Goal: Task Accomplishment & Management: Use online tool/utility

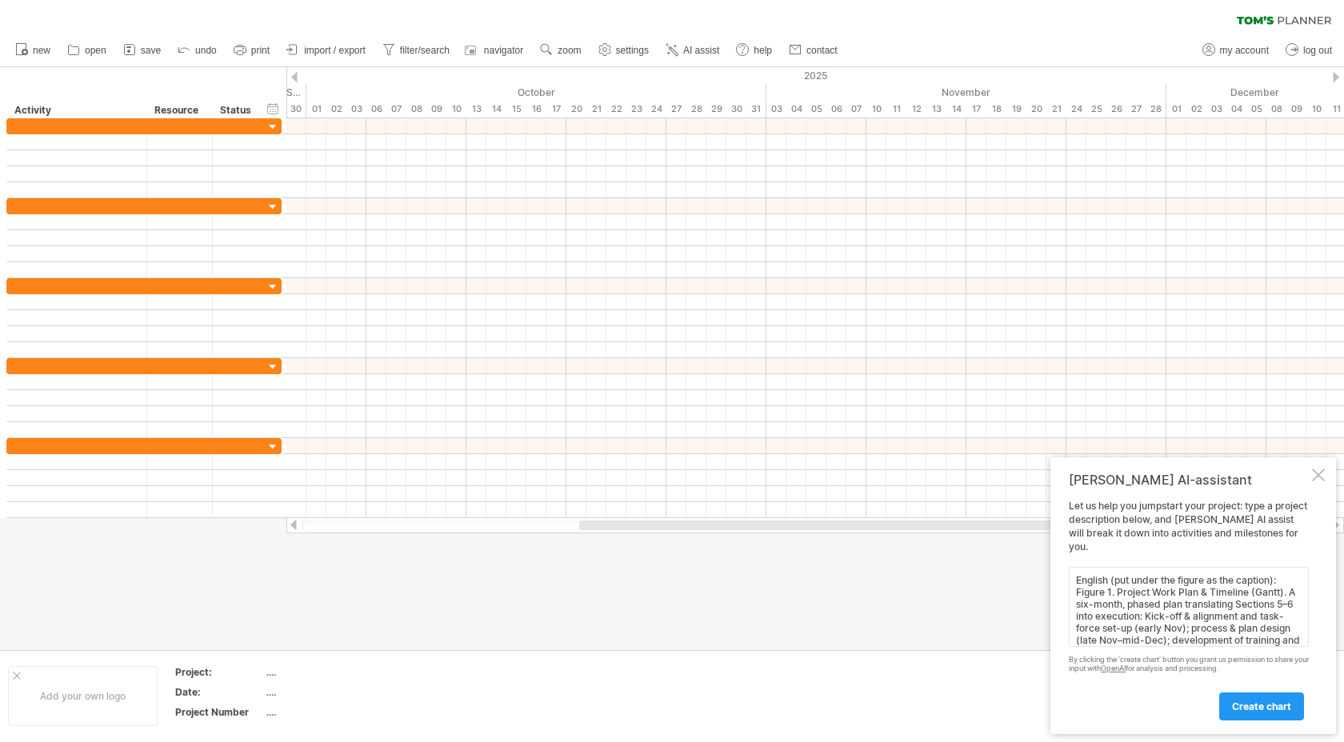
type textarea "English (put under the figure as the caption): Figure 1. Project Work Plan & Ti…"
click at [1275, 706] on span "create chart" at bounding box center [1261, 707] width 59 height 12
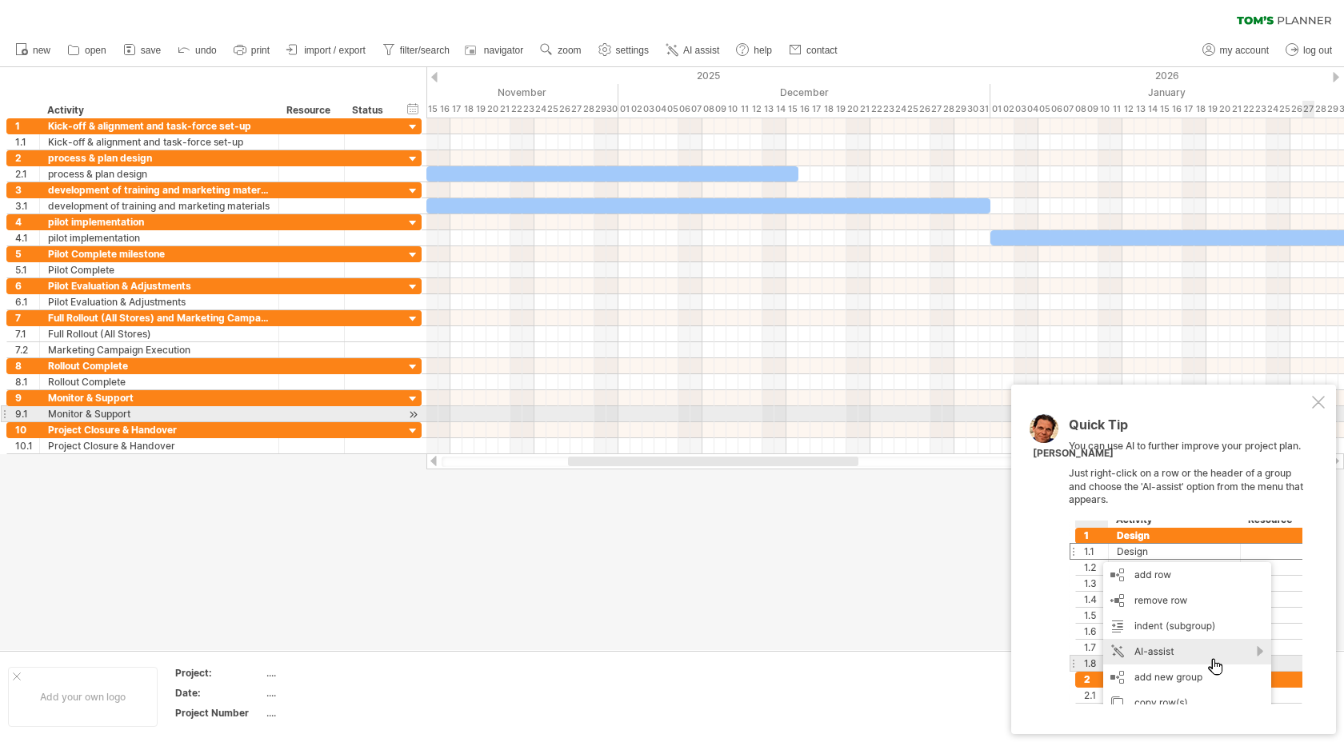
click at [1322, 409] on div "Quick Tip You can use AI to further improve your project plan. Just right-click…" at bounding box center [1173, 560] width 325 height 350
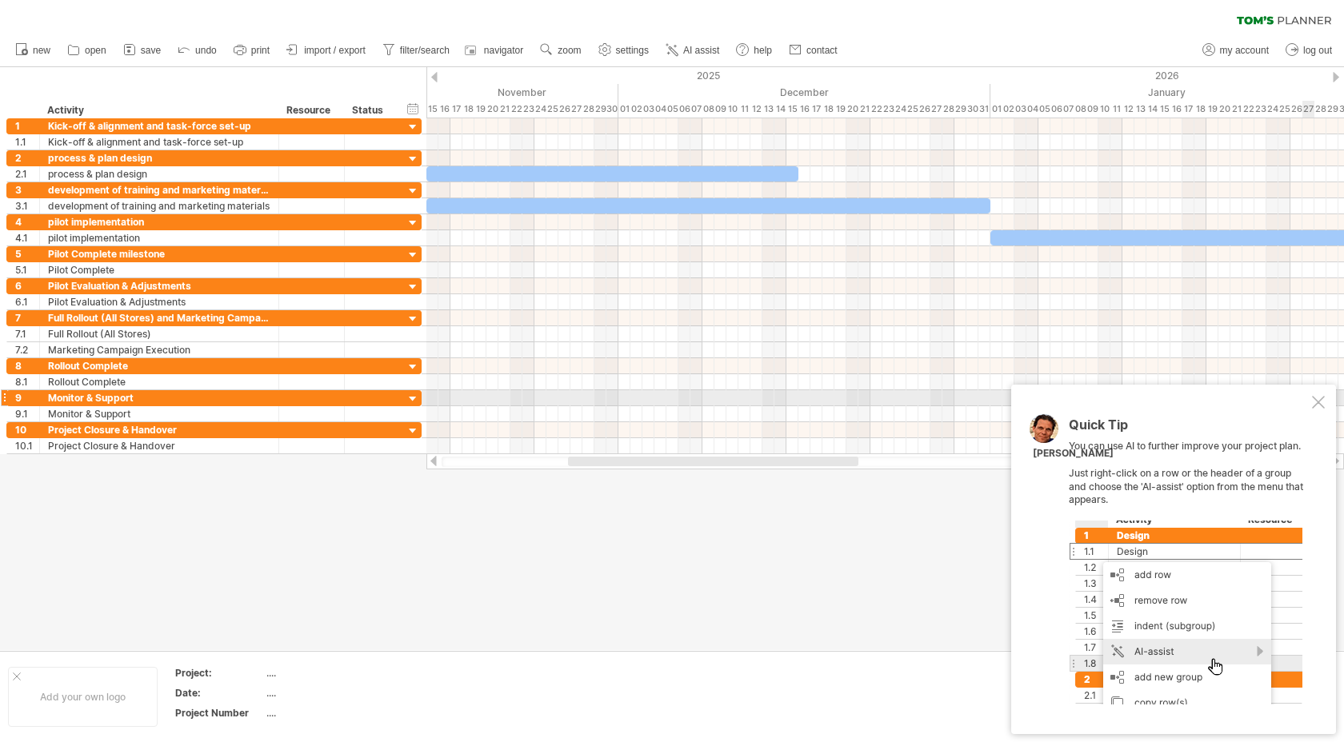
click at [1320, 404] on div at bounding box center [1318, 402] width 13 height 13
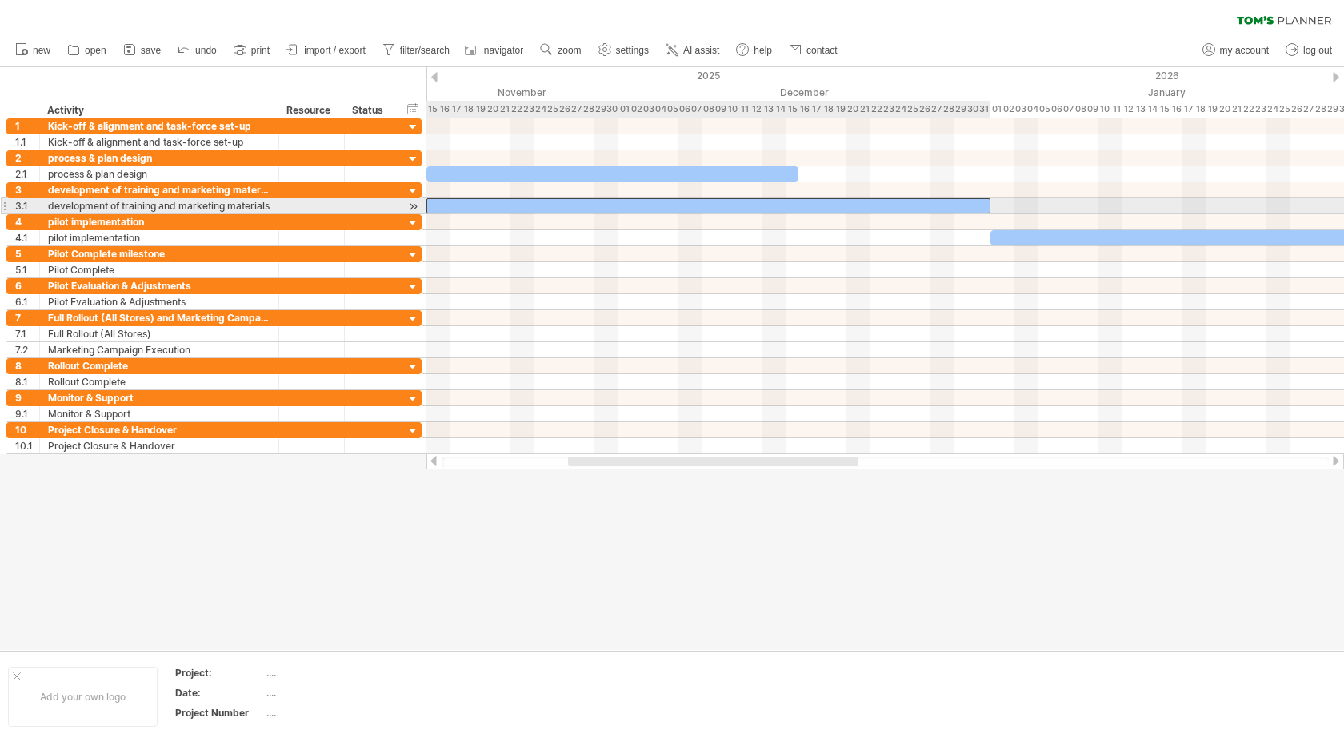
click at [755, 202] on div at bounding box center [708, 205] width 564 height 15
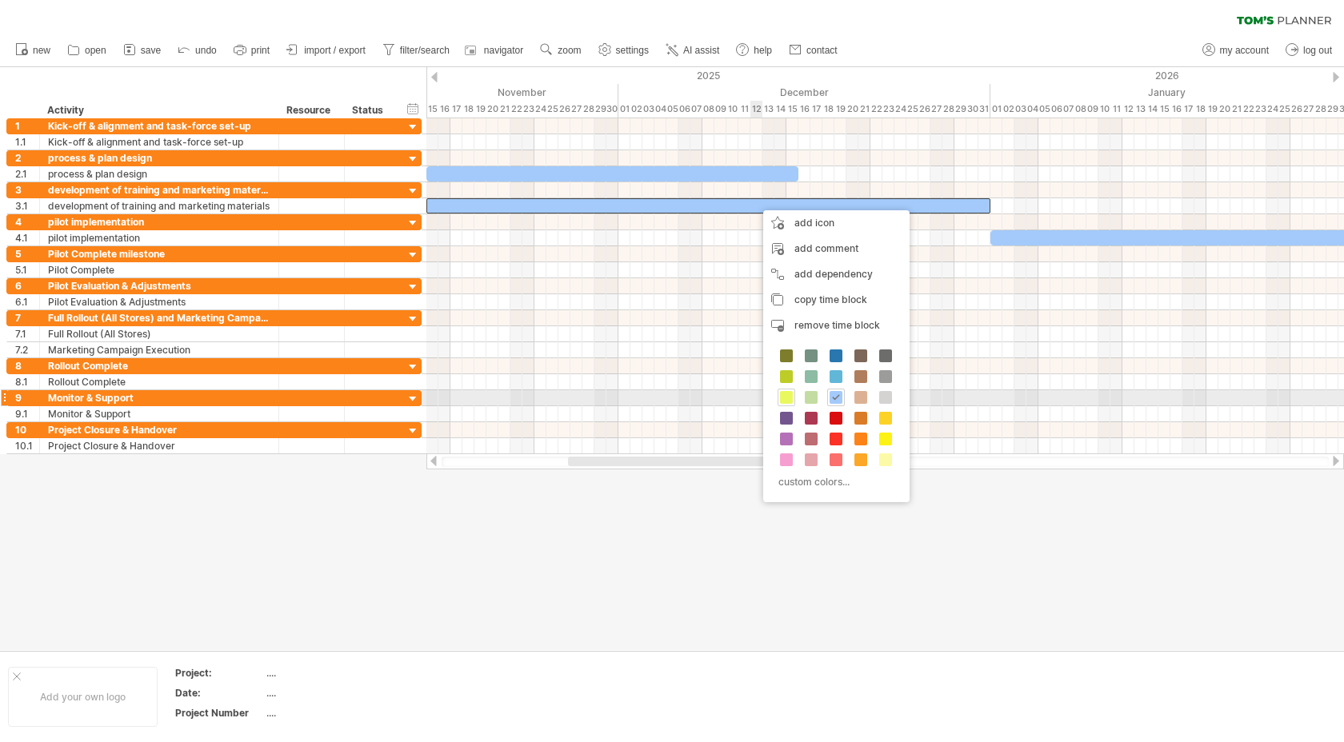
click at [789, 395] on span at bounding box center [786, 397] width 13 height 13
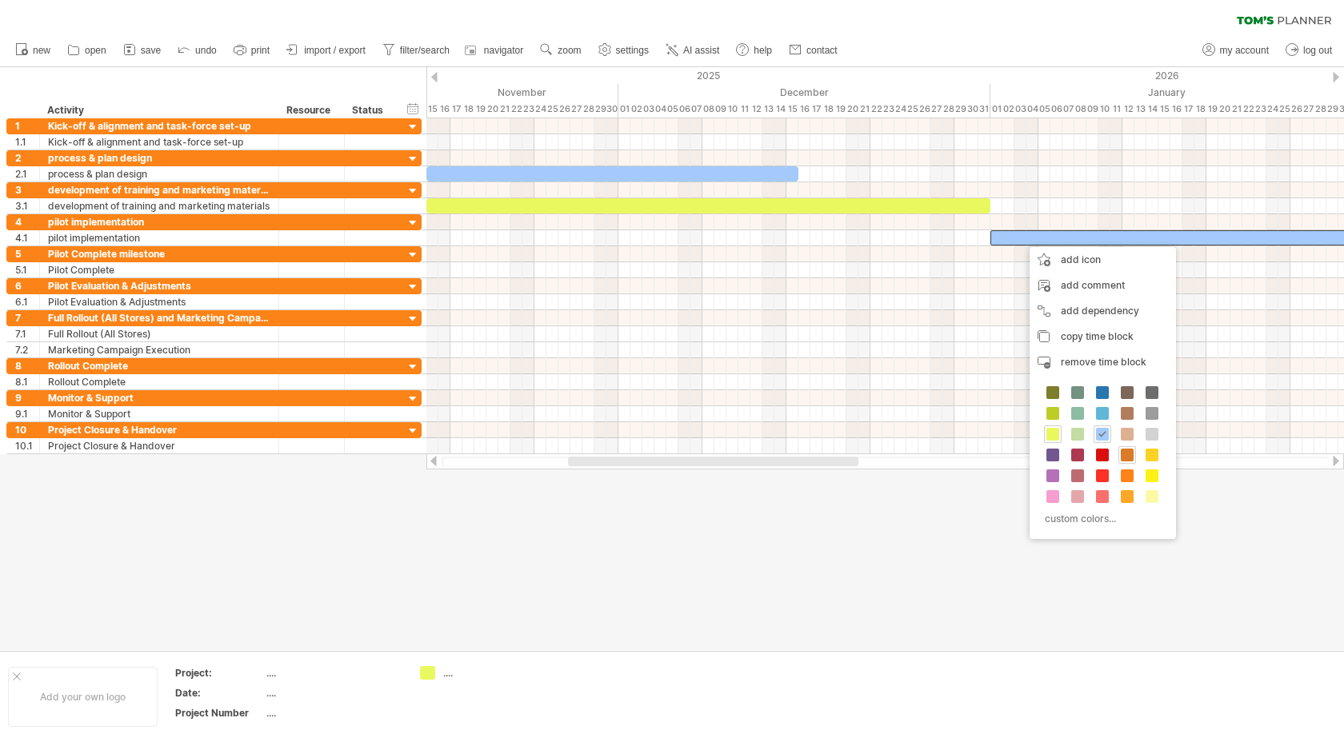
click at [1132, 458] on span at bounding box center [1127, 455] width 13 height 13
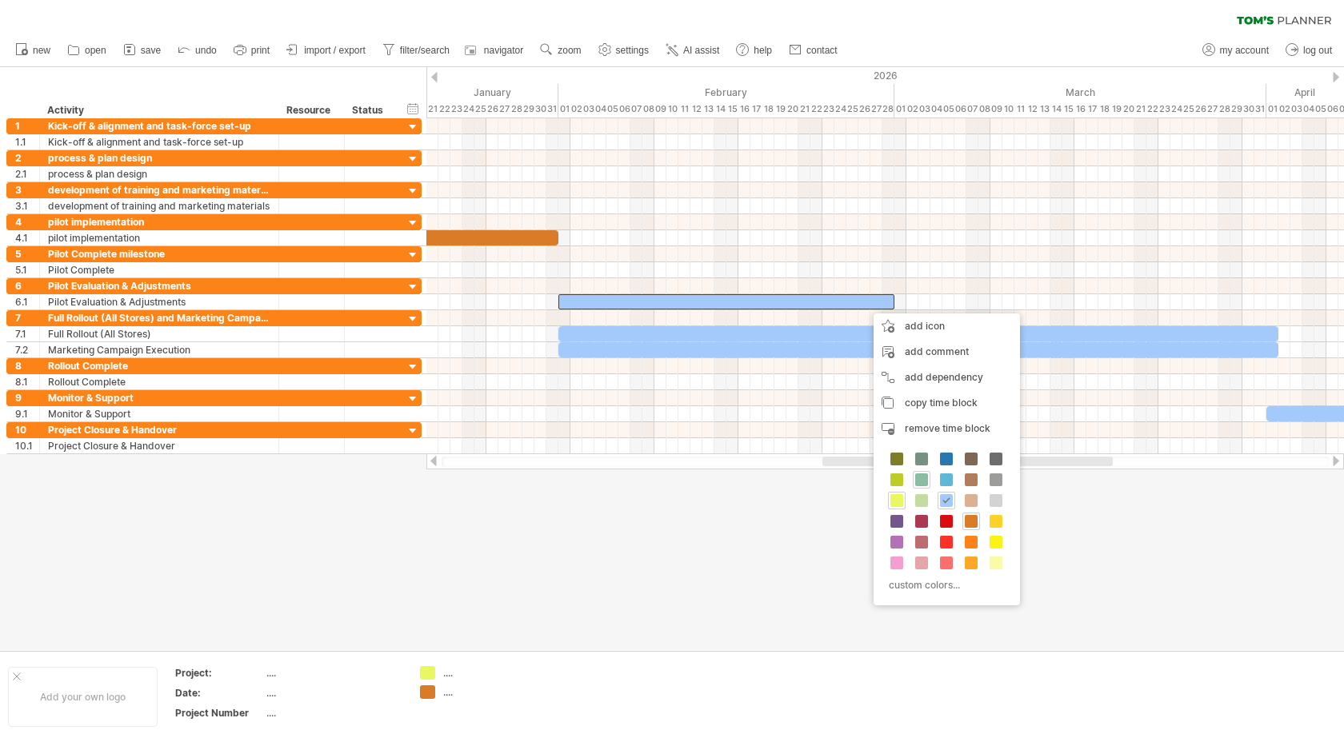
click at [922, 481] on span at bounding box center [921, 480] width 13 height 13
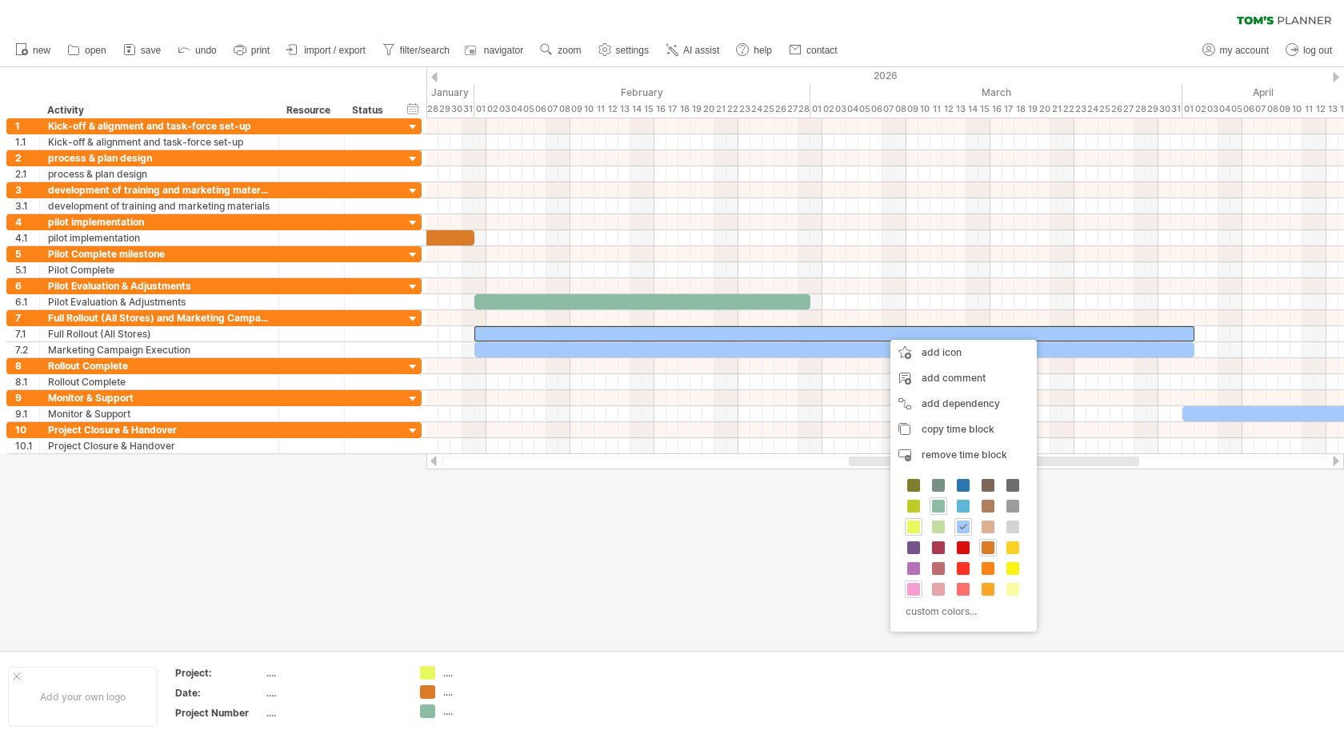
click at [915, 587] on span at bounding box center [913, 589] width 13 height 13
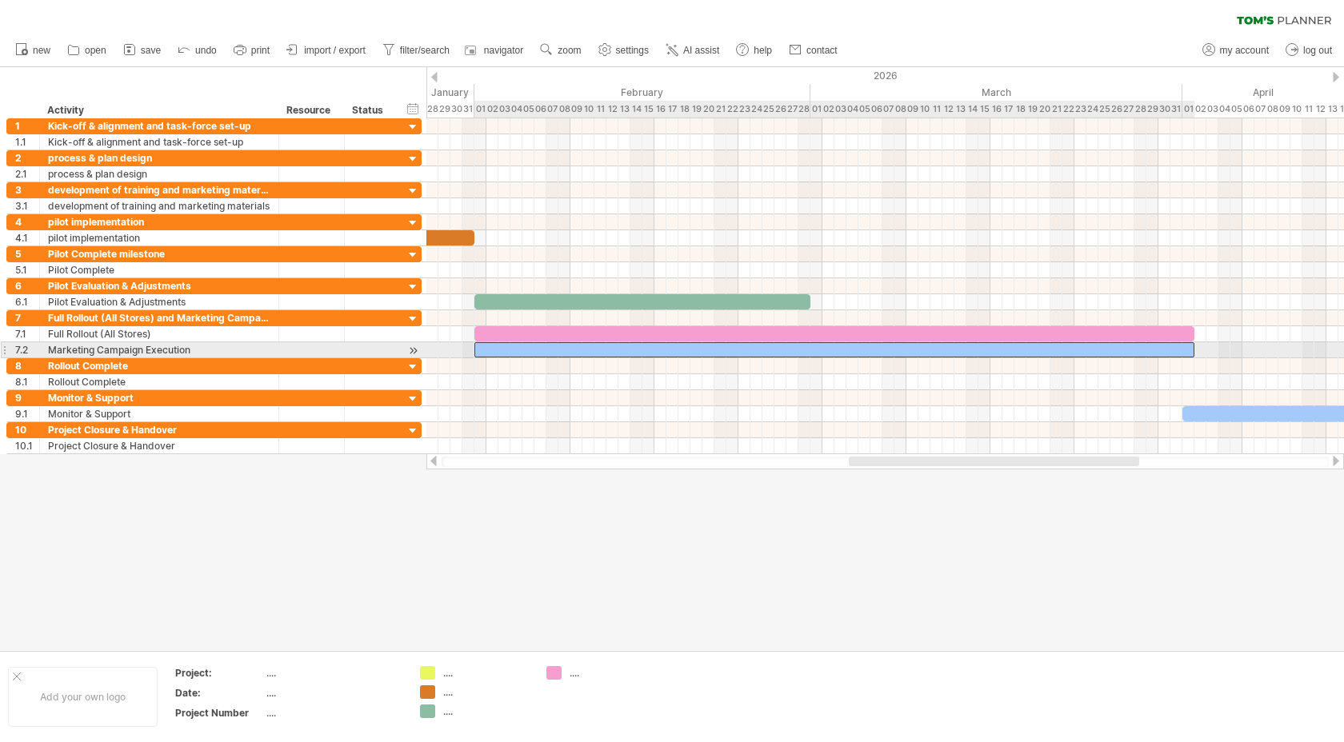
click at [915, 346] on div at bounding box center [834, 349] width 720 height 15
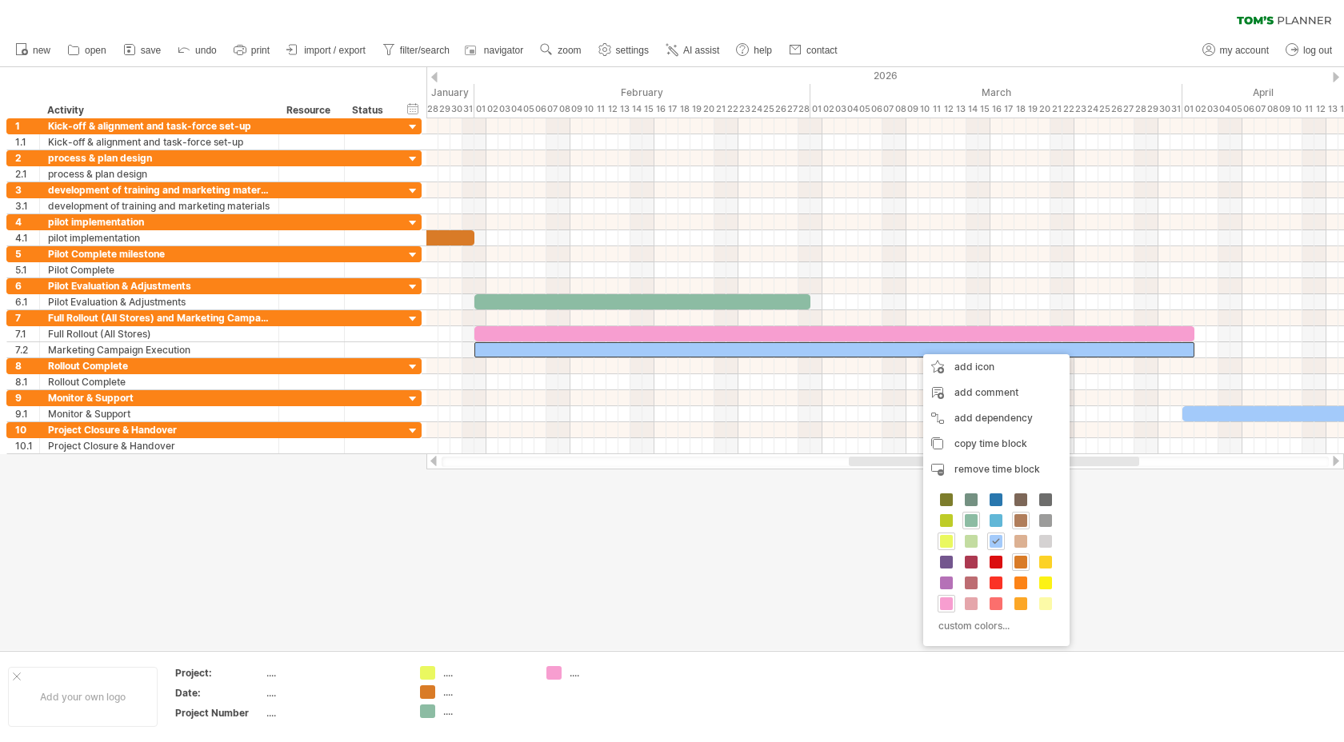
click at [1019, 527] on div at bounding box center [1021, 521] width 18 height 18
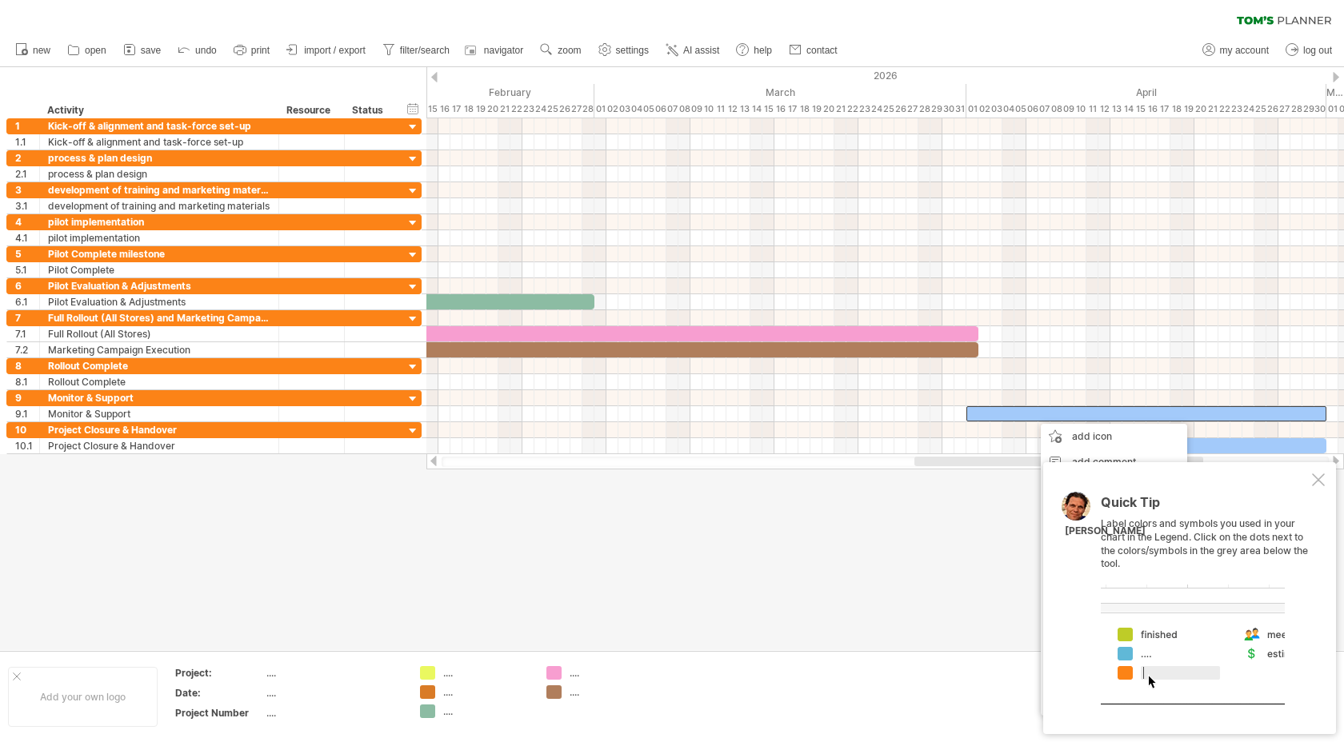
click at [945, 462] on div at bounding box center [1058, 462] width 289 height 10
click at [1320, 482] on div at bounding box center [1318, 480] width 13 height 13
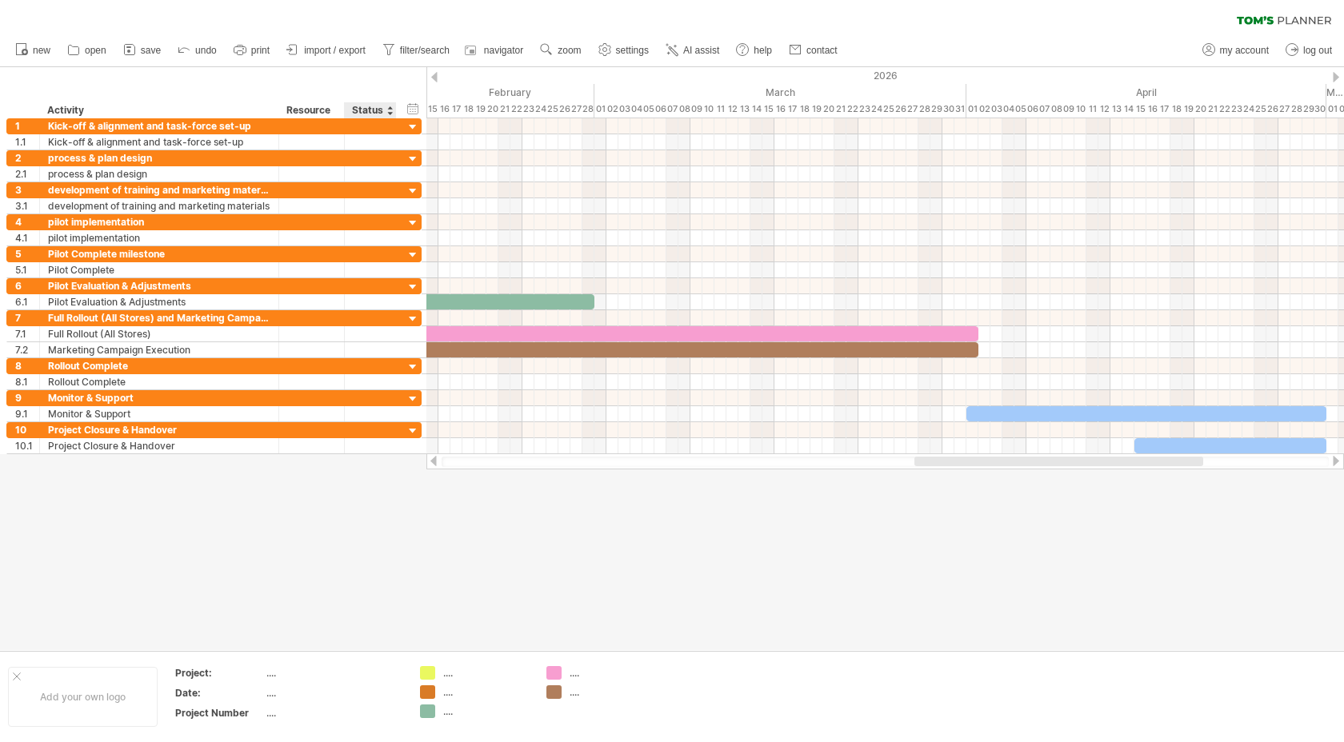
click at [380, 110] on div "Status" at bounding box center [369, 110] width 35 height 16
click at [389, 113] on div at bounding box center [389, 110] width 6 height 16
click at [618, 192] on div at bounding box center [884, 190] width 917 height 16
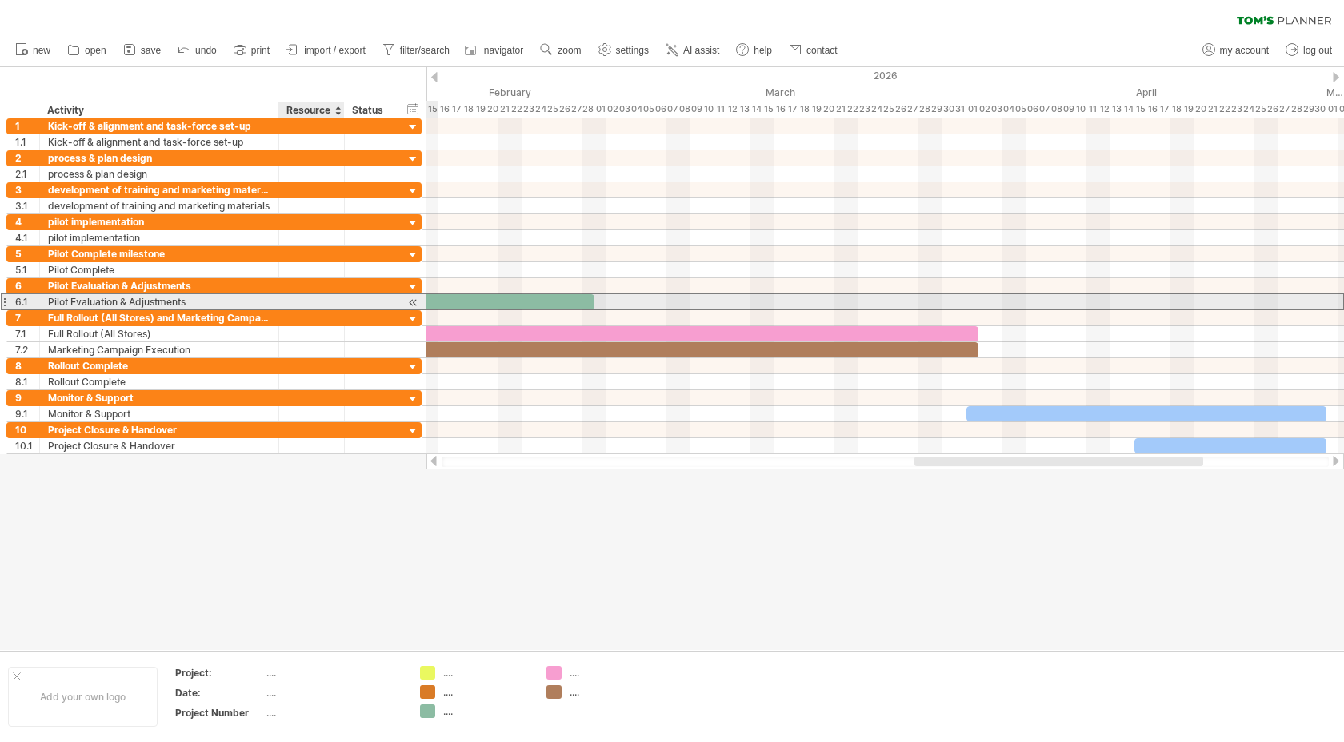
click at [346, 304] on div at bounding box center [371, 301] width 52 height 15
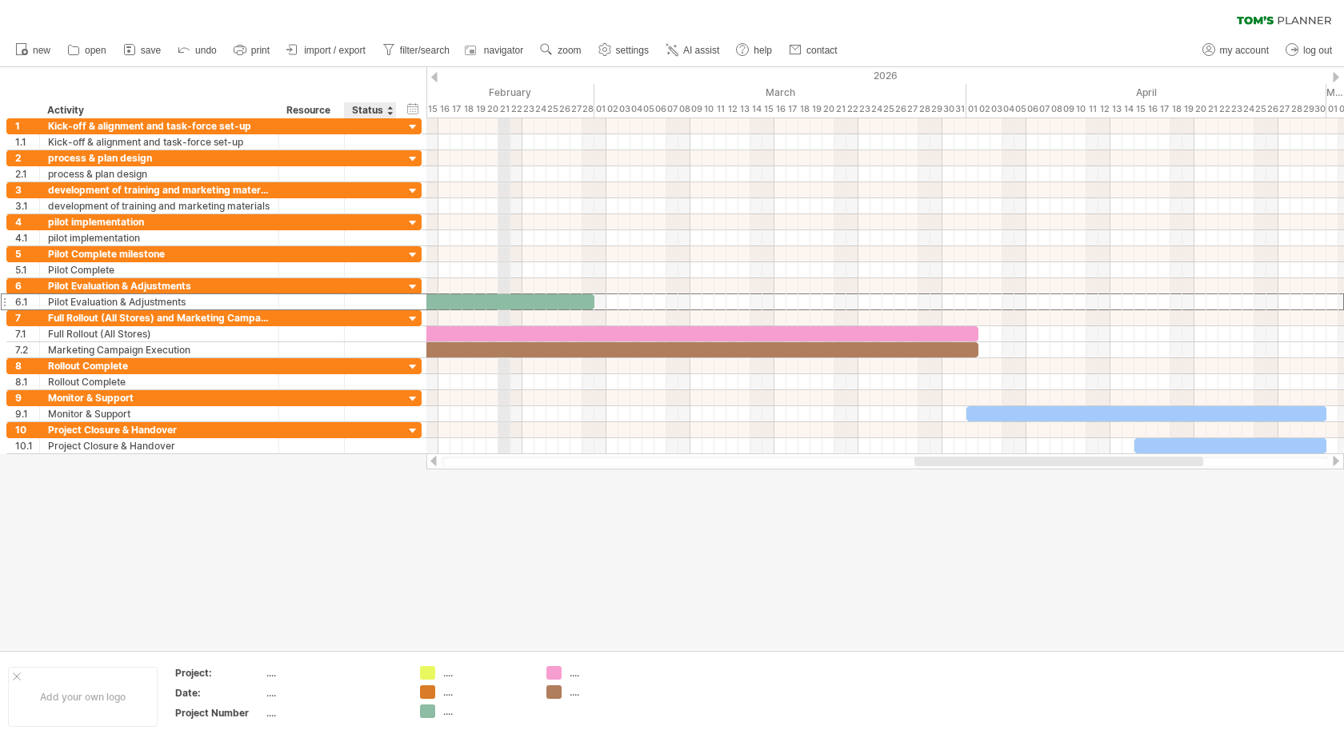
click at [504, 107] on div "21" at bounding box center [504, 109] width 12 height 17
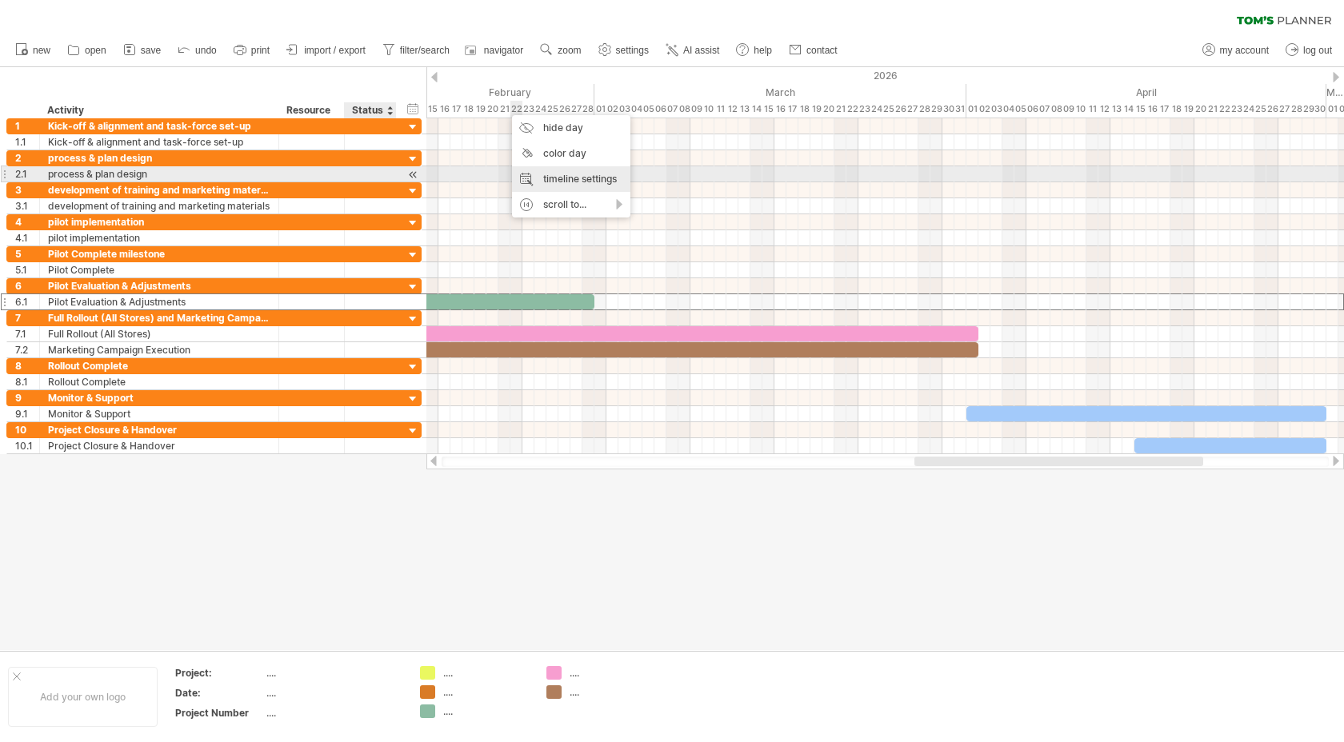
click at [575, 182] on div "timeline settings" at bounding box center [571, 179] width 118 height 26
select select "*"
select select "**"
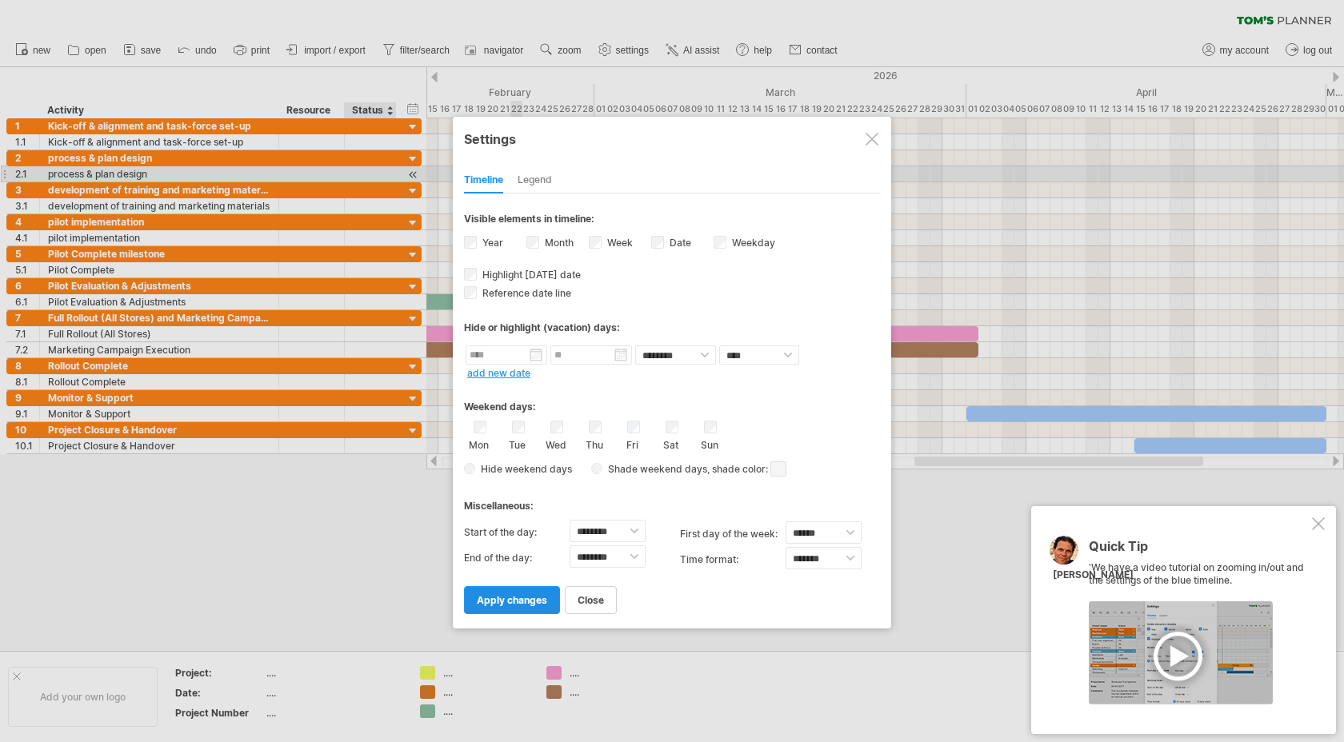
click at [519, 594] on span "apply changes" at bounding box center [512, 600] width 70 height 12
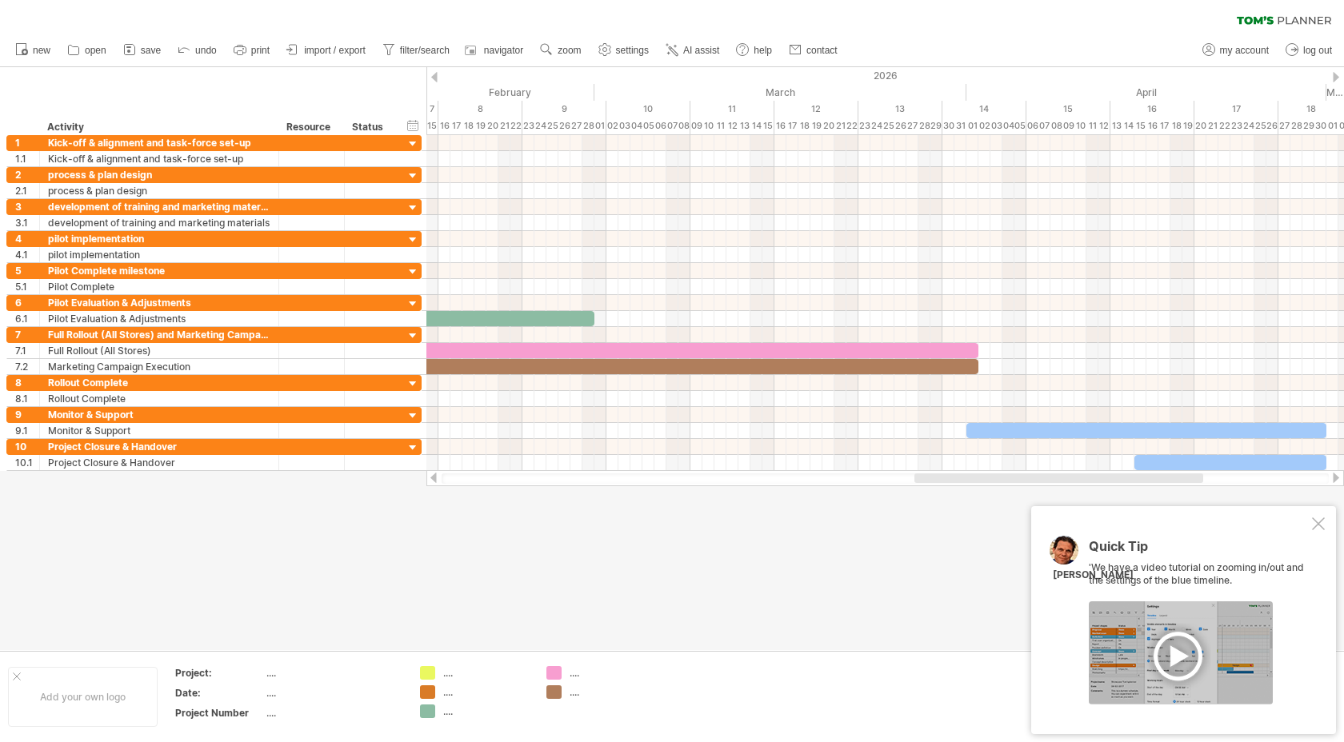
click at [1315, 527] on div at bounding box center [1318, 524] width 13 height 13
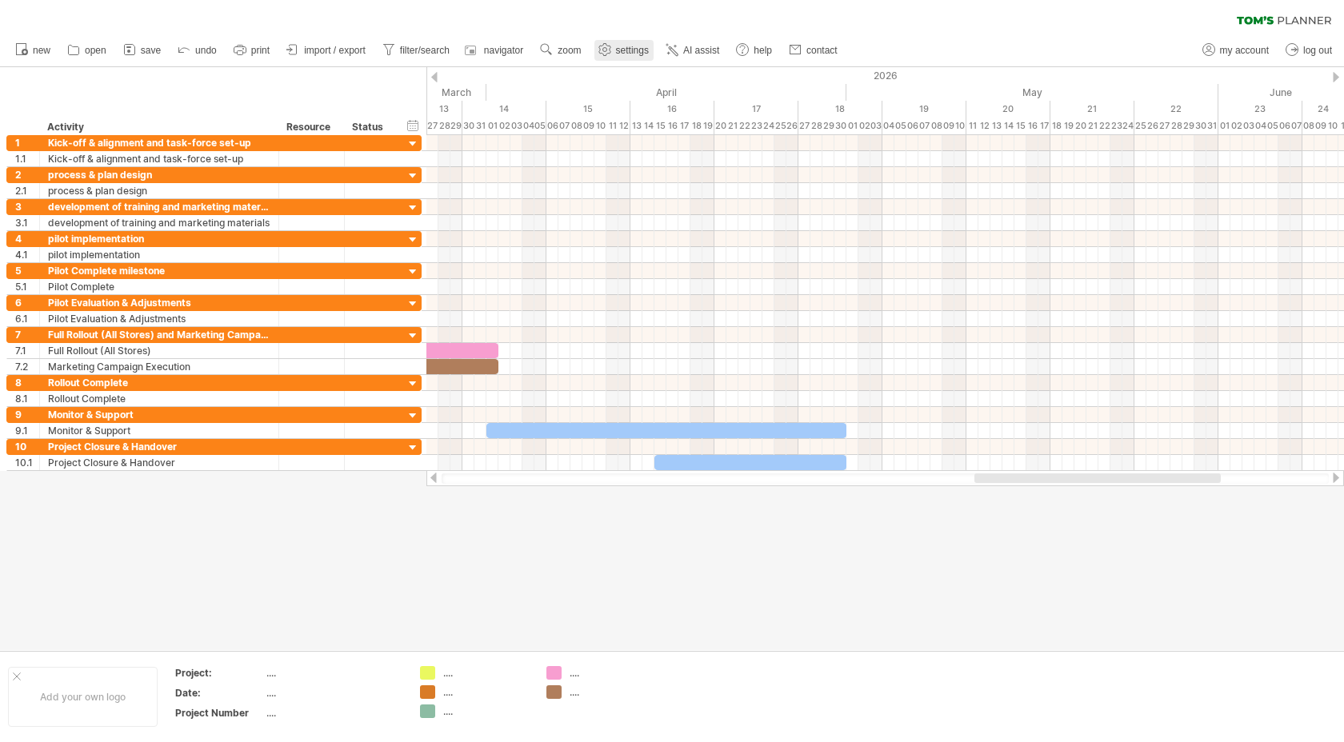
click at [632, 49] on span "settings" at bounding box center [632, 50] width 33 height 11
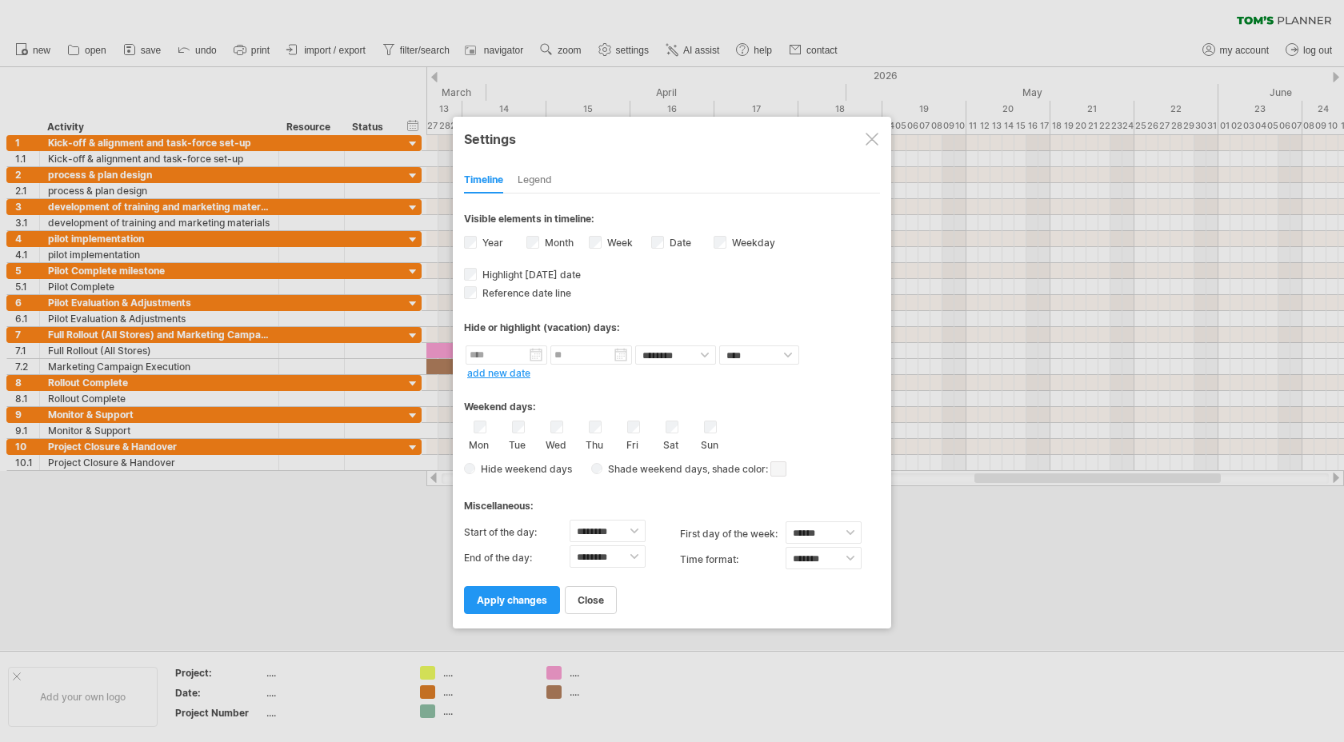
click at [543, 173] on div "Legend" at bounding box center [535, 181] width 34 height 26
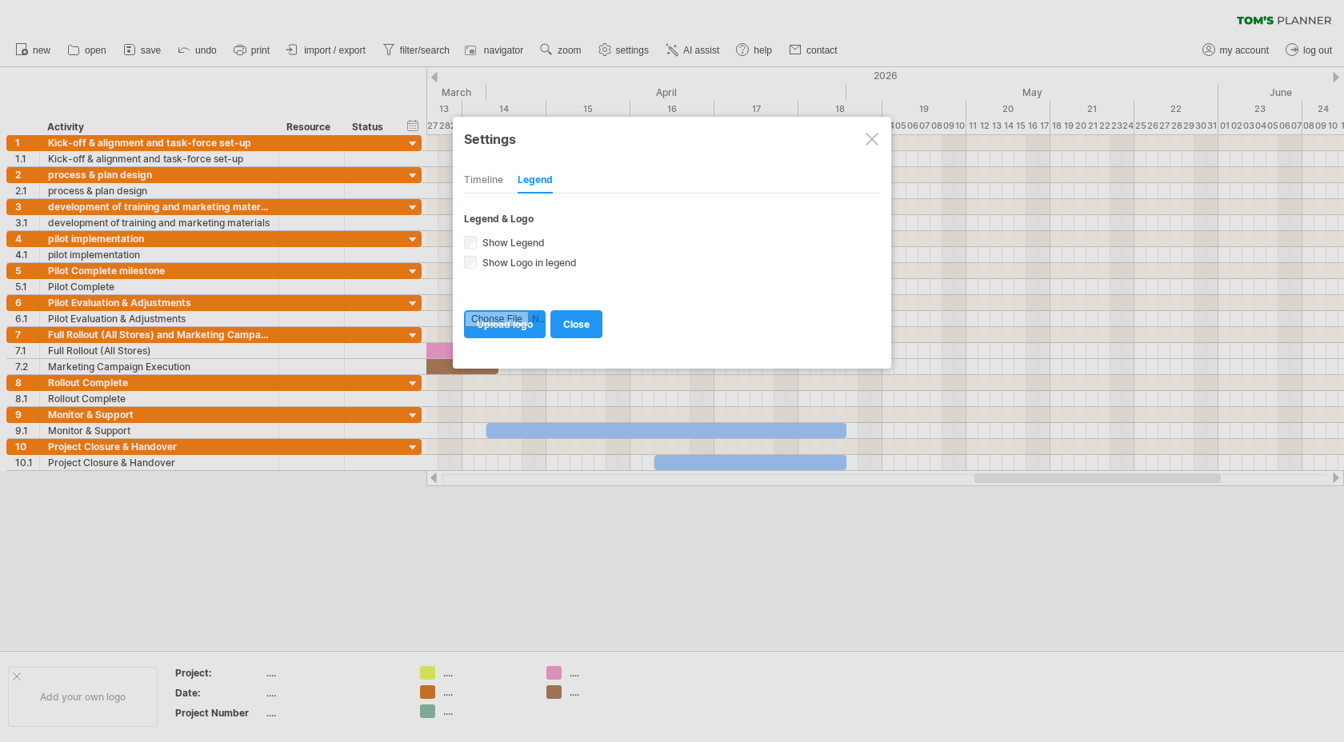
click at [495, 182] on div "Timeline" at bounding box center [483, 181] width 39 height 26
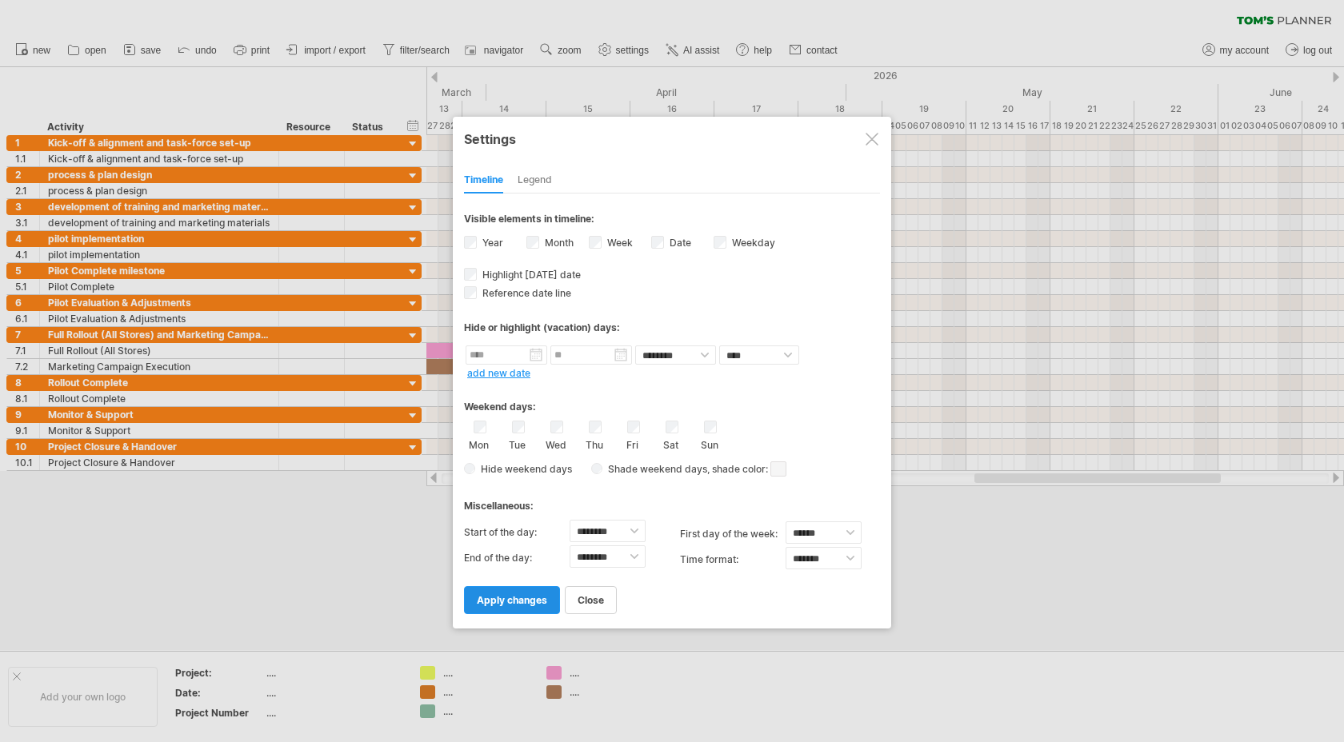
click at [520, 595] on span "apply changes" at bounding box center [512, 600] width 70 height 12
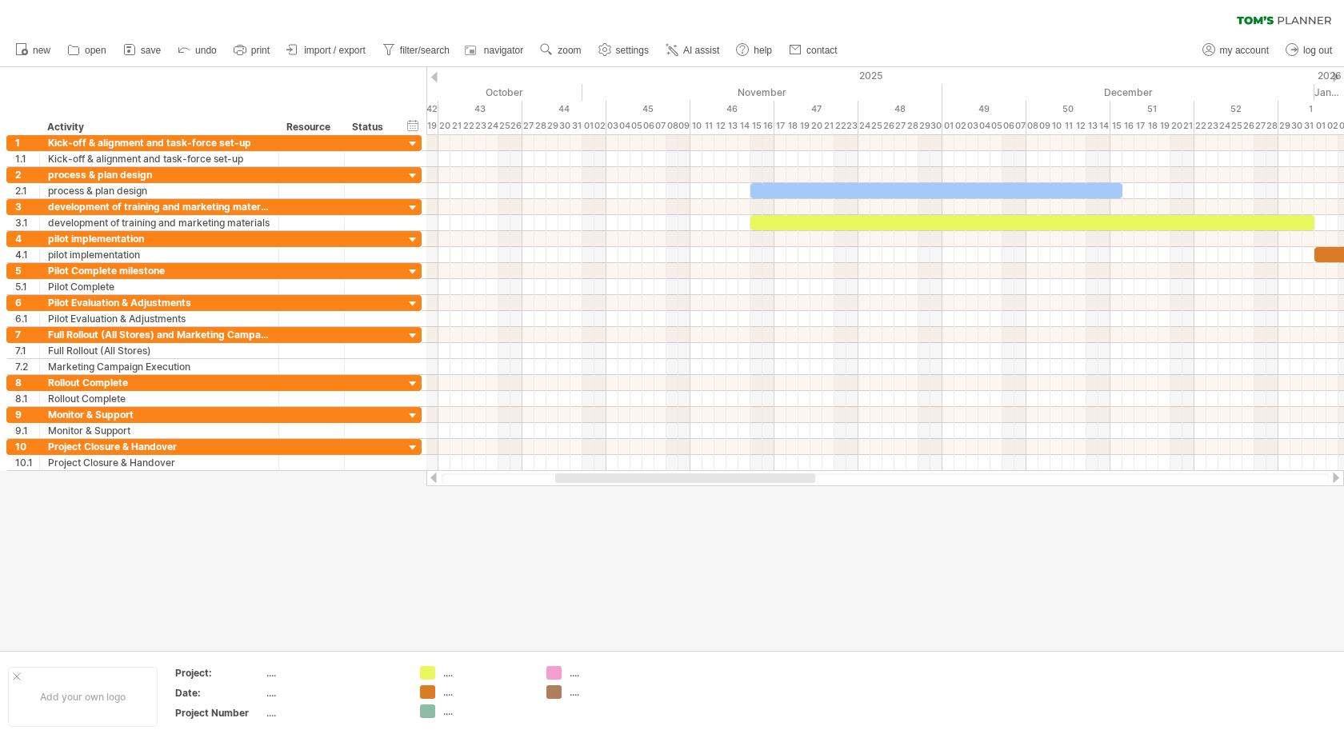
drag, startPoint x: 436, startPoint y: 77, endPoint x: 410, endPoint y: 77, distance: 25.6
click at [410, 77] on div "Trying to reach [DOMAIN_NAME] Connected again... 0% clear filter new 1" at bounding box center [672, 371] width 1344 height 742
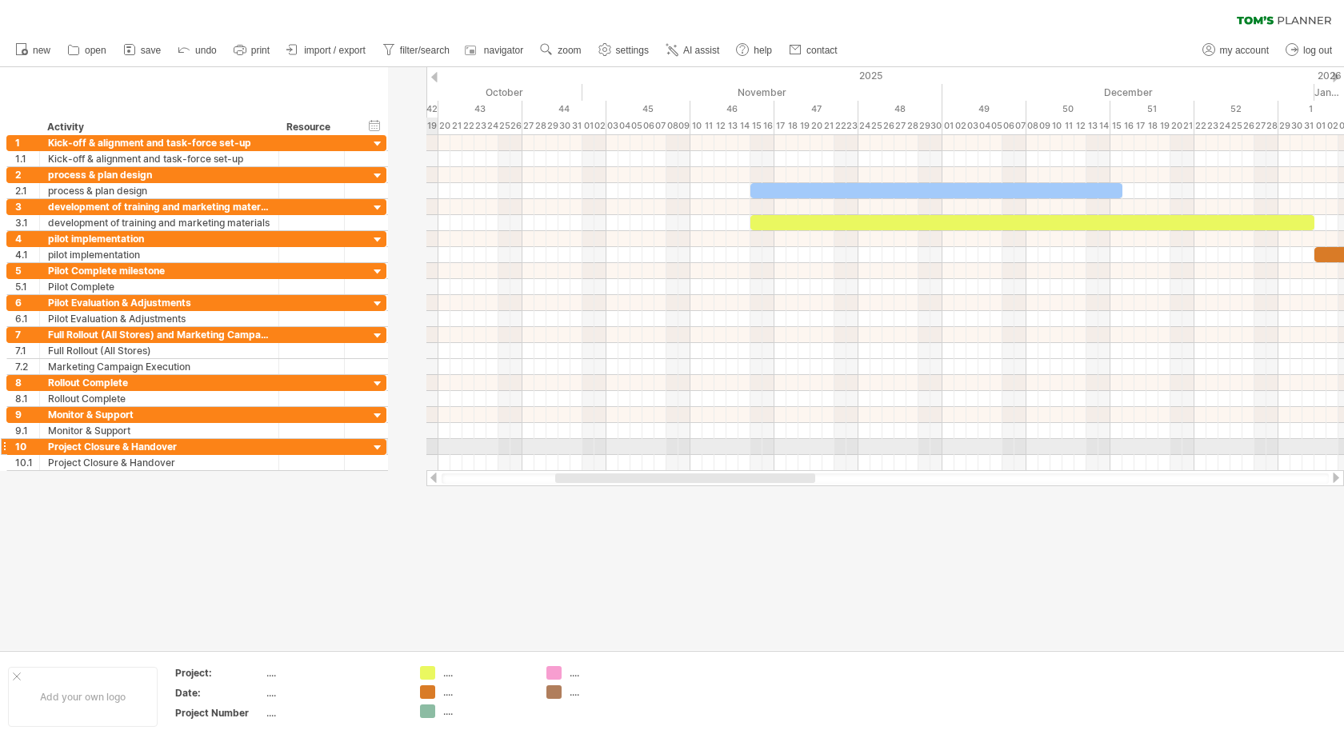
drag, startPoint x: 421, startPoint y: 445, endPoint x: 306, endPoint y: 440, distance: 115.3
click at [306, 440] on div "**********" at bounding box center [196, 447] width 380 height 16
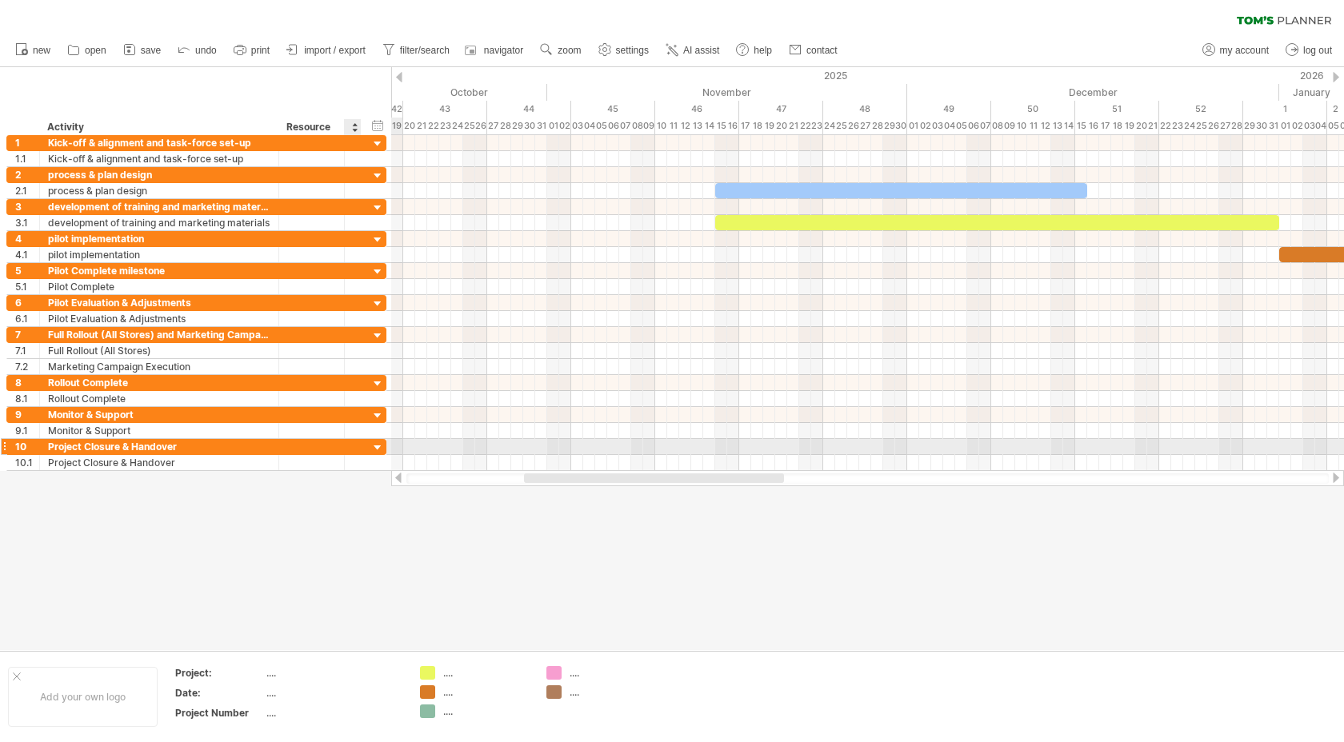
click at [378, 446] on div at bounding box center [377, 448] width 15 height 15
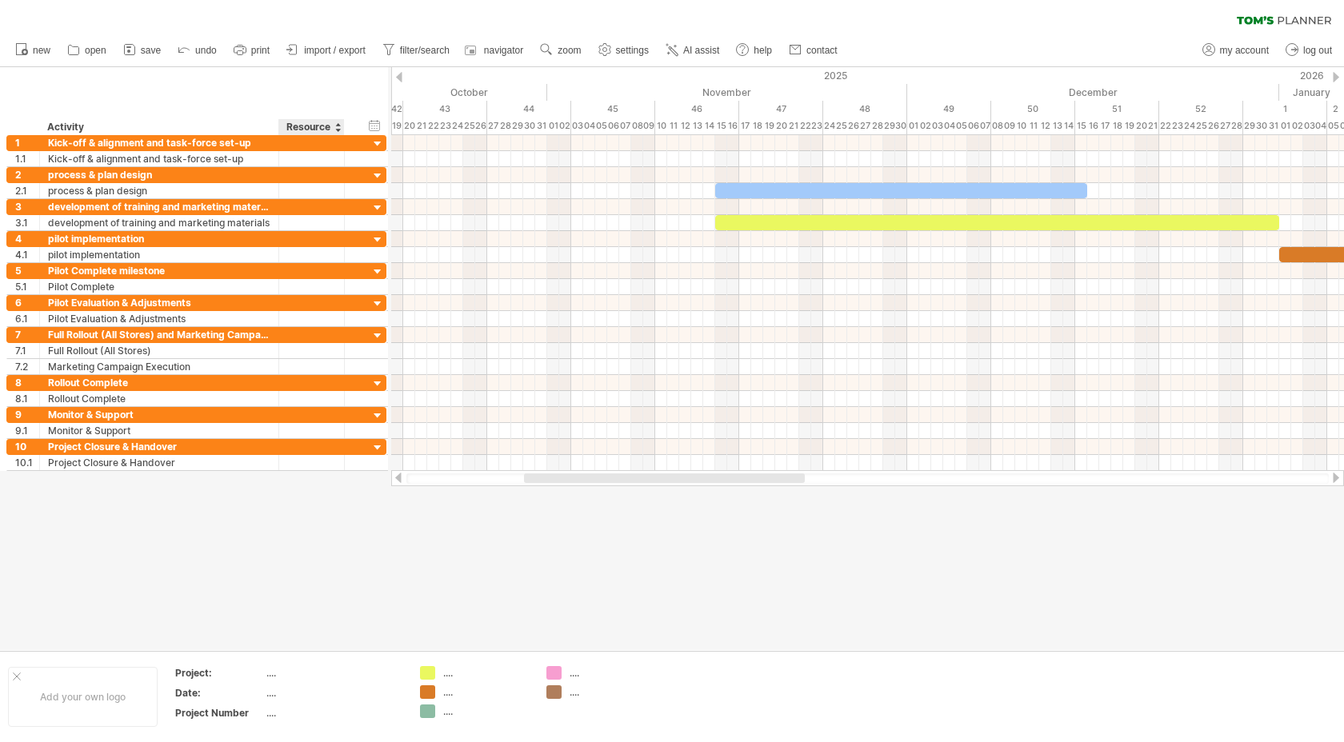
click at [342, 126] on div at bounding box center [344, 127] width 6 height 16
click at [312, 123] on div "Resource" at bounding box center [310, 127] width 49 height 16
click at [370, 128] on div "hide start/end/duration show start/end/duration" at bounding box center [374, 125] width 15 height 17
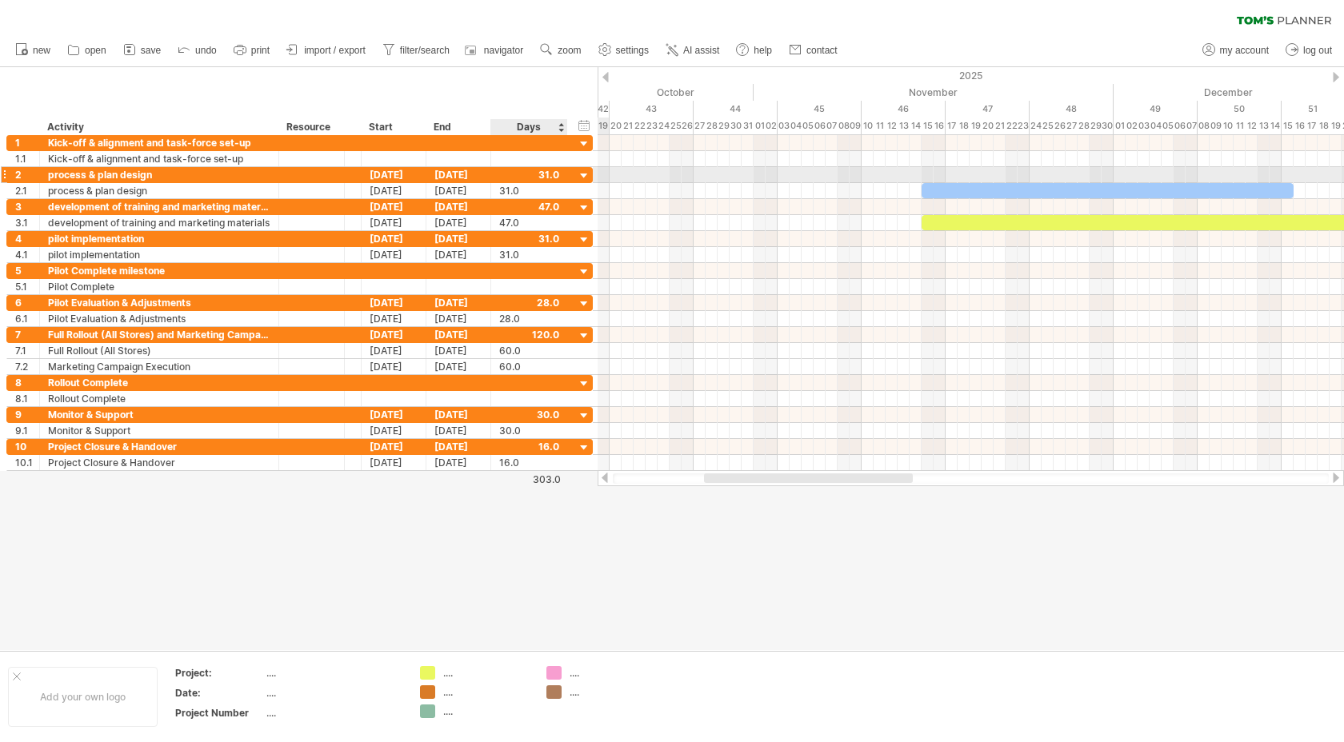
click at [584, 173] on div at bounding box center [584, 176] width 15 height 15
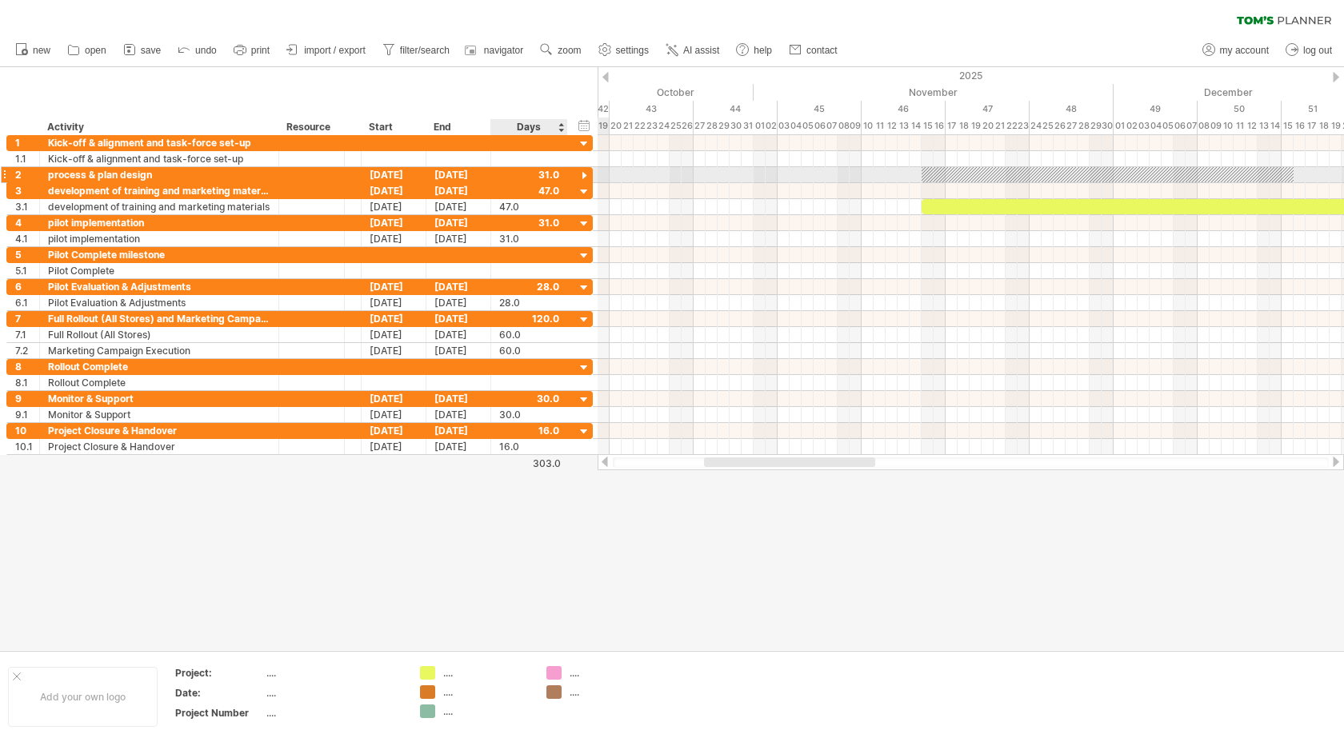
click at [584, 174] on div at bounding box center [584, 176] width 15 height 15
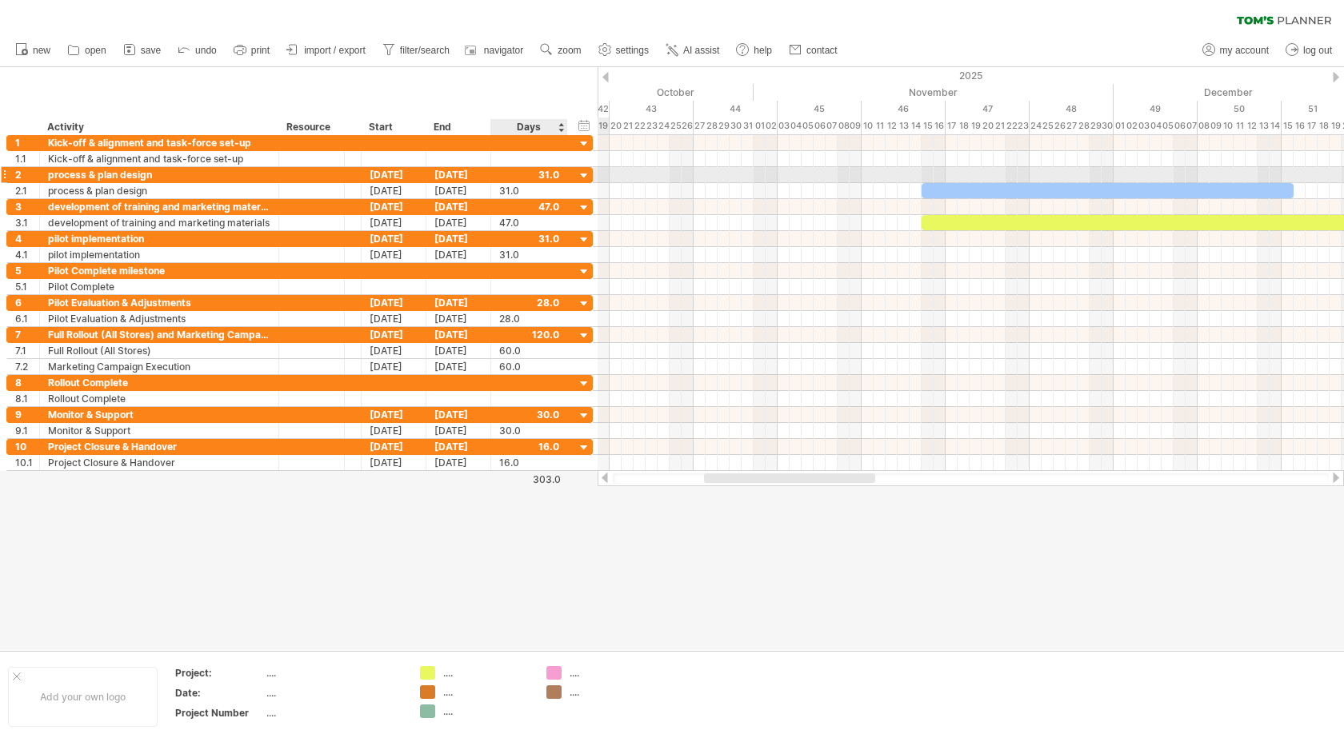
click at [584, 174] on div at bounding box center [584, 176] width 15 height 15
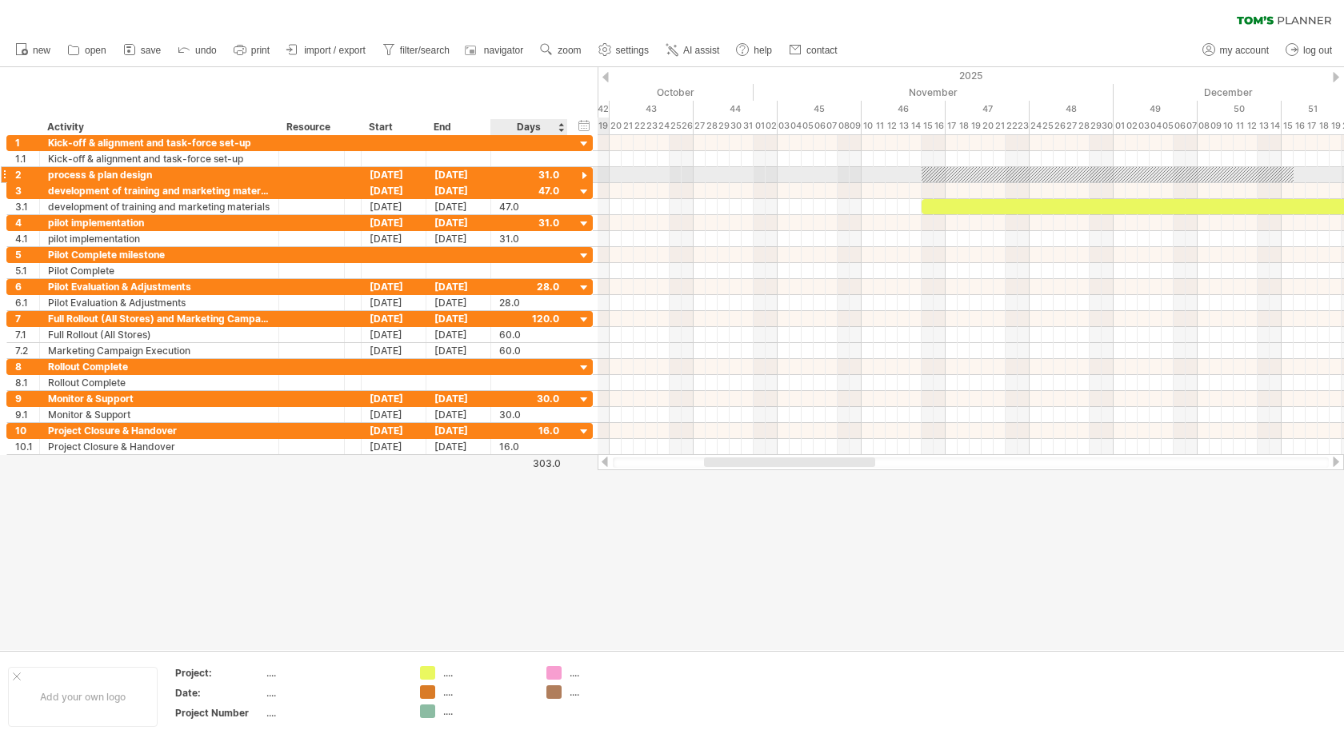
click at [584, 174] on div at bounding box center [584, 176] width 15 height 15
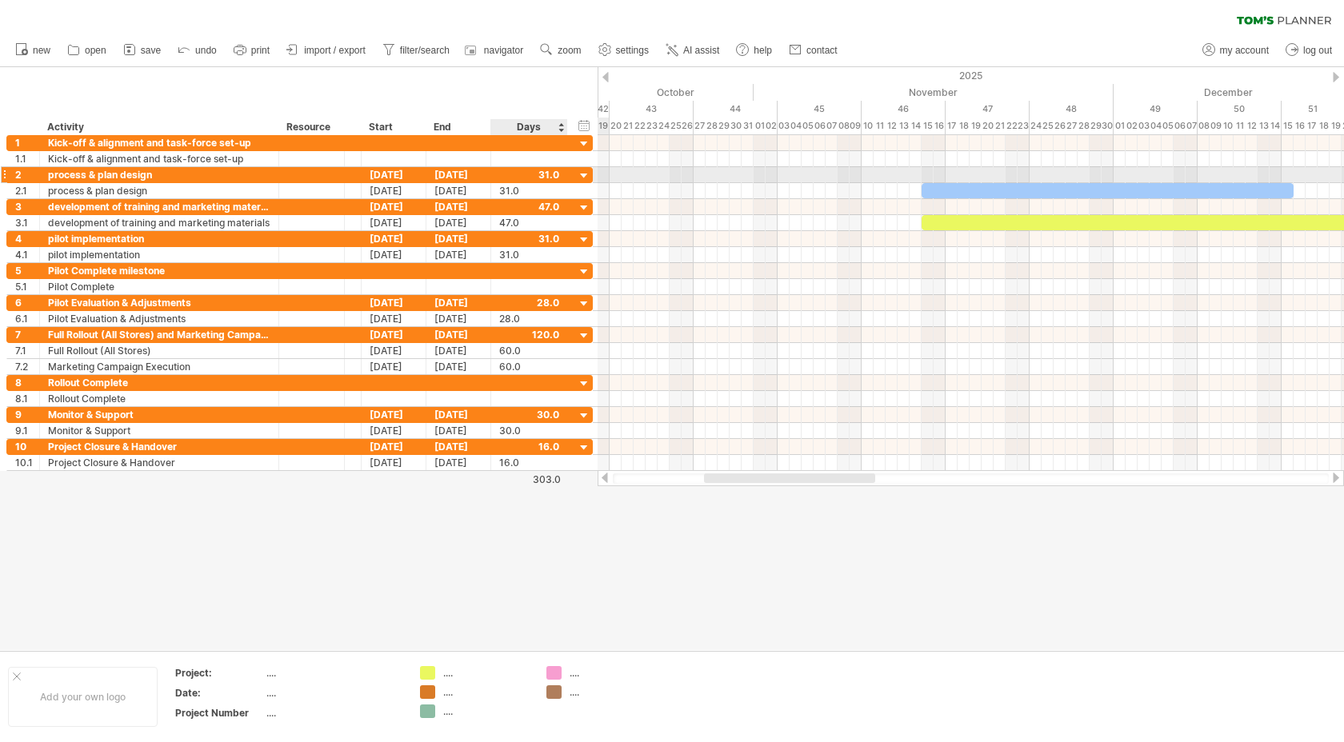
click at [584, 174] on div at bounding box center [584, 176] width 15 height 15
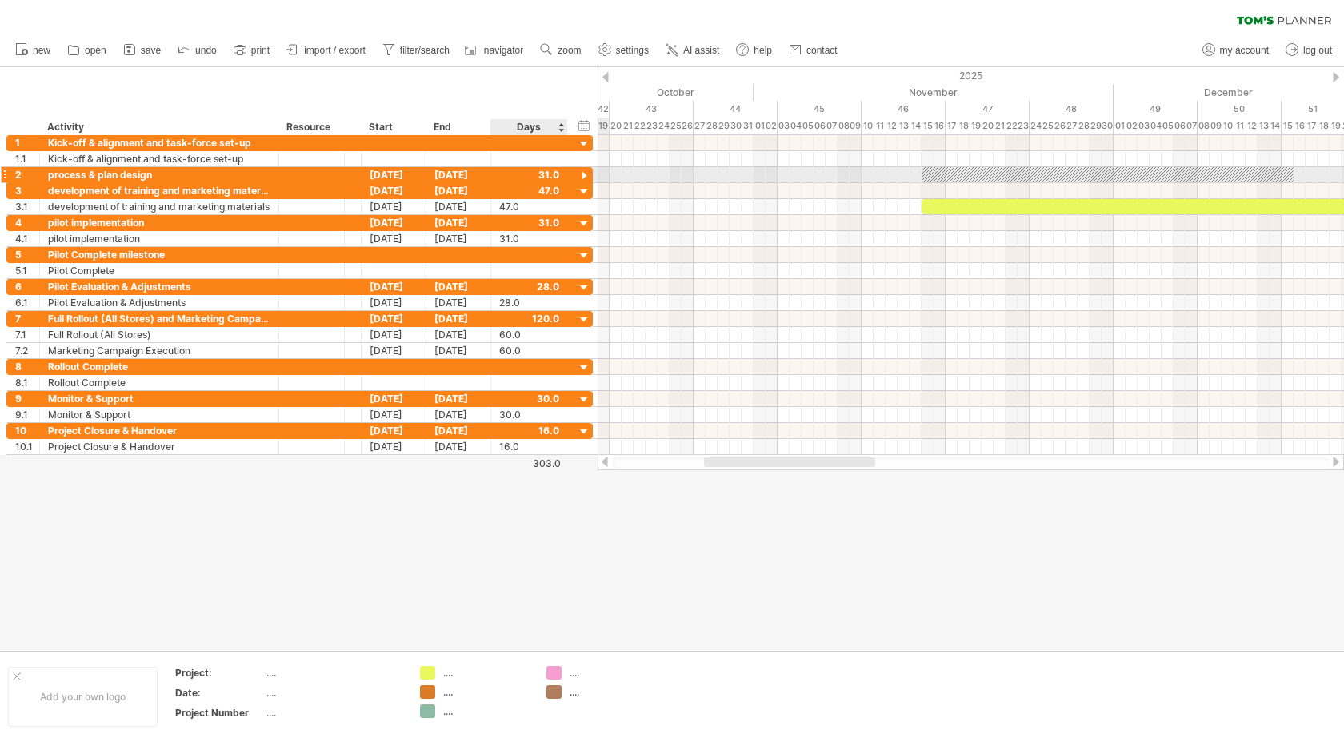
click at [584, 174] on div at bounding box center [584, 176] width 15 height 15
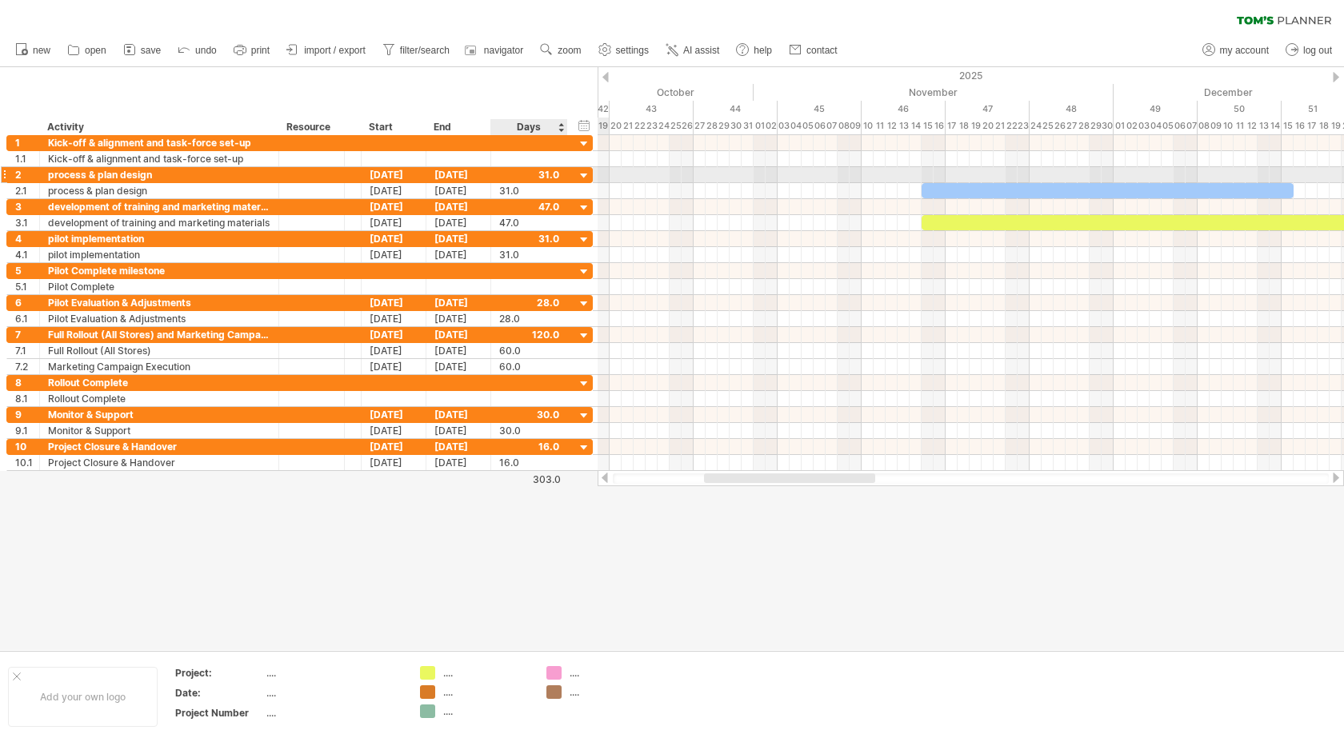
click at [584, 174] on div at bounding box center [584, 176] width 15 height 15
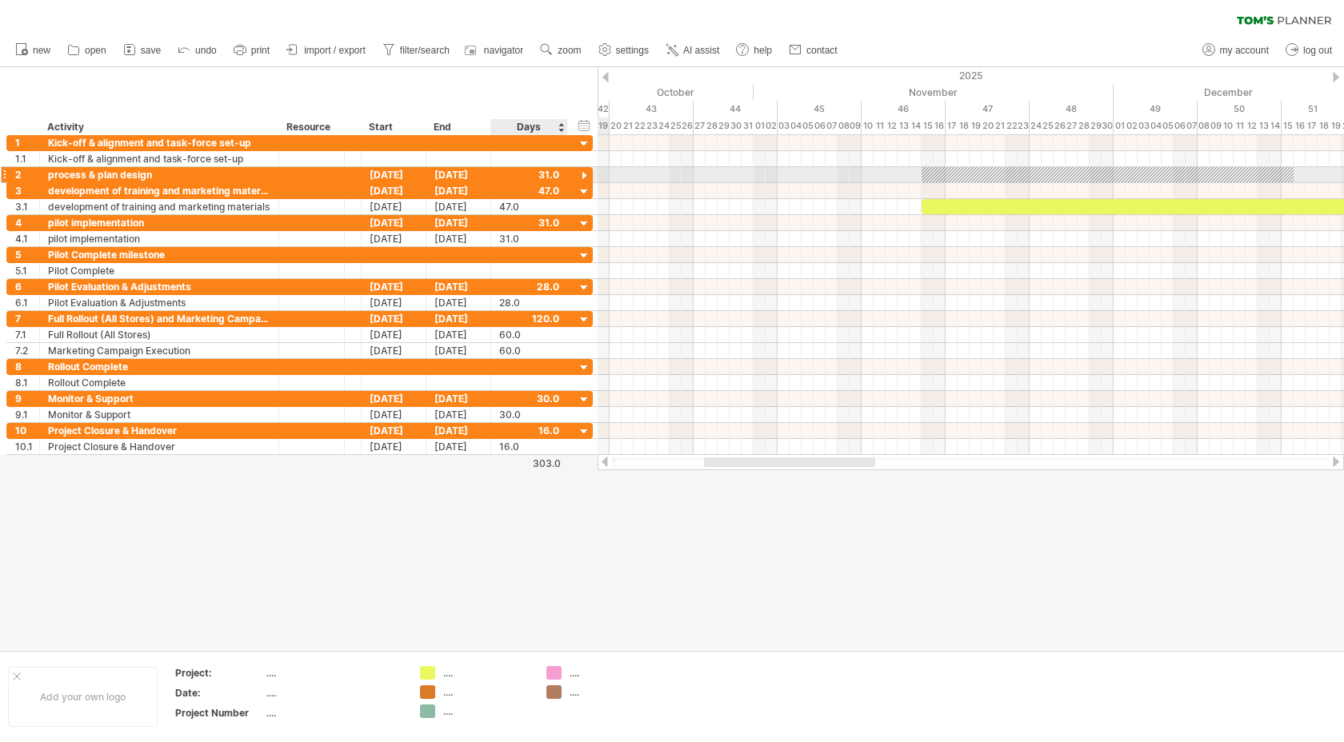
click at [584, 174] on div at bounding box center [584, 176] width 15 height 15
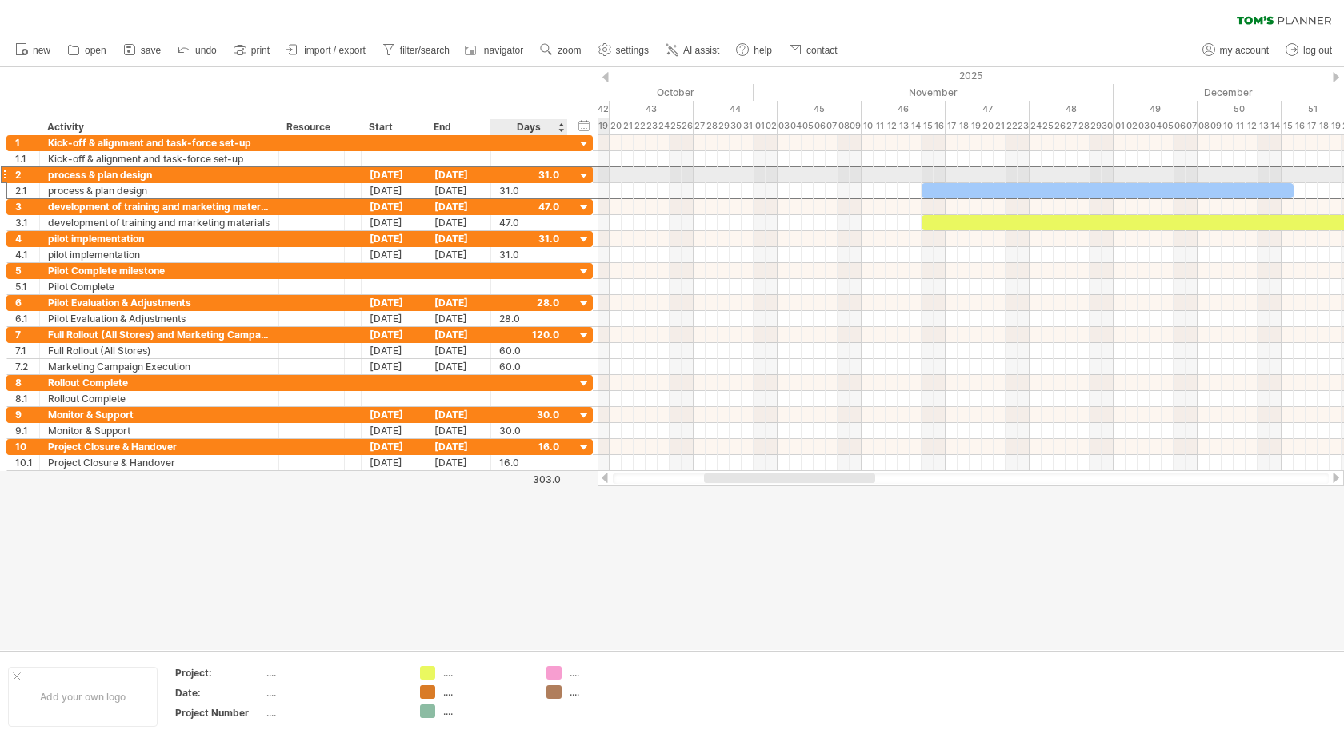
click at [543, 174] on div at bounding box center [529, 174] width 60 height 15
click at [560, 126] on div "Days" at bounding box center [528, 127] width 76 height 16
click at [559, 130] on div "Days" at bounding box center [528, 127] width 76 height 16
click at [535, 129] on div "Days" at bounding box center [528, 127] width 76 height 16
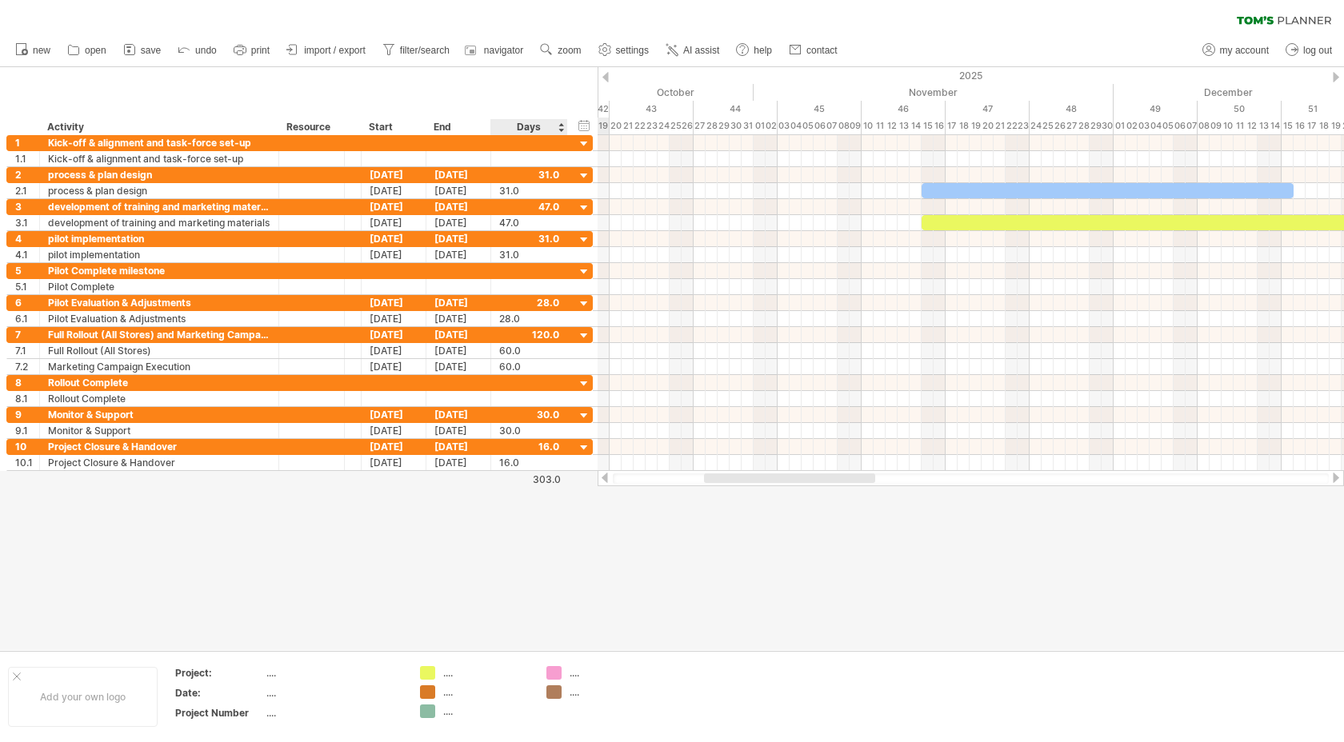
click at [560, 126] on div "Days" at bounding box center [528, 127] width 76 height 16
click at [560, 132] on div "Days" at bounding box center [528, 127] width 76 height 16
click at [539, 132] on div "Days" at bounding box center [528, 127] width 76 height 16
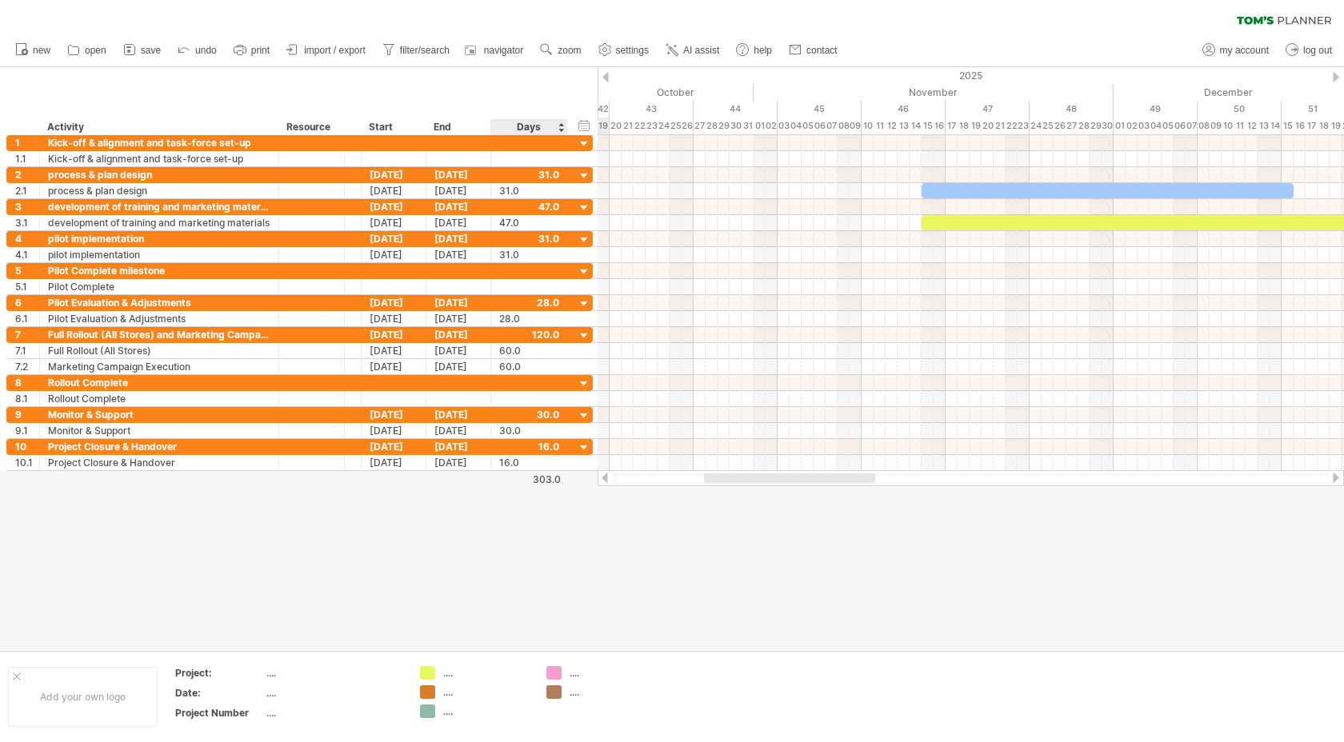
click at [538, 132] on div "Days" at bounding box center [528, 127] width 76 height 16
click at [497, 102] on div "hide start/end/duration show start/end/duration ******** Activity ******** Reso…" at bounding box center [299, 101] width 598 height 68
click at [620, 50] on span "settings" at bounding box center [632, 50] width 33 height 11
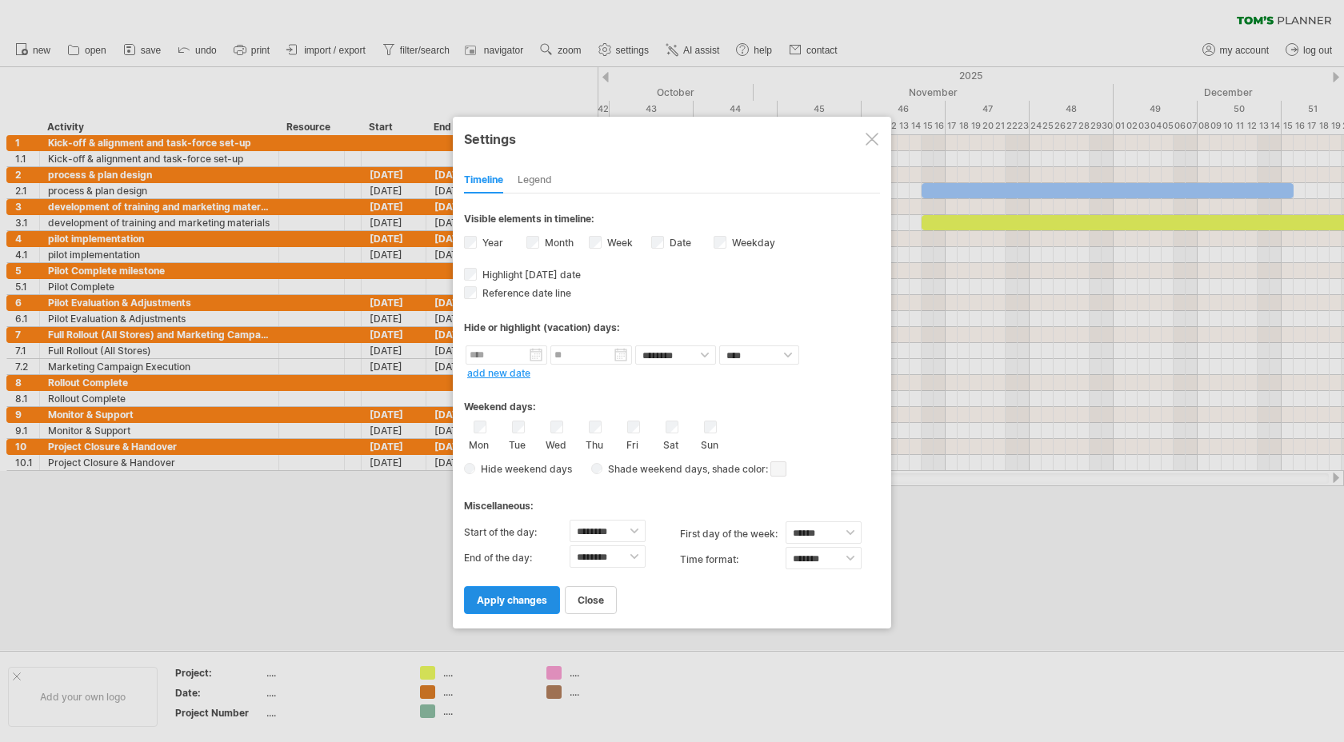
click at [511, 594] on span "apply changes" at bounding box center [512, 600] width 70 height 12
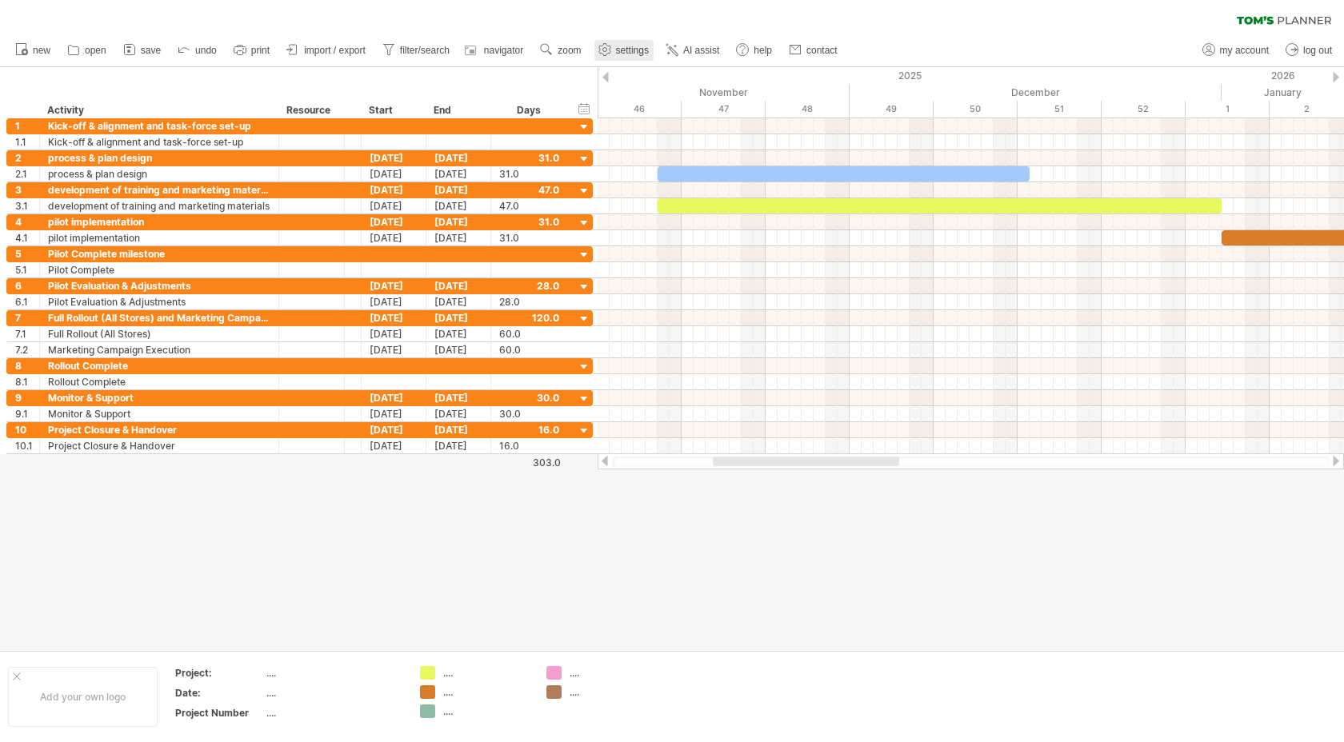
click at [630, 59] on link "settings" at bounding box center [623, 50] width 59 height 21
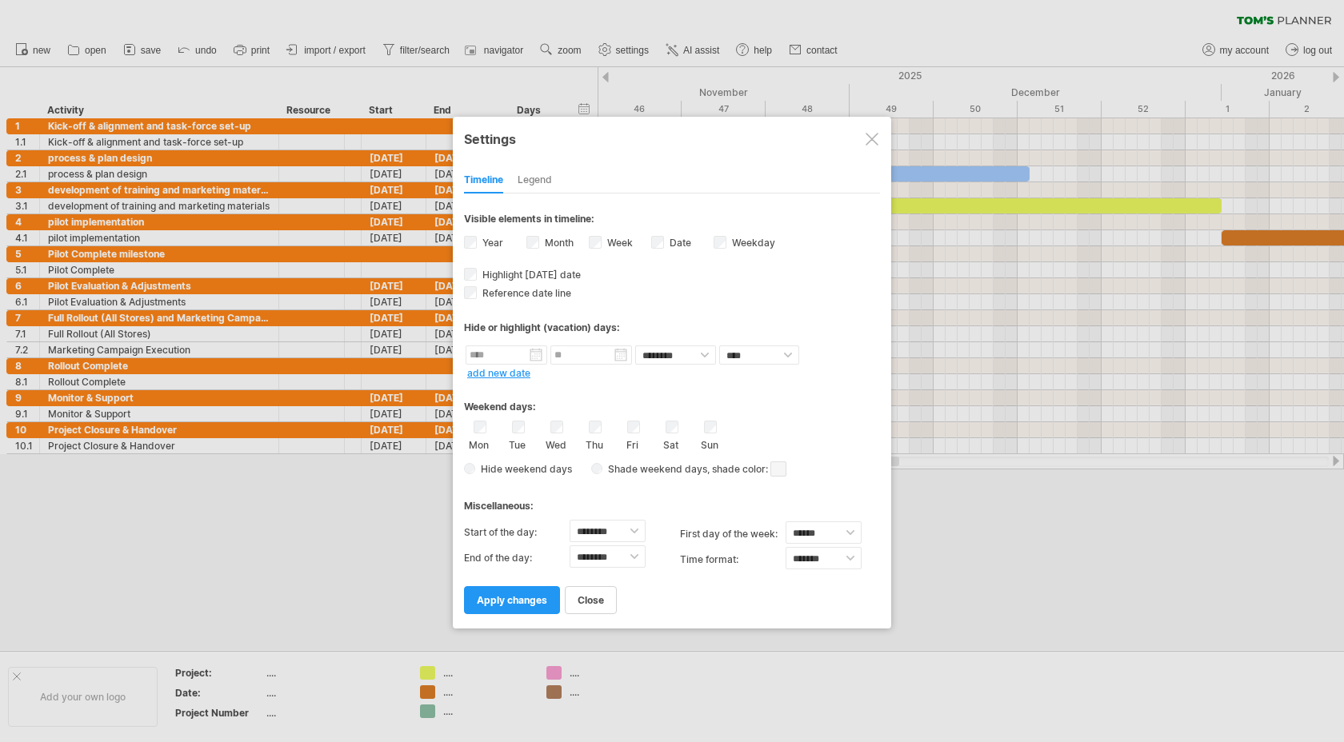
click at [704, 51] on div at bounding box center [672, 371] width 1344 height 742
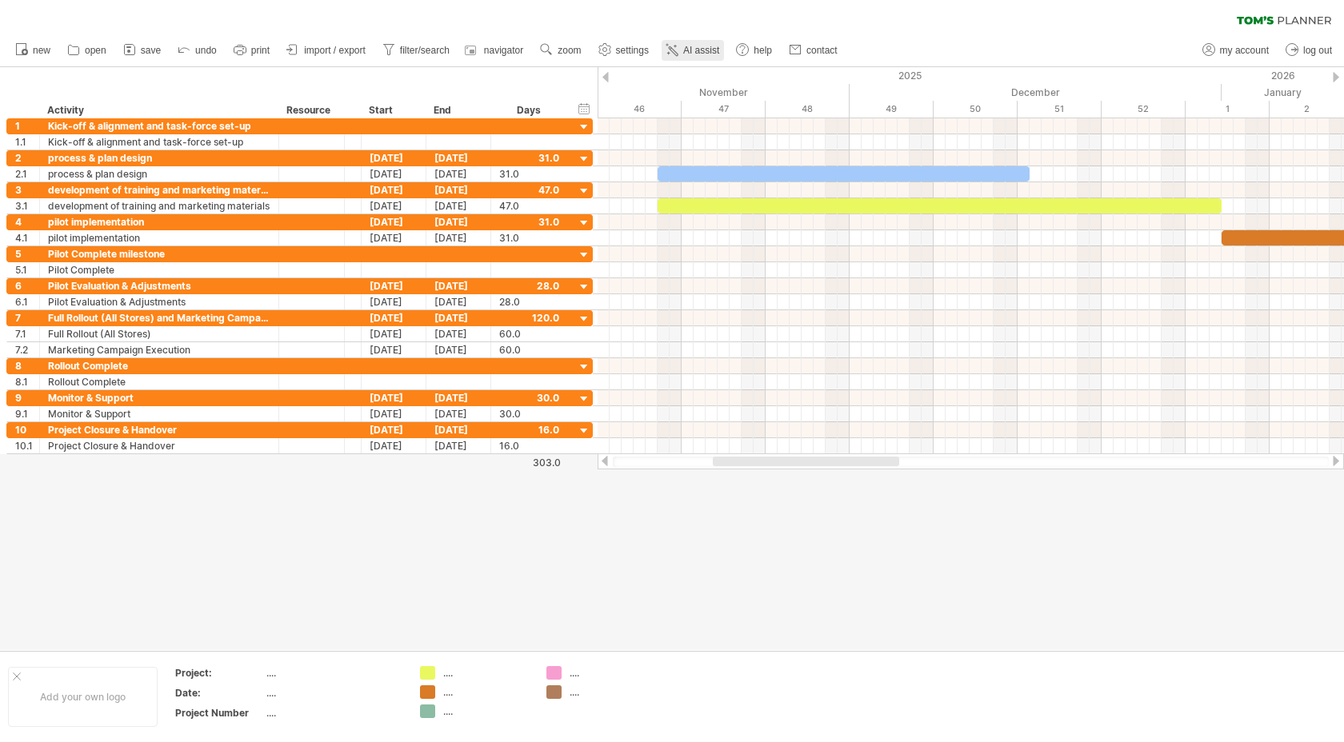
click at [704, 51] on span "AI assist" at bounding box center [701, 50] width 36 height 11
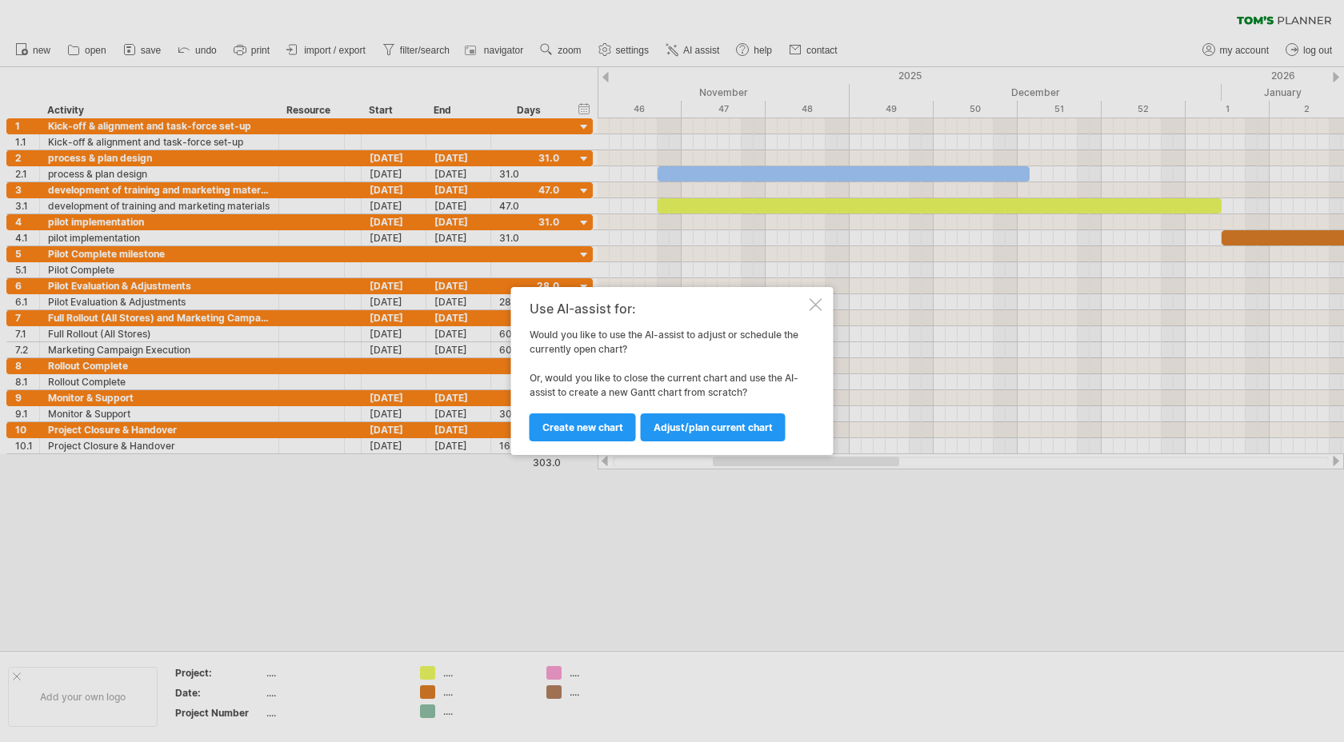
click at [817, 301] on div at bounding box center [816, 304] width 13 height 13
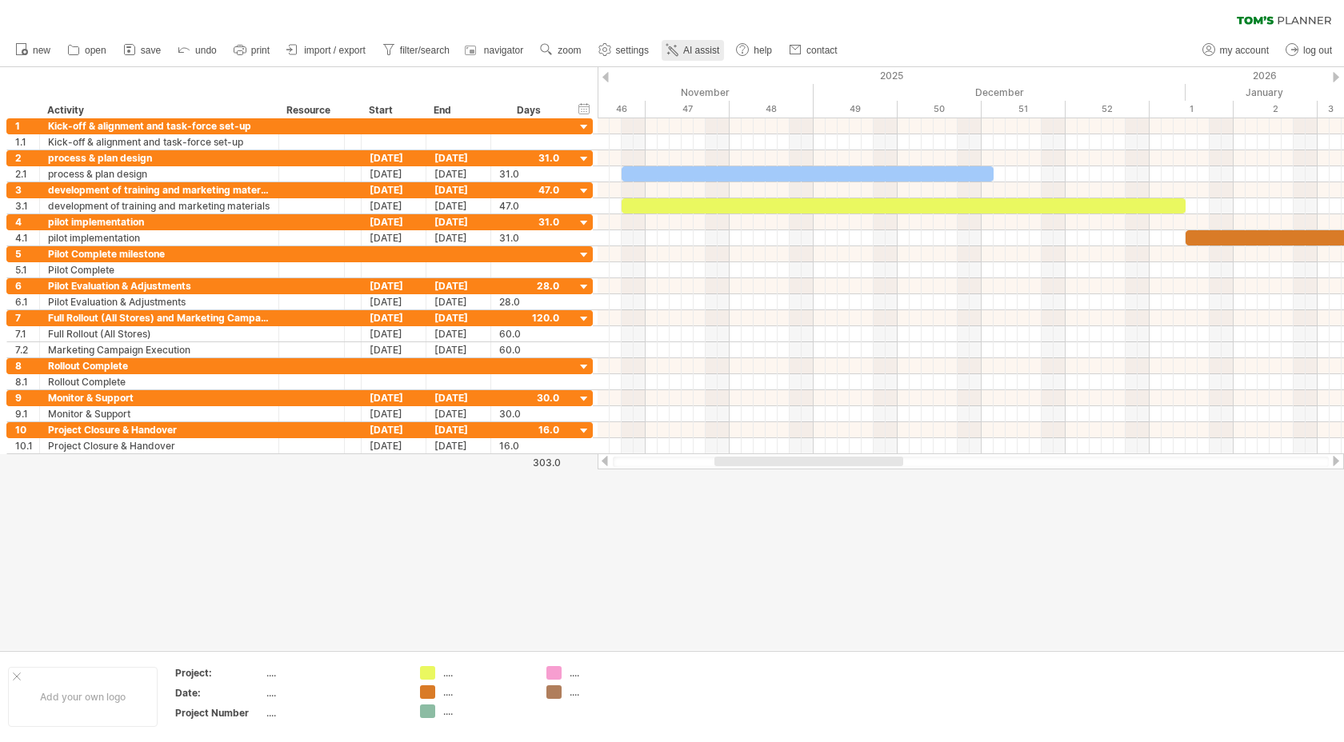
click at [686, 54] on span "AI assist" at bounding box center [701, 50] width 36 height 11
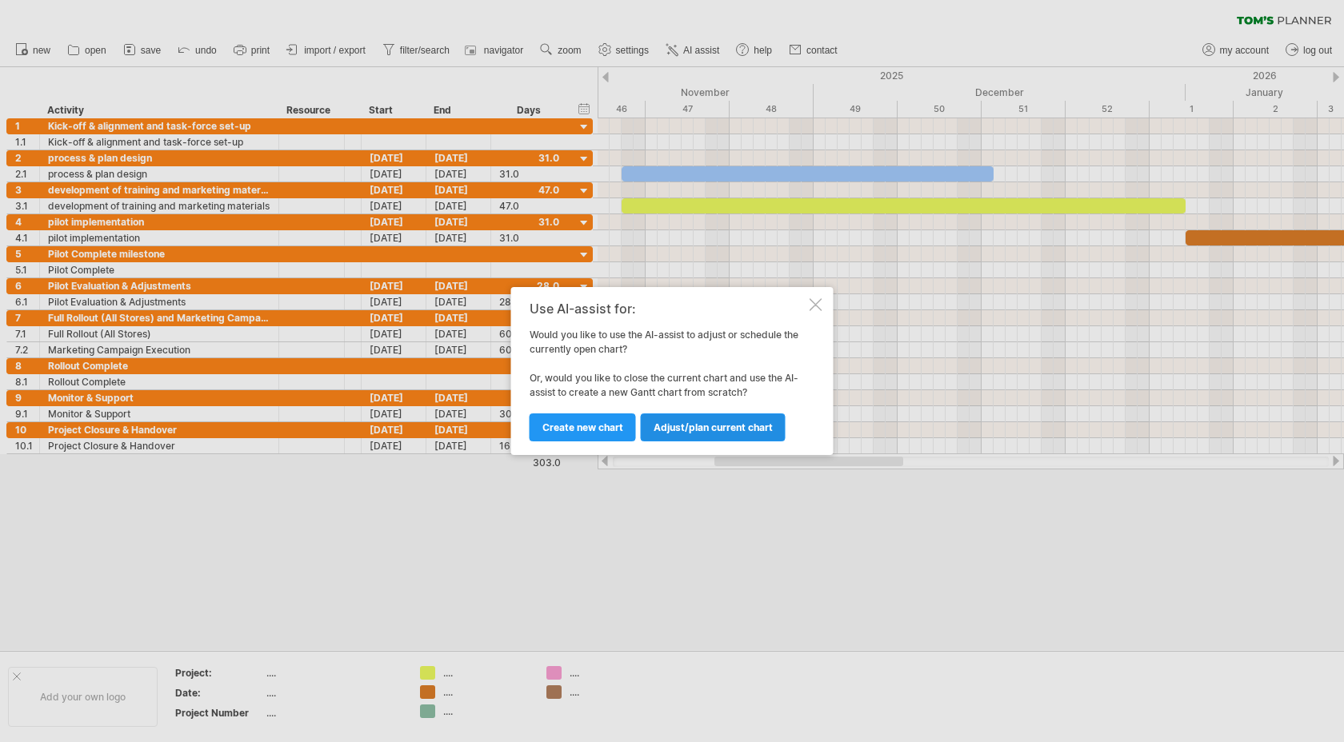
click at [691, 431] on span "Adjust/plan current chart" at bounding box center [713, 428] width 119 height 12
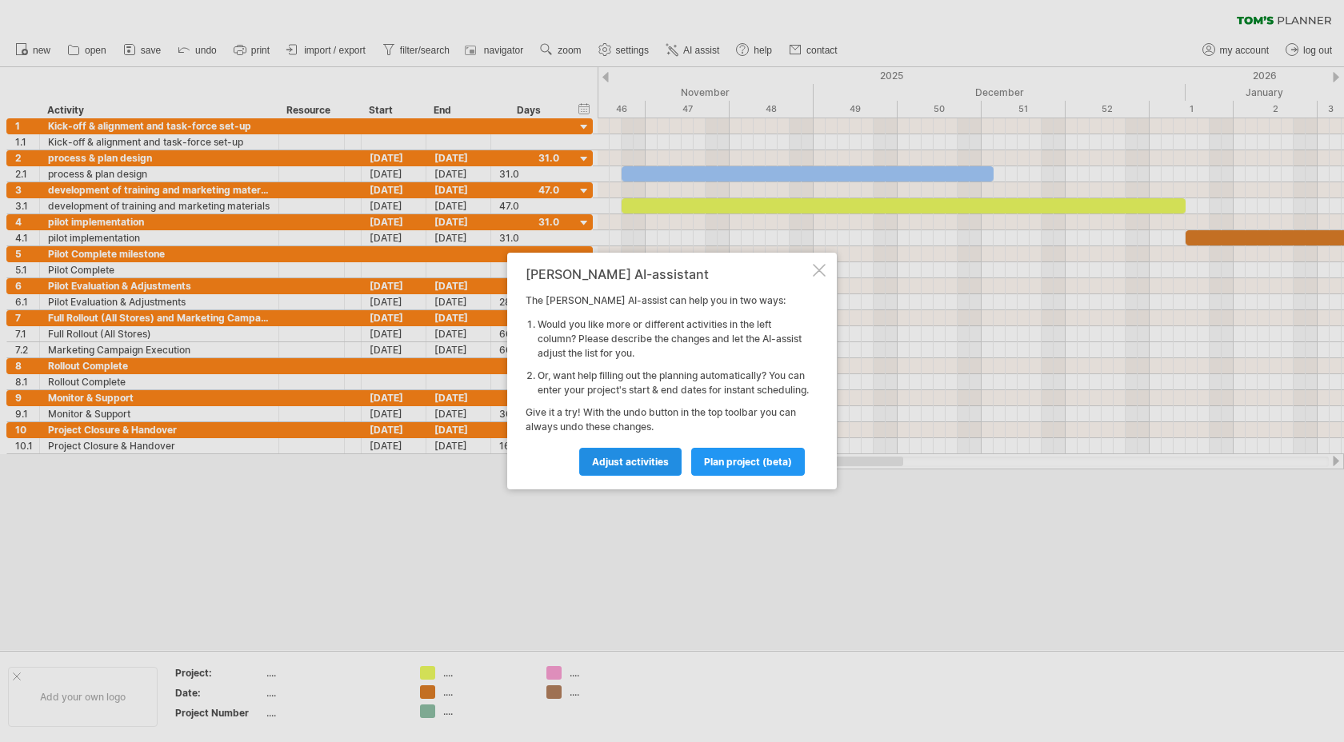
click at [663, 468] on span "Adjust activities" at bounding box center [630, 462] width 77 height 12
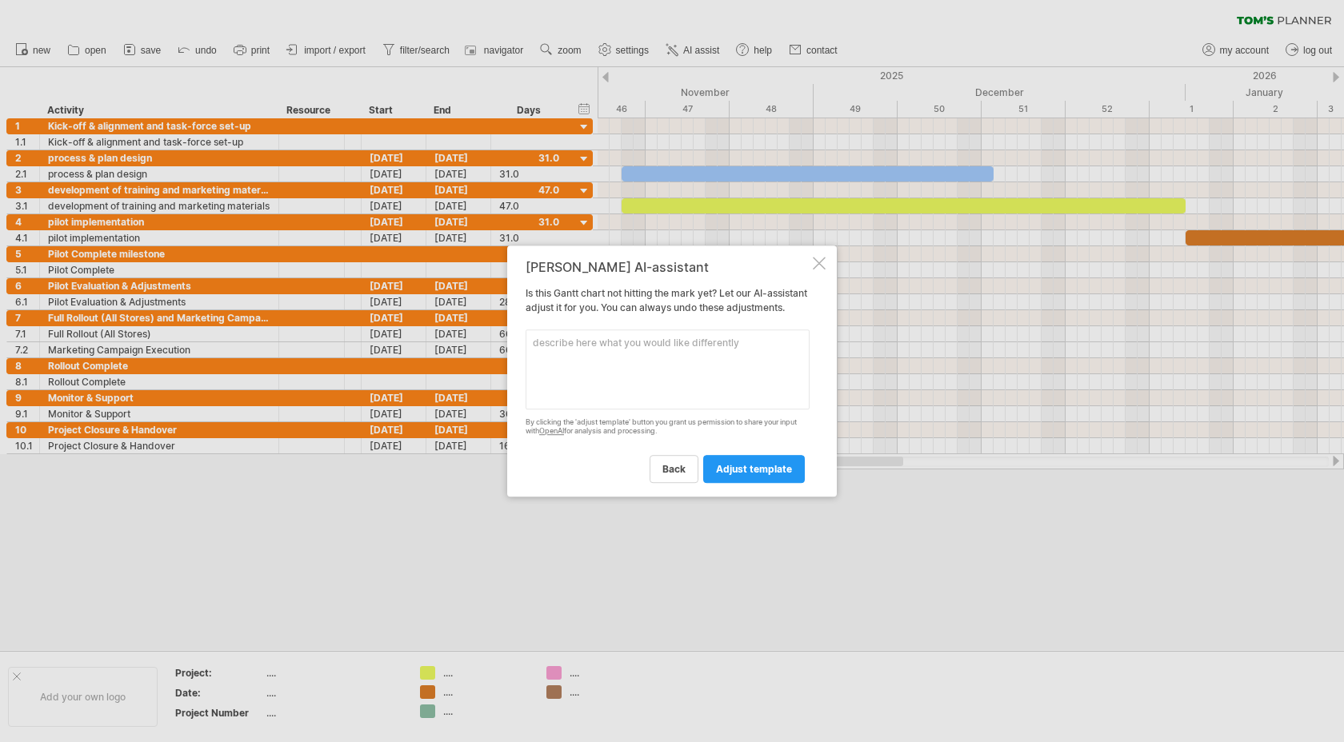
click at [609, 367] on textarea at bounding box center [668, 370] width 284 height 80
type textarea "c"
type textarea "can you help me ajust the gragh into the weeks, not the day?"
click at [771, 475] on span "adjust template" at bounding box center [754, 469] width 76 height 12
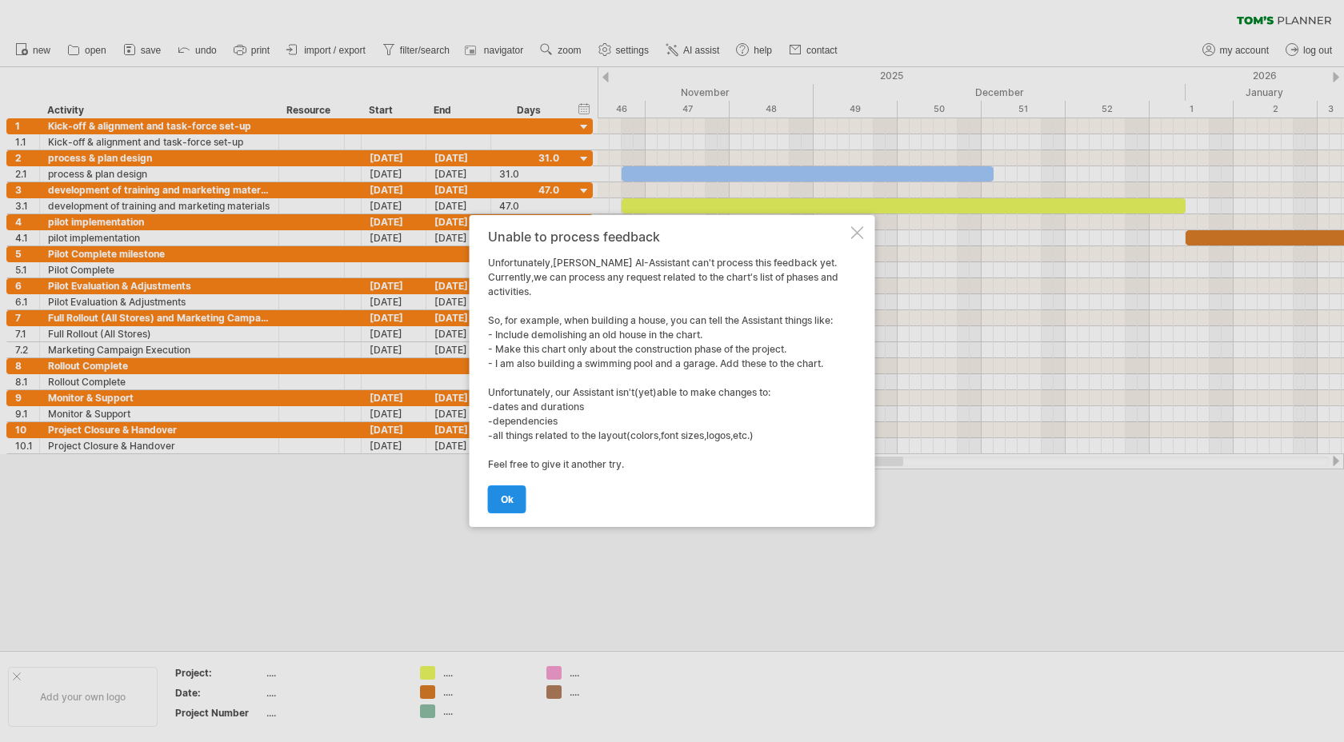
click at [507, 499] on span "ok" at bounding box center [507, 500] width 13 height 12
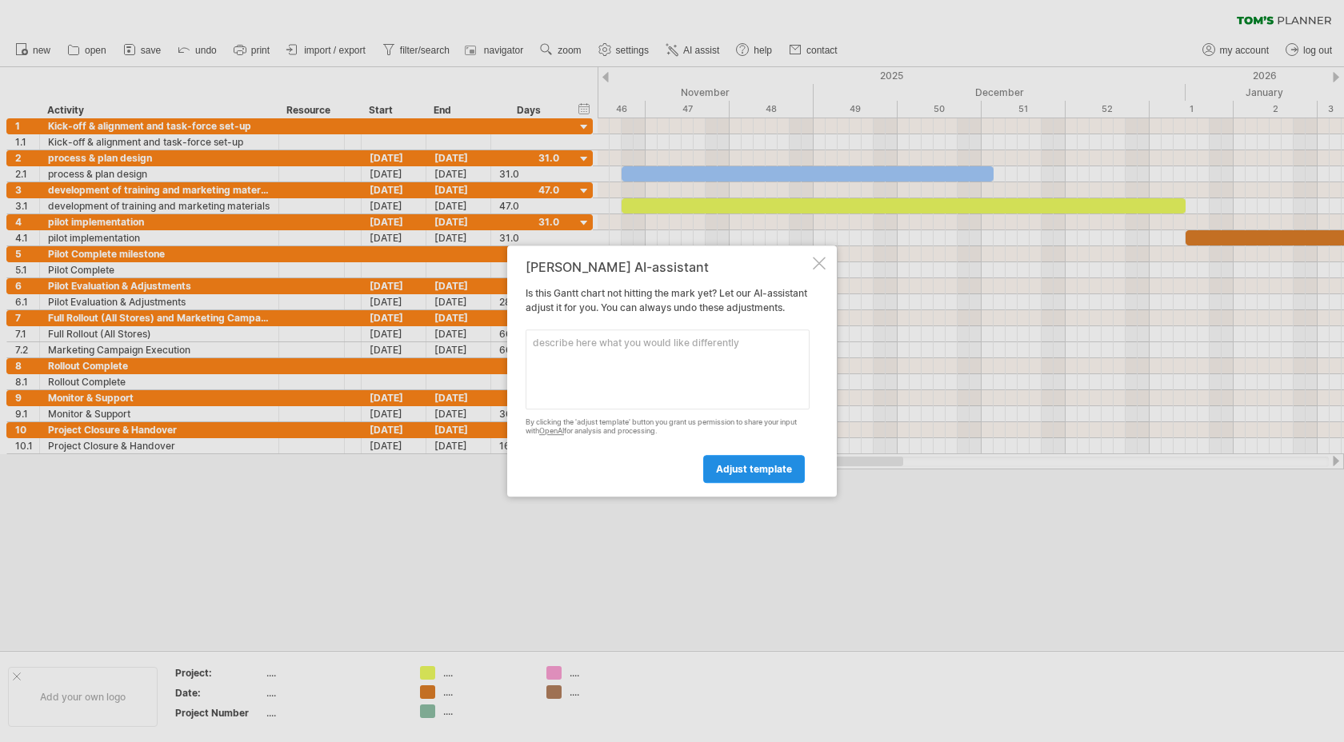
click at [741, 475] on span "adjust template" at bounding box center [754, 469] width 76 height 12
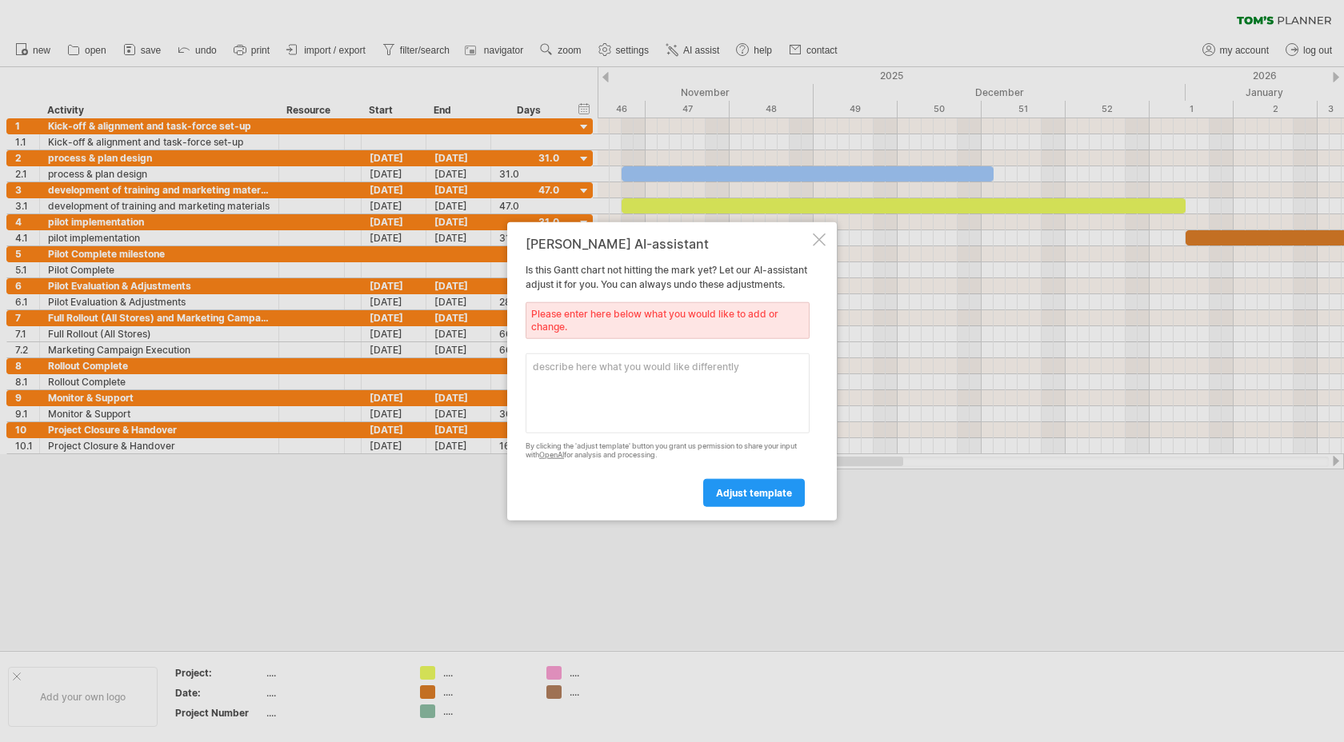
click at [637, 409] on textarea at bounding box center [668, 394] width 284 height 80
type textarea "k"
type textarea "可以吧我的后面的这个图调整成按周显示吗？我想让整个图看起来更小一点"
click at [760, 506] on link "adjust template" at bounding box center [754, 492] width 102 height 28
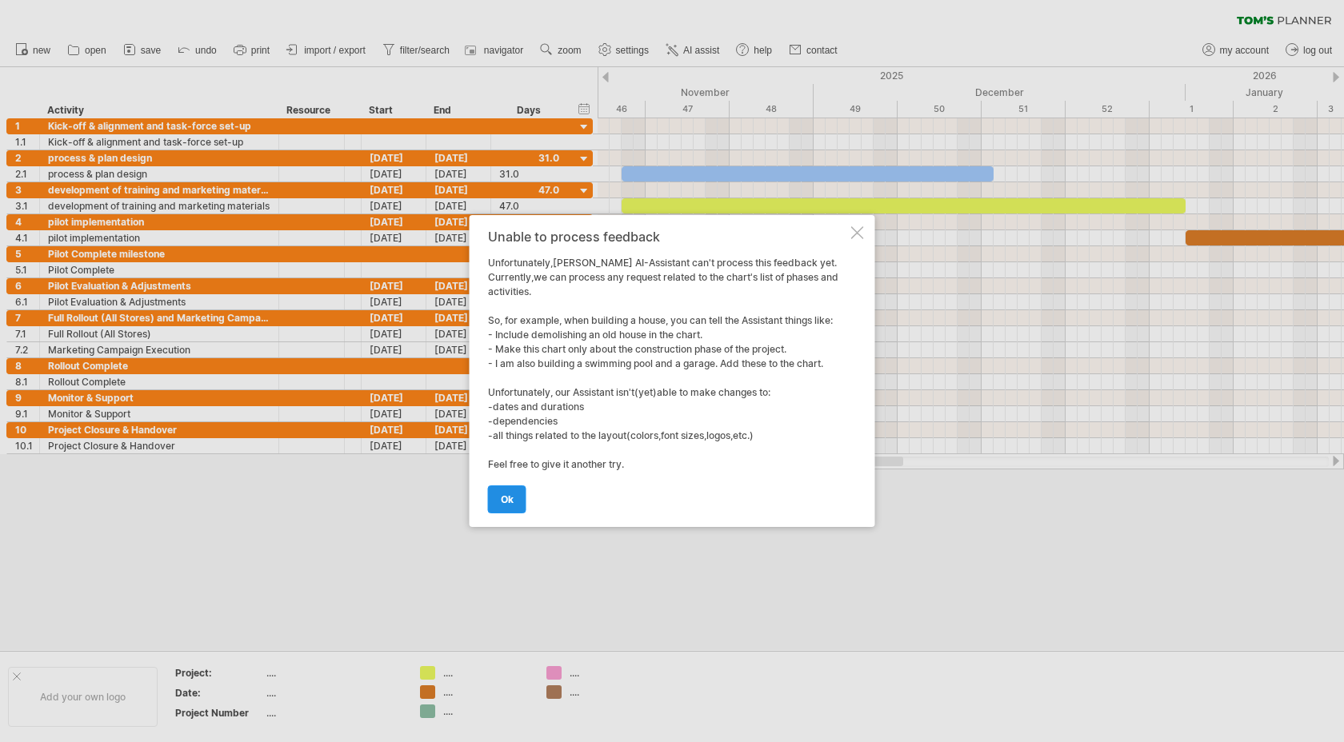
click at [512, 500] on span "ok" at bounding box center [507, 500] width 13 height 12
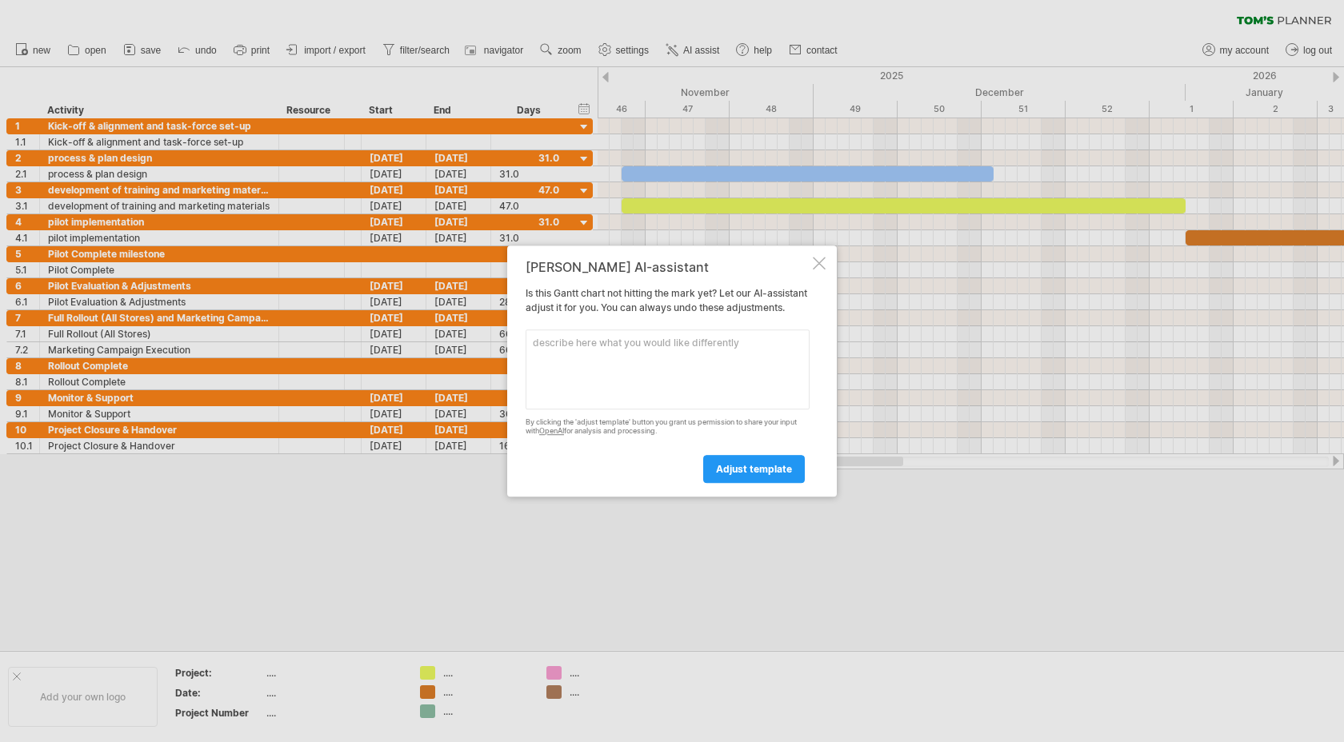
click at [813, 259] on div at bounding box center [819, 263] width 13 height 13
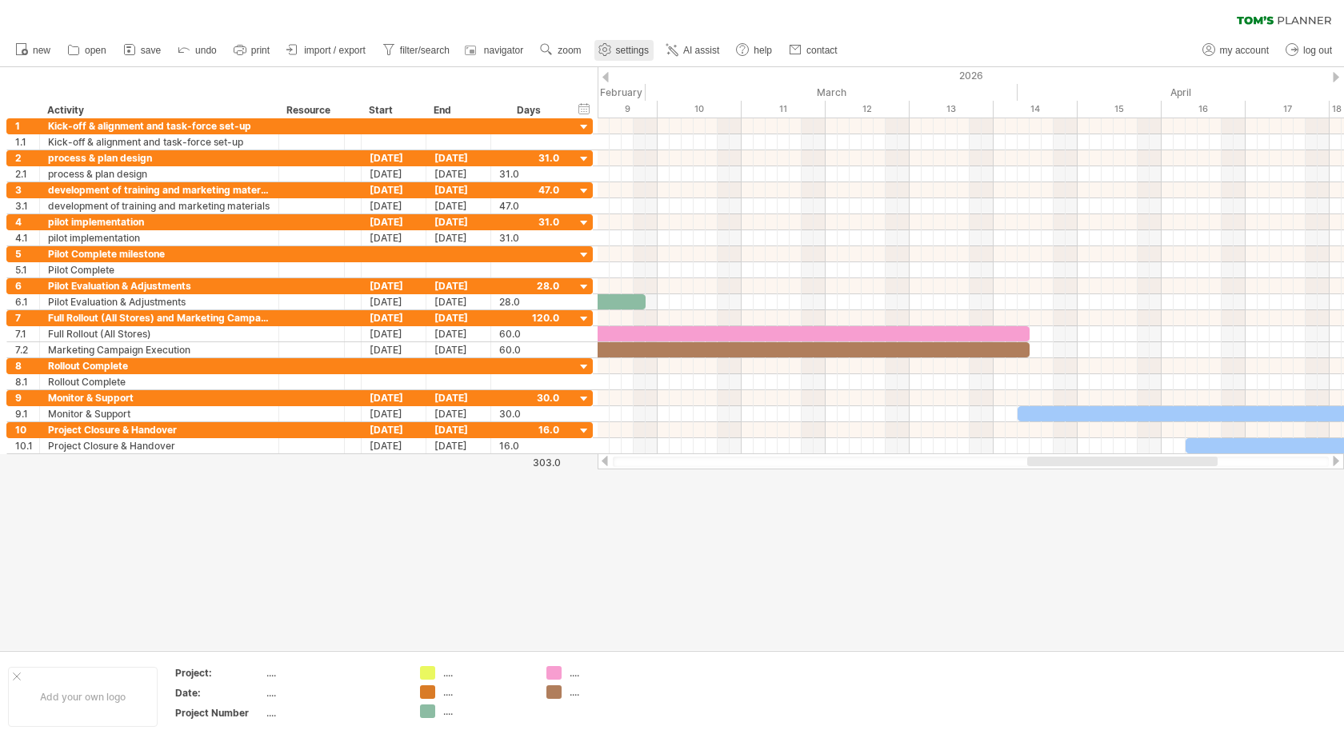
click at [635, 52] on span "settings" at bounding box center [632, 50] width 33 height 11
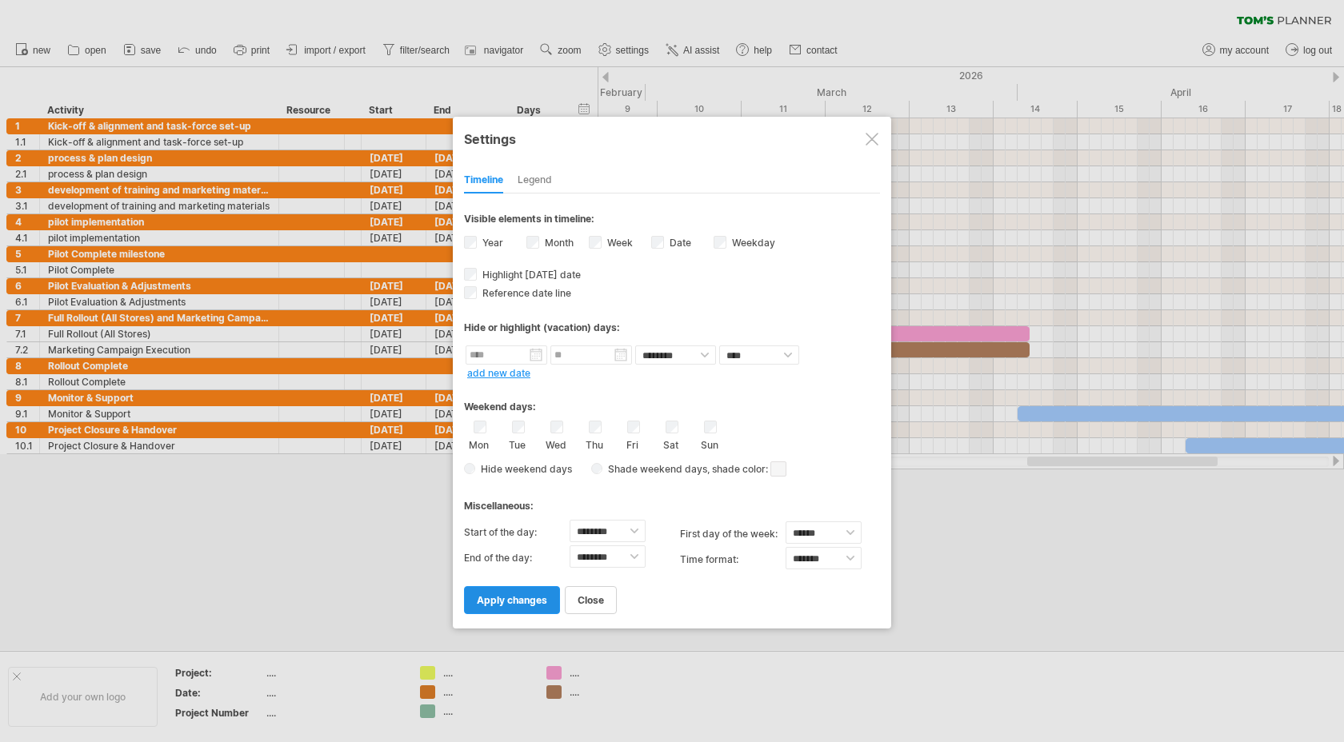
click at [532, 589] on link "apply changes" at bounding box center [512, 600] width 96 height 28
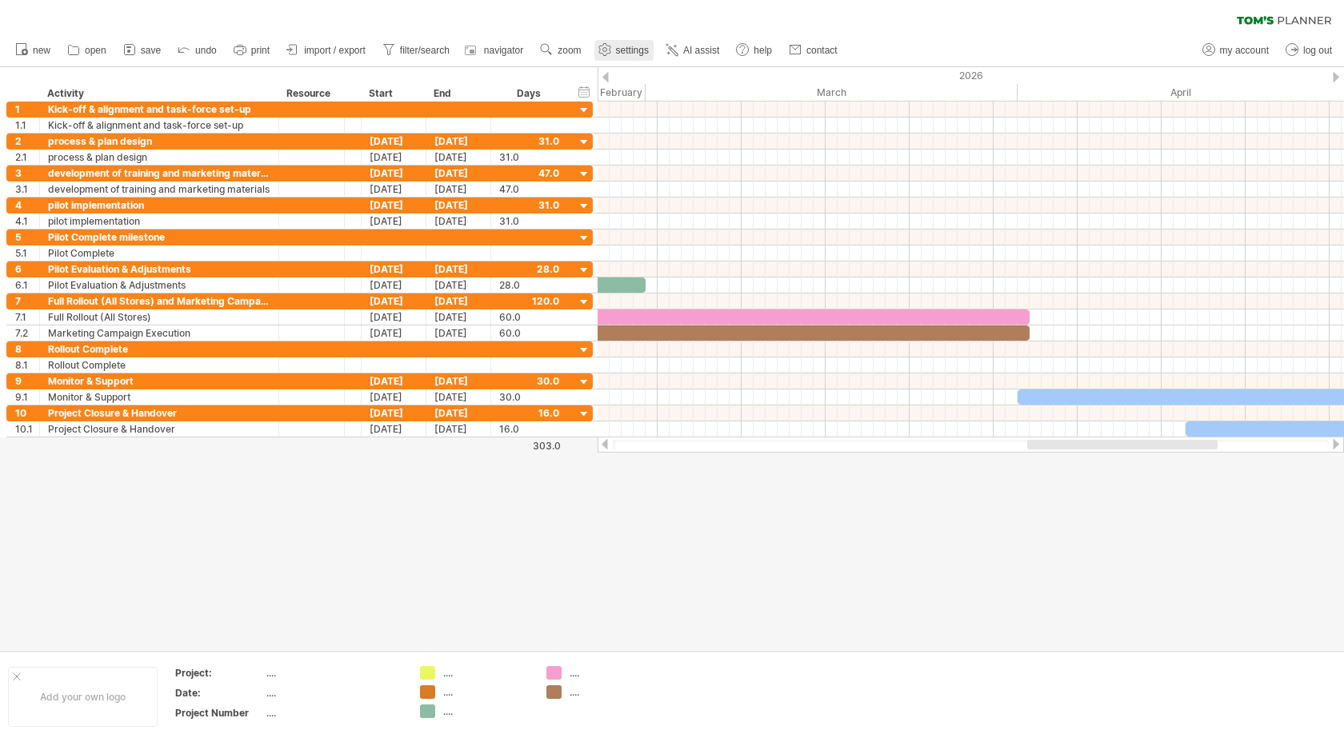
click at [641, 56] on link "settings" at bounding box center [623, 50] width 59 height 21
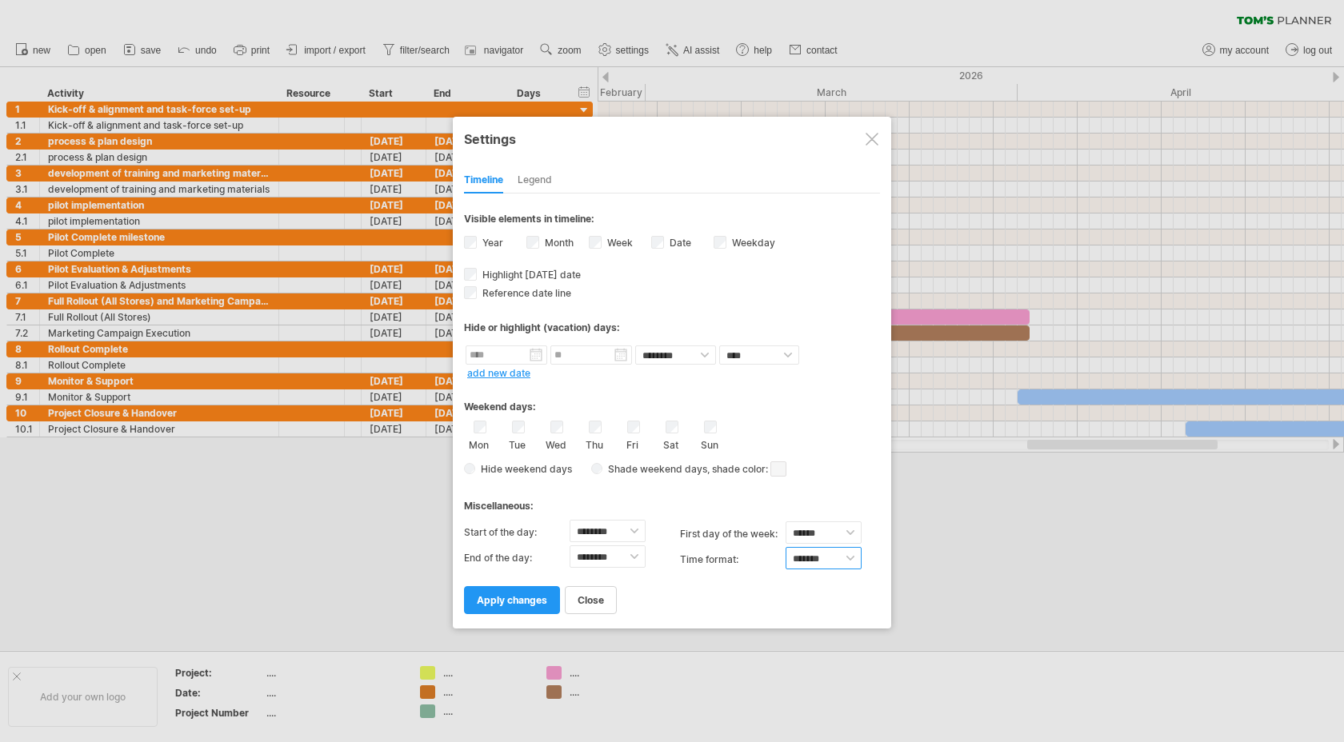
click at [842, 557] on select "******* *******" at bounding box center [824, 558] width 76 height 22
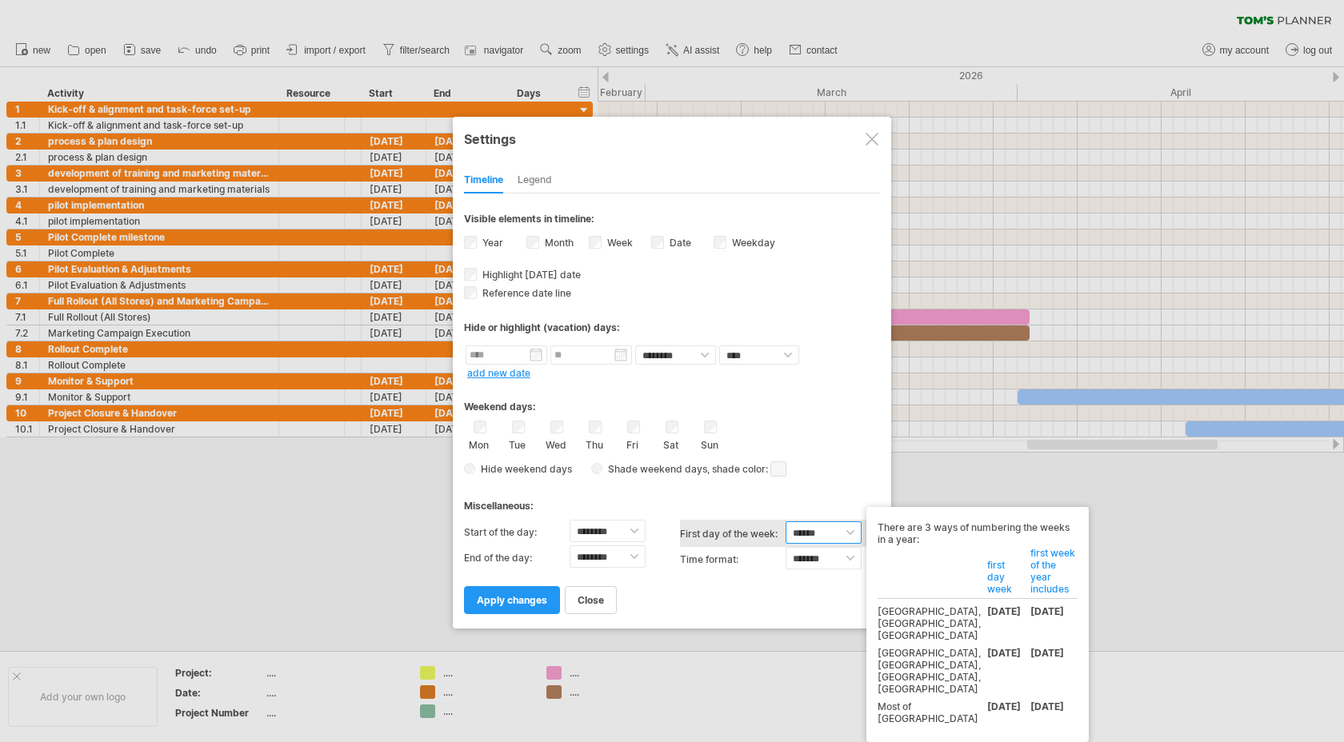
click at [832, 527] on select "****** ****** ********" at bounding box center [824, 533] width 76 height 22
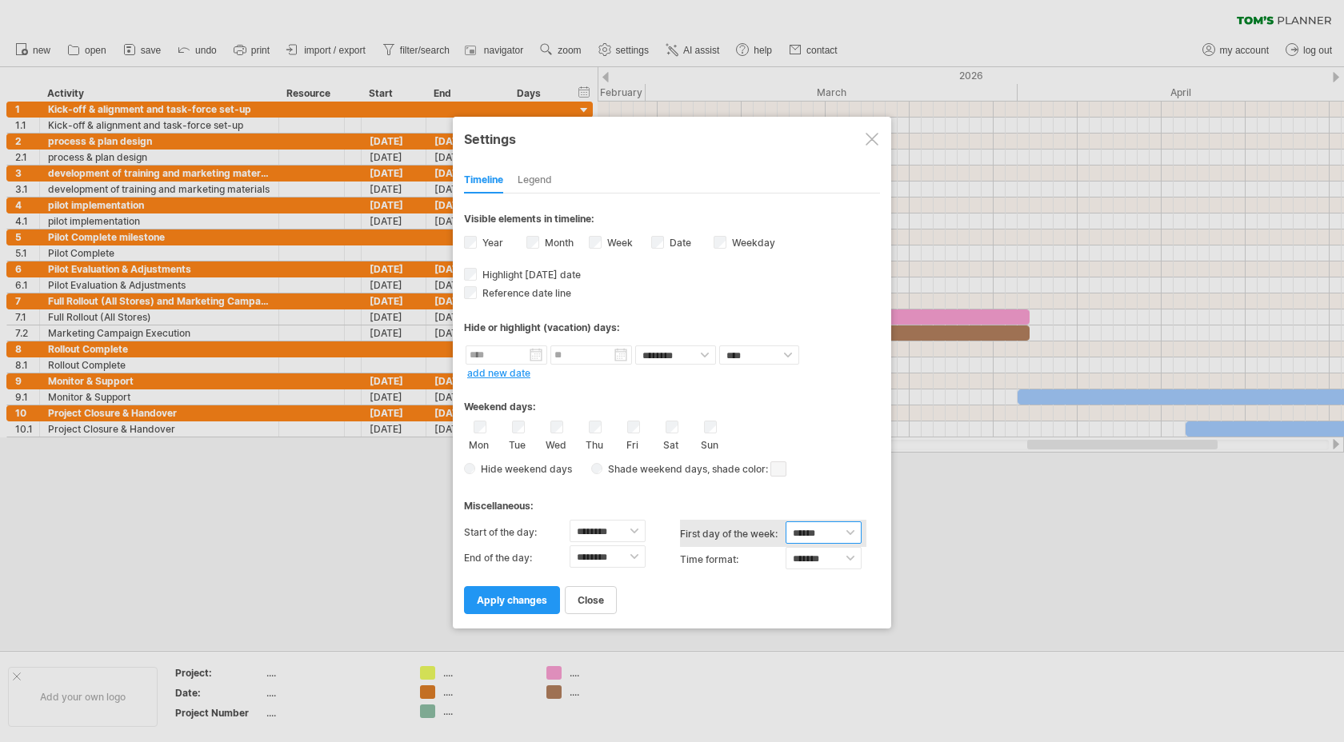
click at [786, 522] on select "****** ****** ********" at bounding box center [824, 533] width 76 height 22
click at [841, 528] on select "****** ****** ********" at bounding box center [824, 533] width 76 height 22
click at [503, 599] on span "apply changes" at bounding box center [512, 600] width 70 height 12
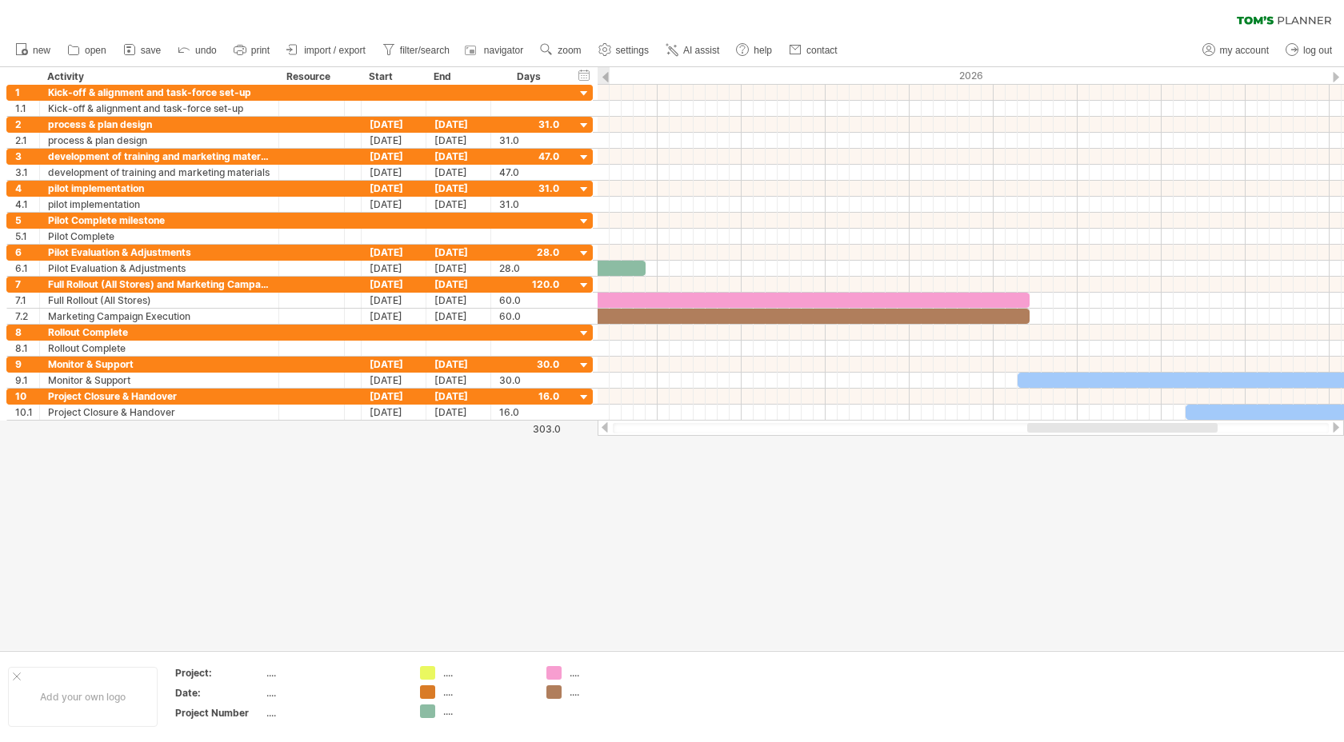
click at [605, 75] on div at bounding box center [605, 77] width 6 height 10
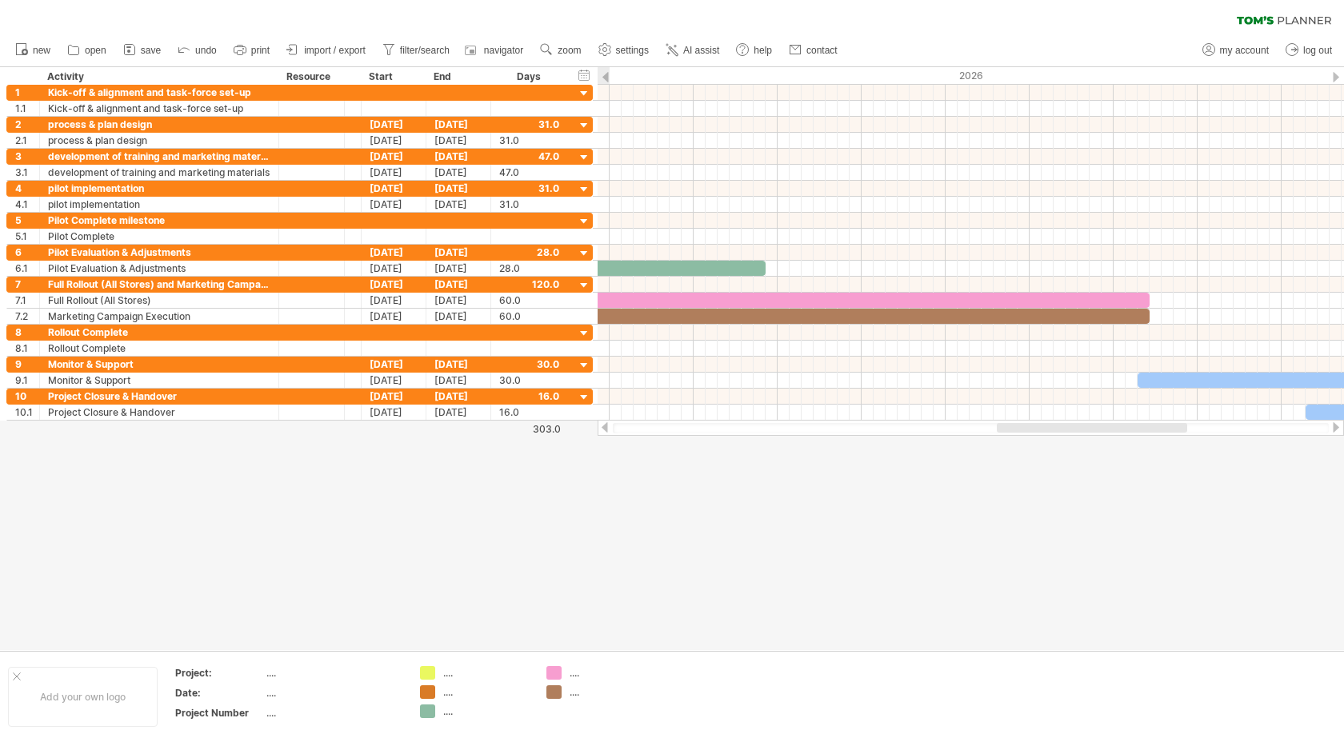
click at [605, 75] on div at bounding box center [605, 77] width 6 height 10
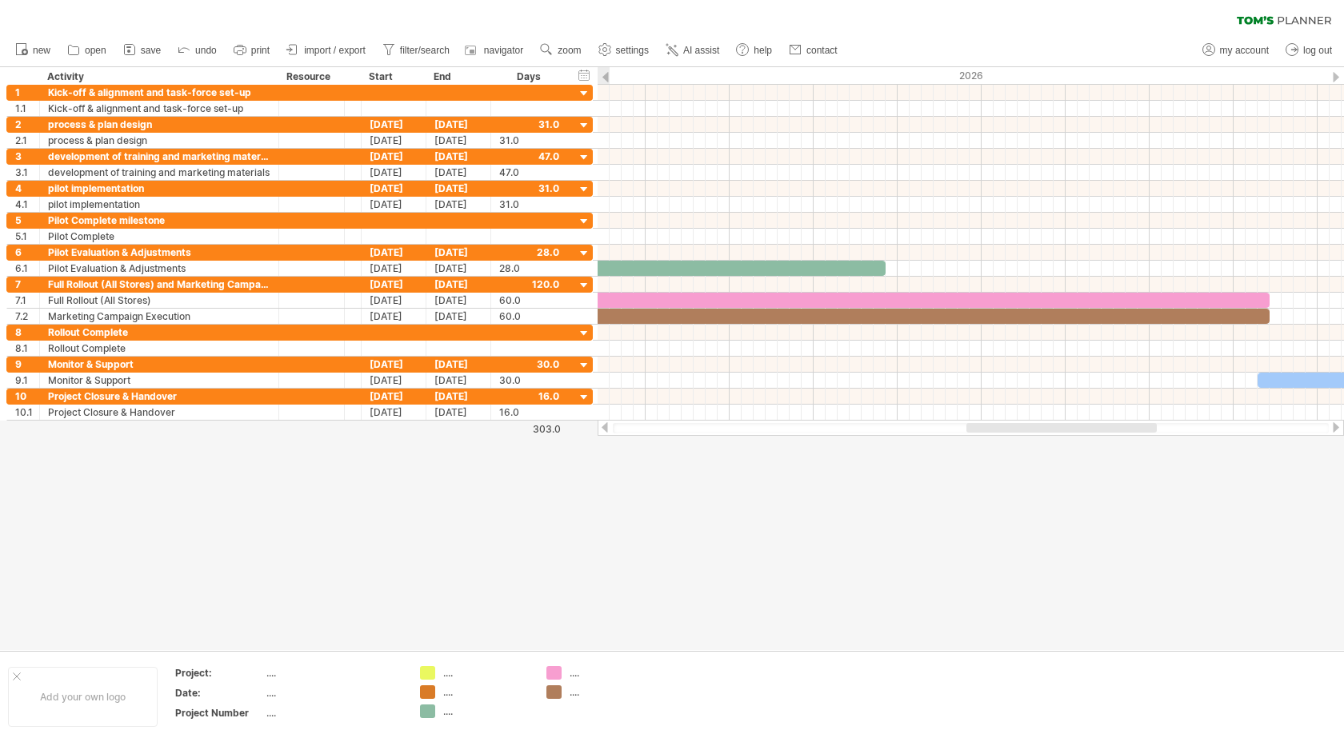
click at [604, 75] on div at bounding box center [605, 77] width 6 height 10
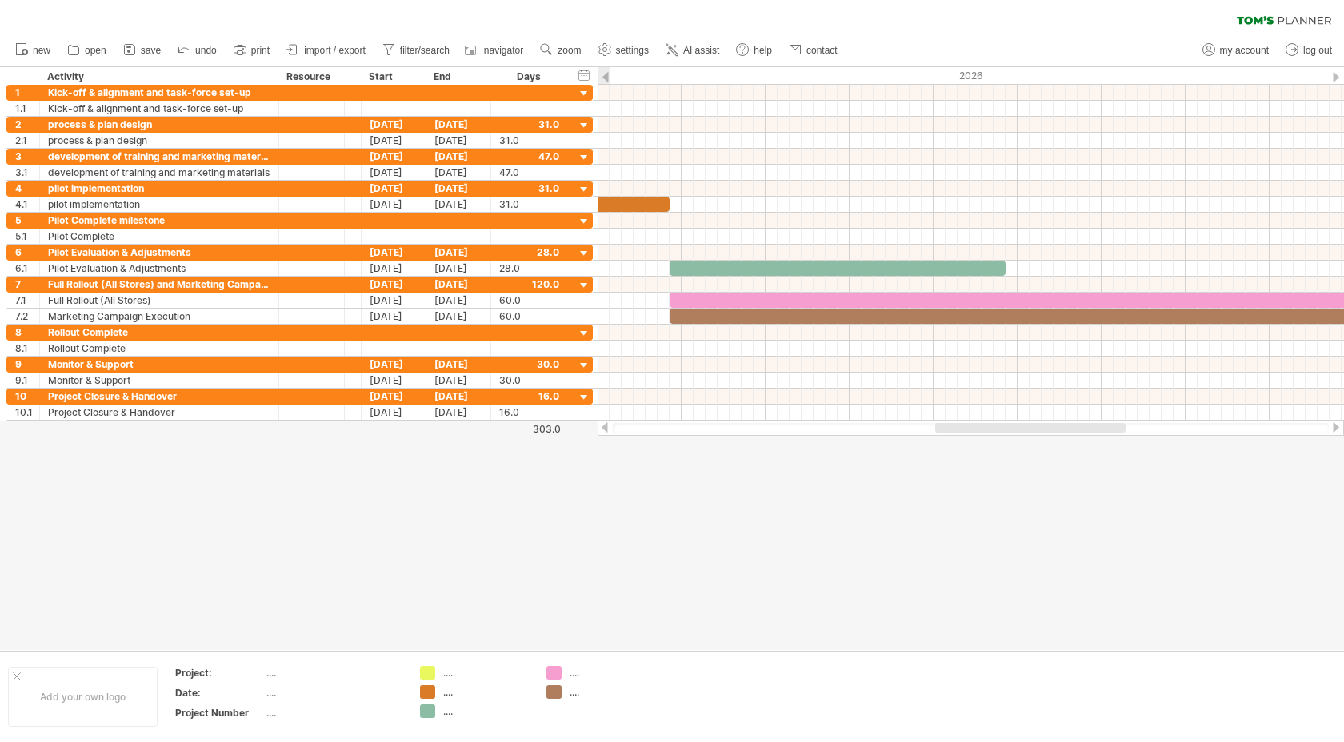
click at [604, 75] on div at bounding box center [605, 77] width 6 height 10
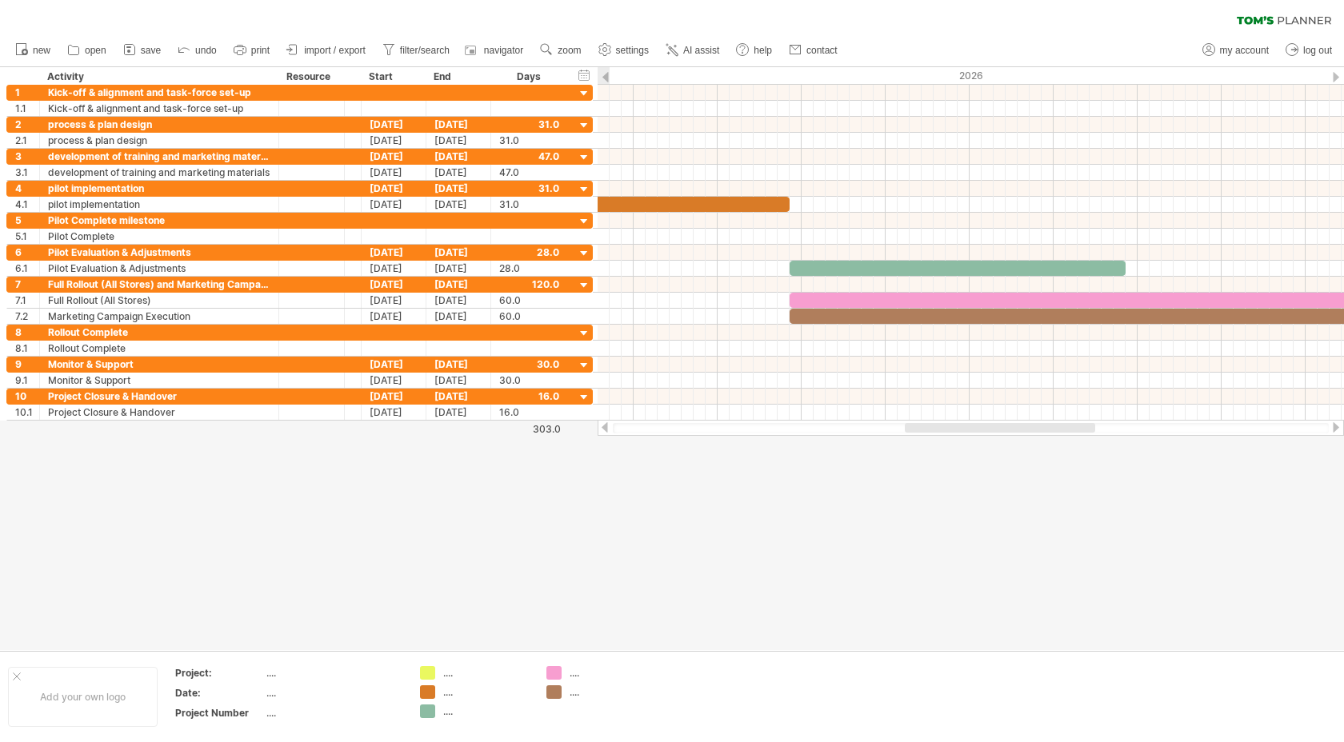
click at [604, 75] on div at bounding box center [605, 77] width 6 height 10
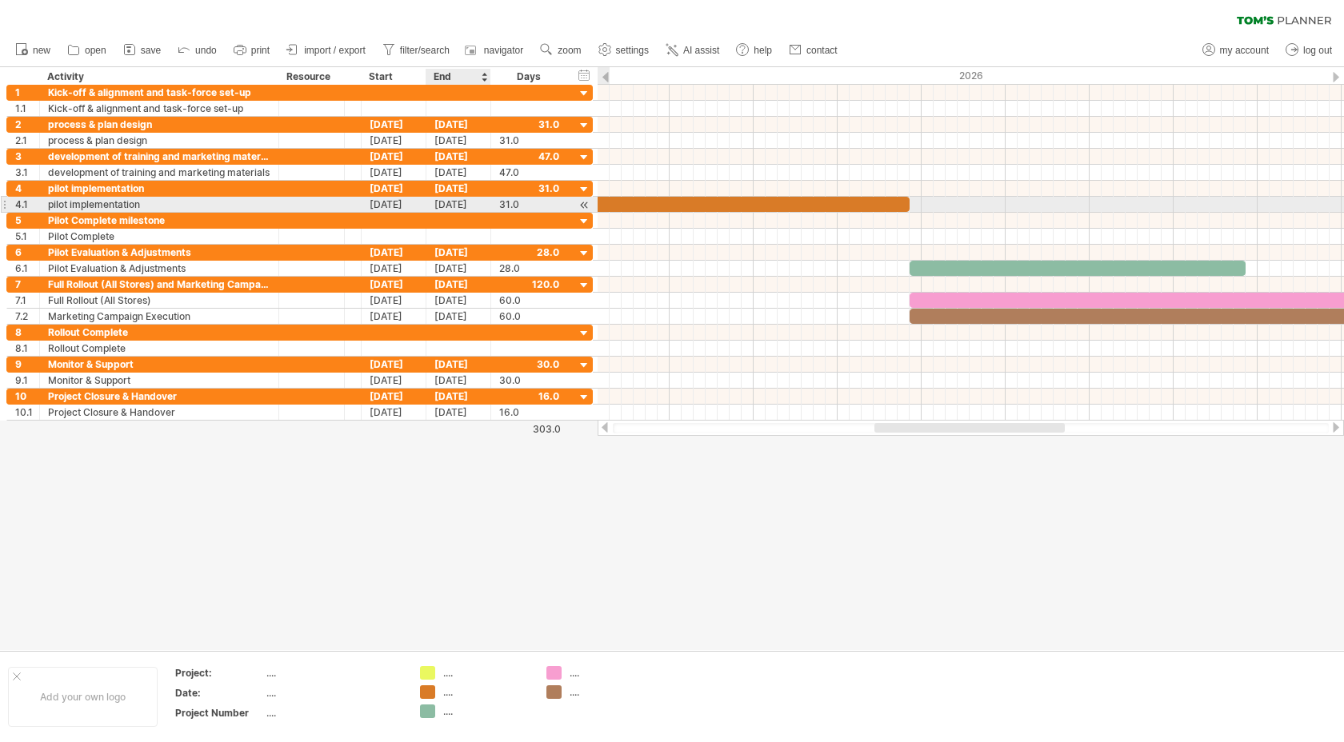
drag, startPoint x: 587, startPoint y: 202, endPoint x: 466, endPoint y: 202, distance: 120.8
click at [466, 202] on div "**********" at bounding box center [299, 205] width 586 height 16
drag, startPoint x: 582, startPoint y: 202, endPoint x: 545, endPoint y: 205, distance: 37.7
click at [545, 205] on div "**********" at bounding box center [299, 205] width 586 height 16
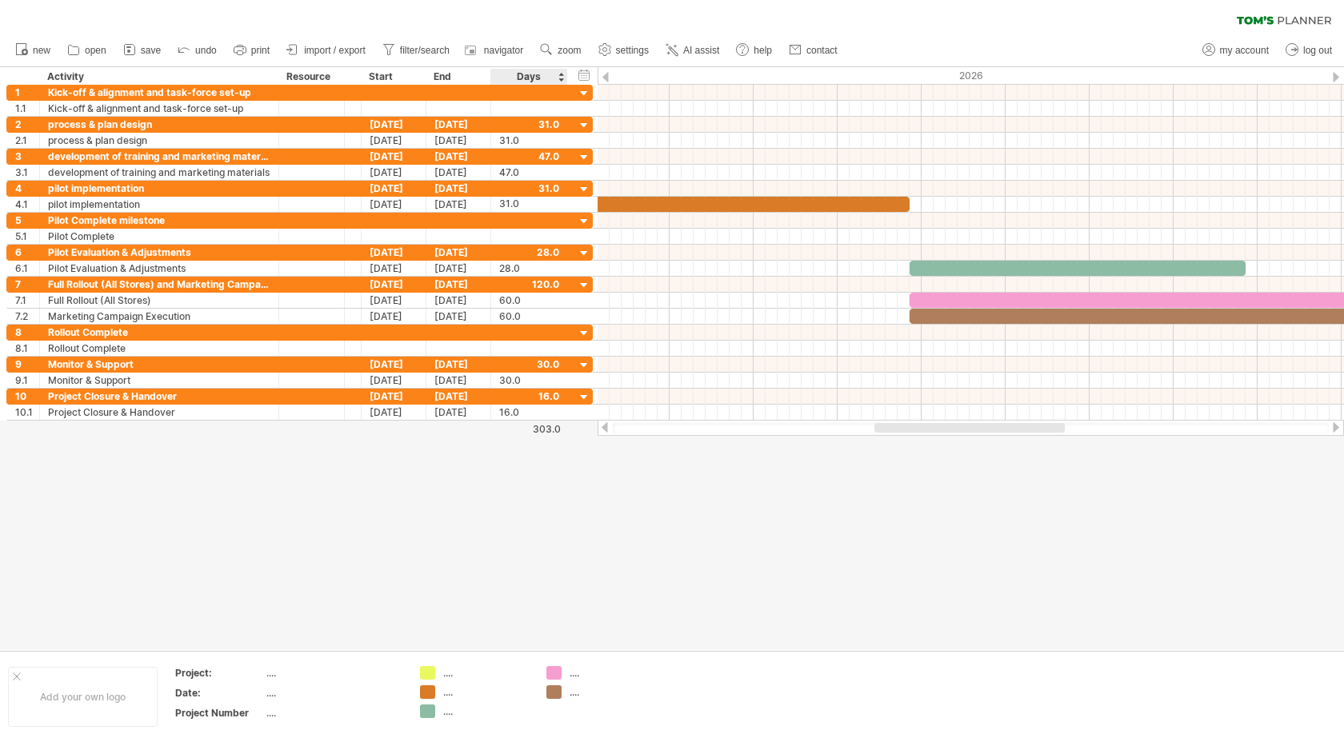
drag, startPoint x: 602, startPoint y: 426, endPoint x: 552, endPoint y: 426, distance: 49.6
click at [552, 426] on div "Trying to reach [DOMAIN_NAME] Connected again... 0% clear filter new 1" at bounding box center [672, 371] width 1344 height 742
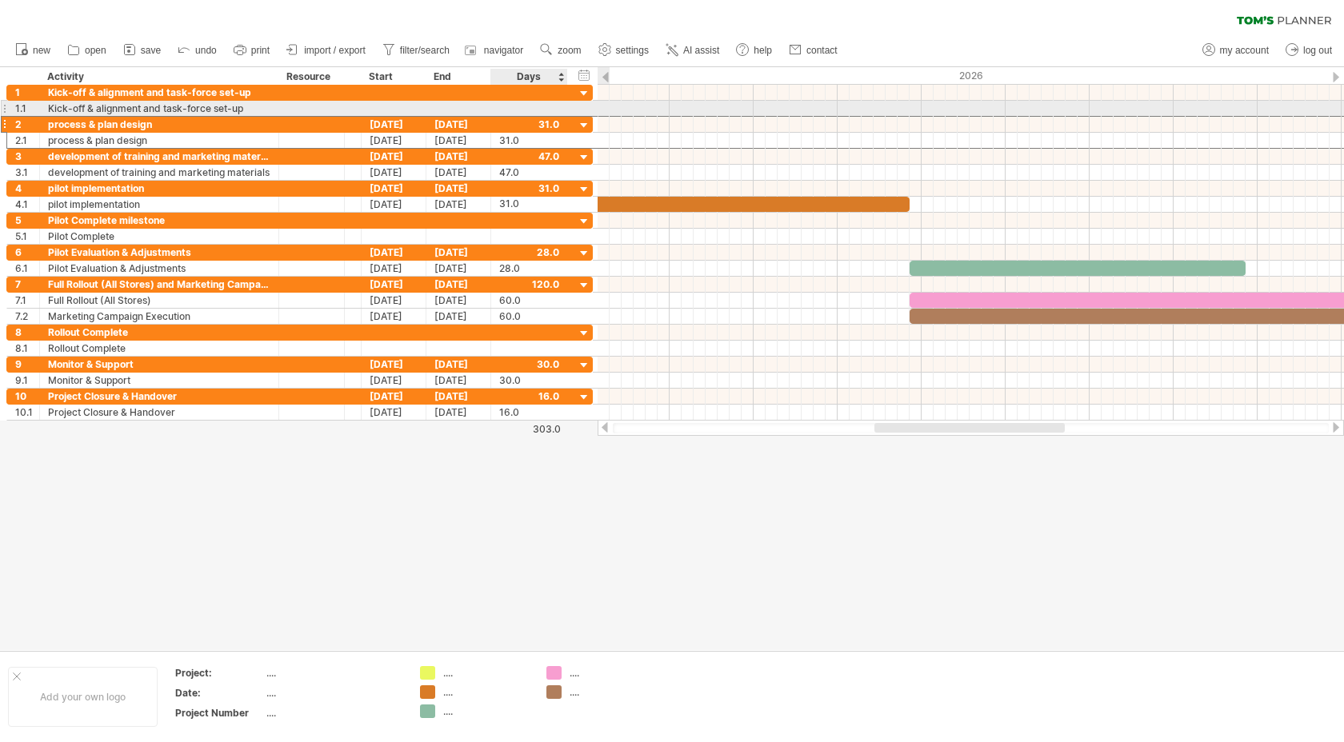
drag, startPoint x: 592, startPoint y: 123, endPoint x: 530, endPoint y: 114, distance: 63.0
click at [530, 114] on div "**********" at bounding box center [299, 253] width 587 height 336
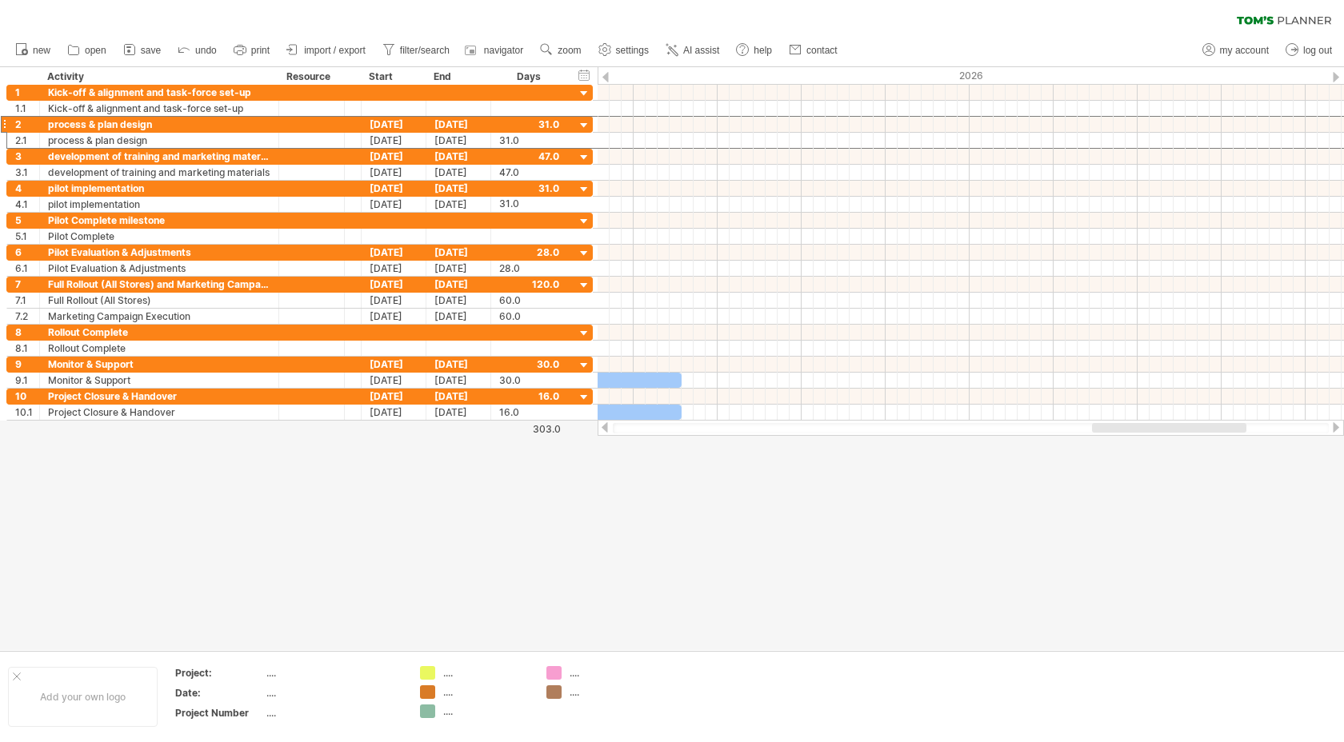
scroll to position [0, 0]
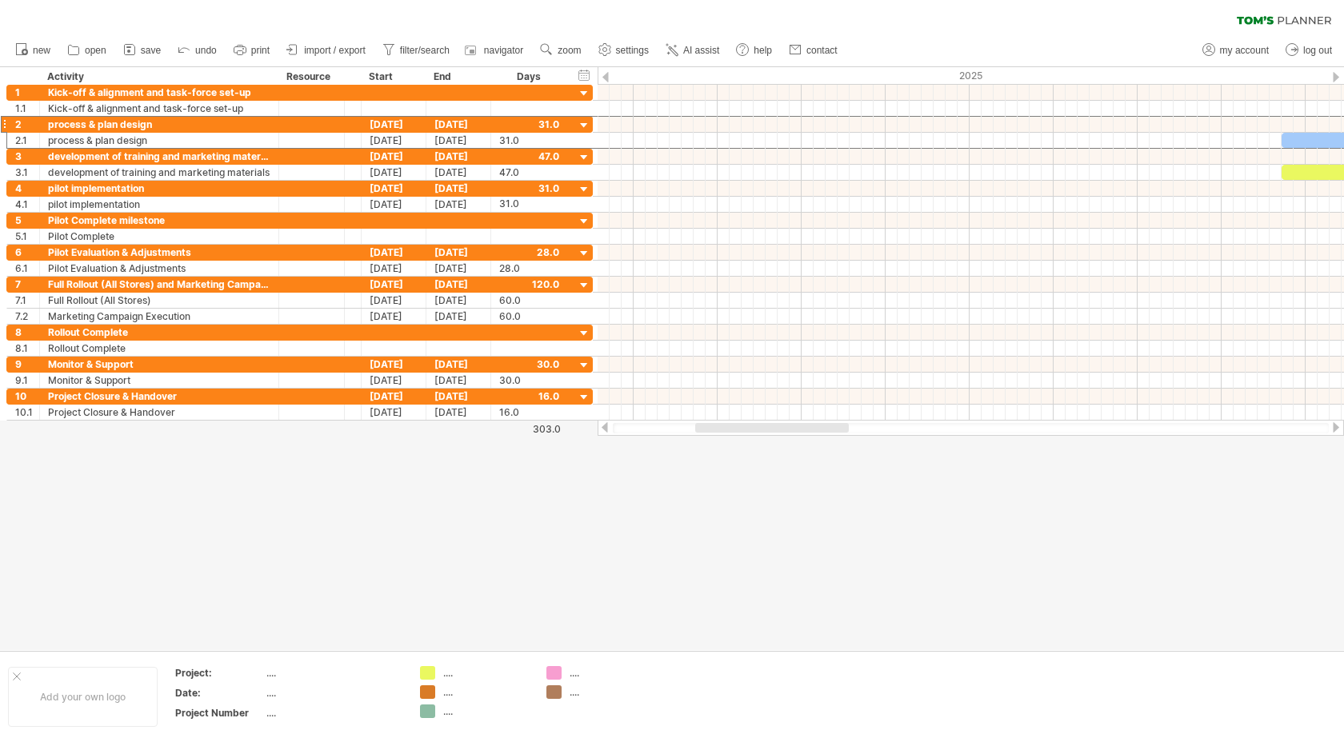
click at [817, 488] on div at bounding box center [672, 358] width 1344 height 583
click at [610, 78] on div "2025" at bounding box center [604, 75] width 2484 height 17
click at [606, 78] on div at bounding box center [605, 77] width 6 height 10
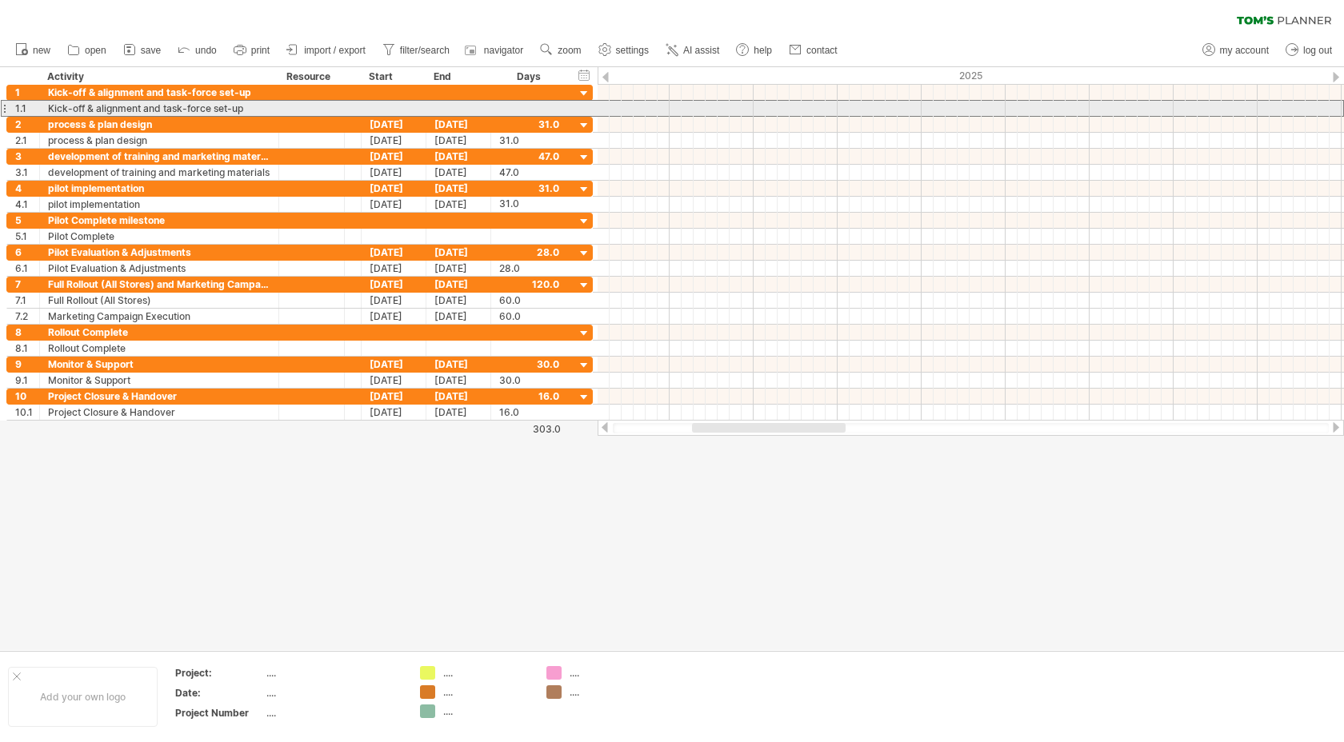
drag, startPoint x: 2, startPoint y: 112, endPoint x: 11, endPoint y: 112, distance: 8.8
click at [11, 112] on div "**********" at bounding box center [299, 108] width 586 height 17
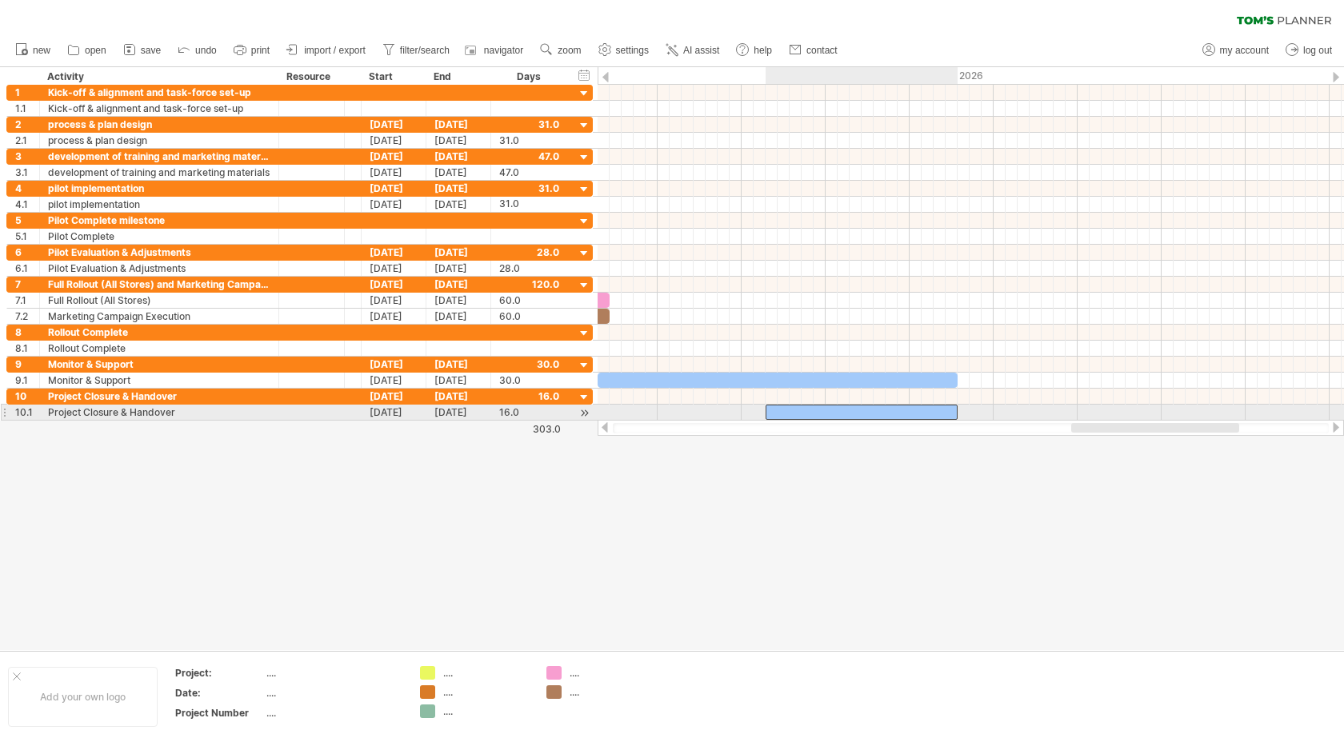
click at [829, 411] on div at bounding box center [862, 412] width 192 height 15
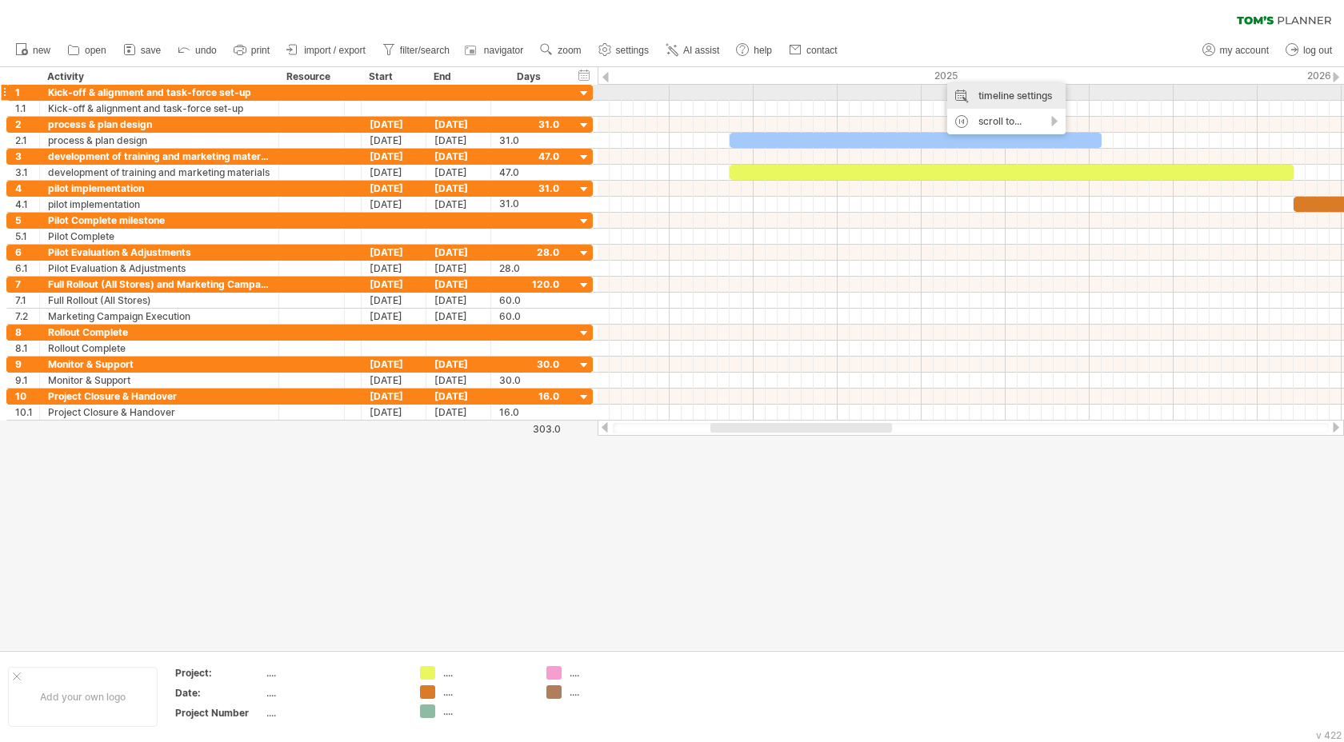
click at [1029, 97] on div "timeline settings" at bounding box center [1006, 96] width 118 height 26
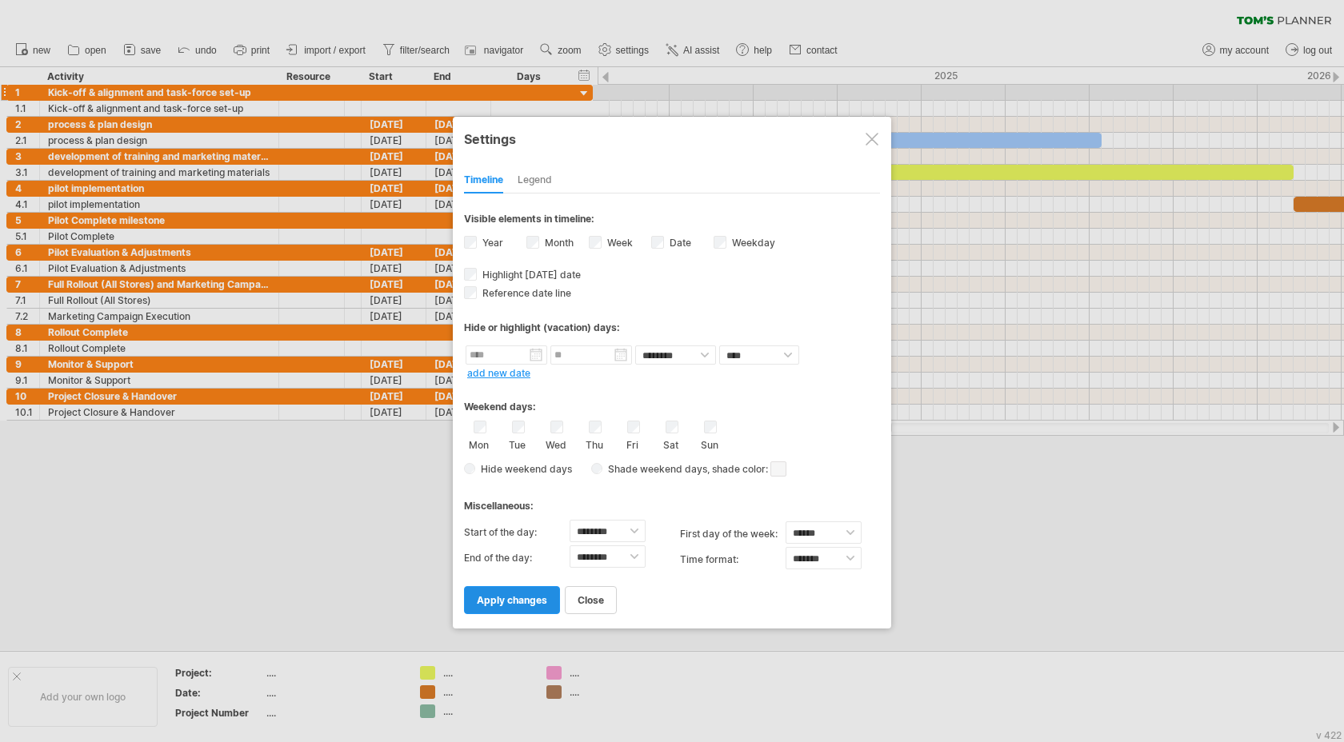
click at [537, 601] on span "apply changes" at bounding box center [512, 600] width 70 height 12
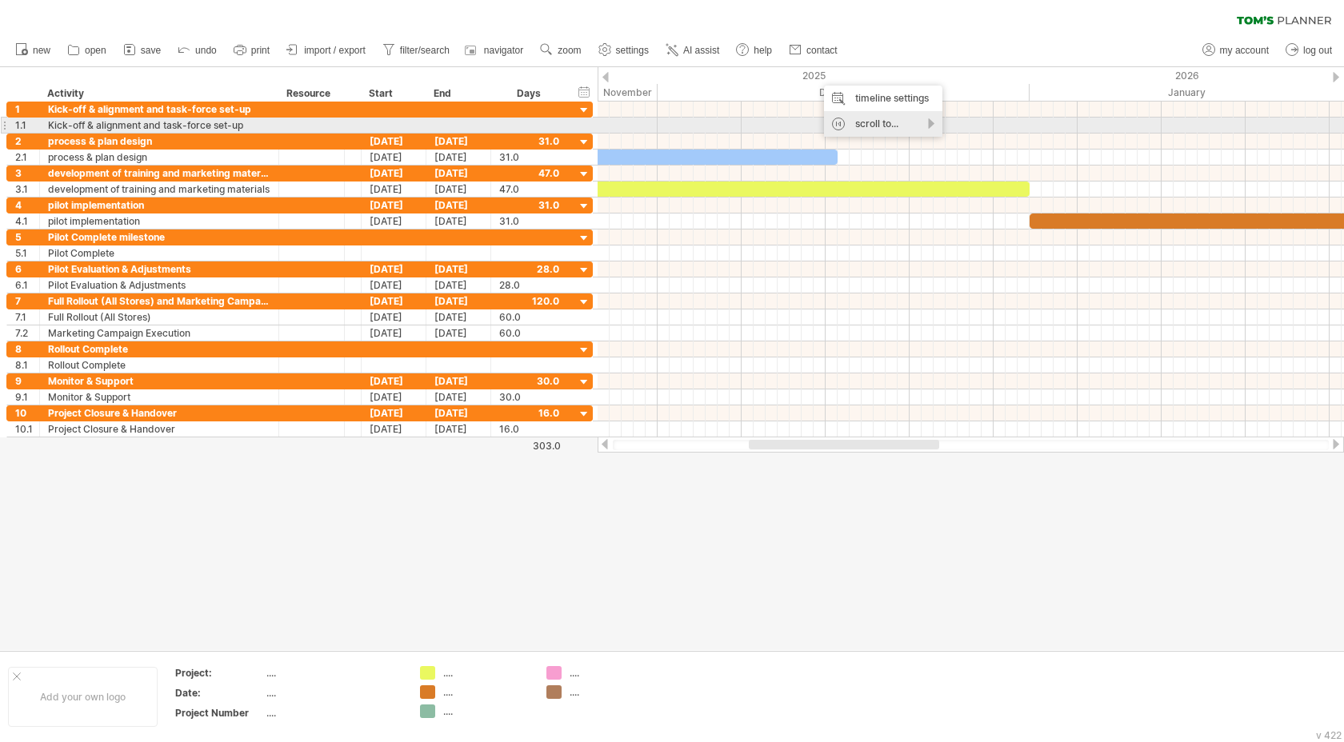
click at [910, 121] on div "scroll to..." at bounding box center [883, 124] width 118 height 26
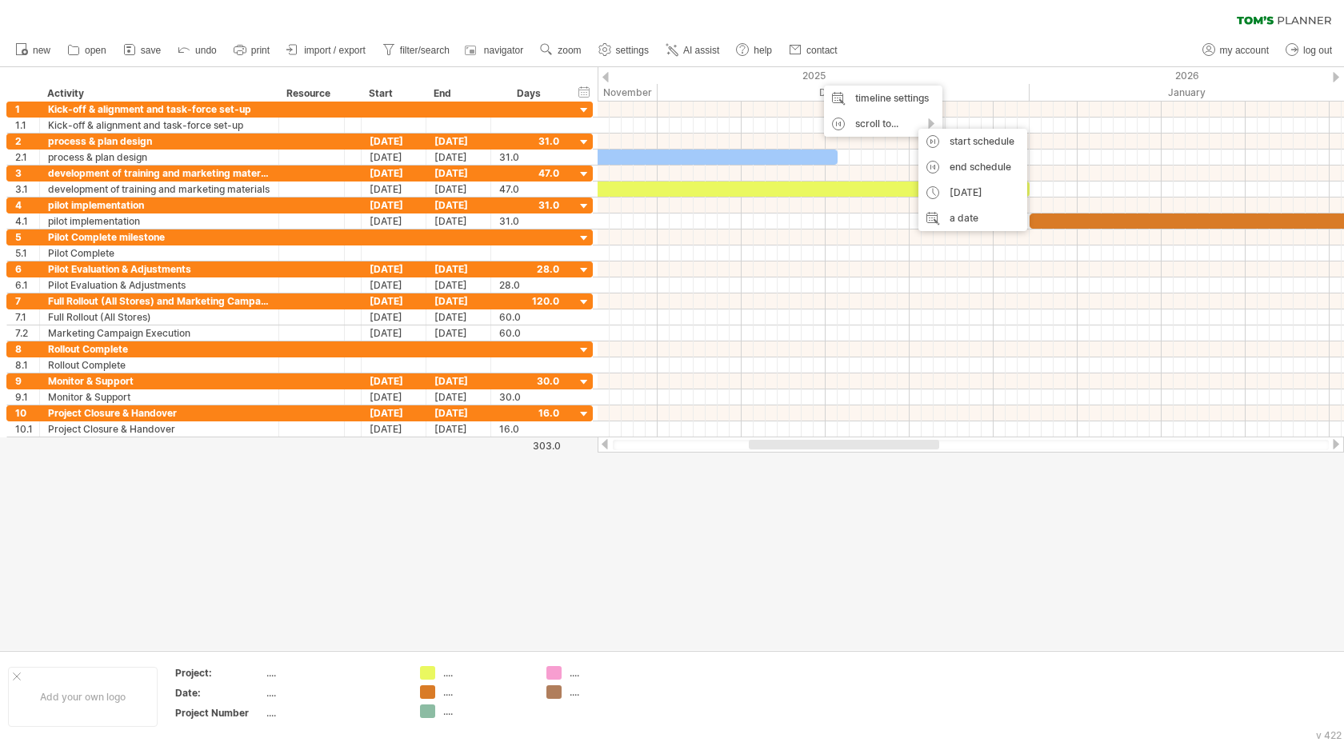
click at [990, 52] on div "new" at bounding box center [672, 51] width 1344 height 34
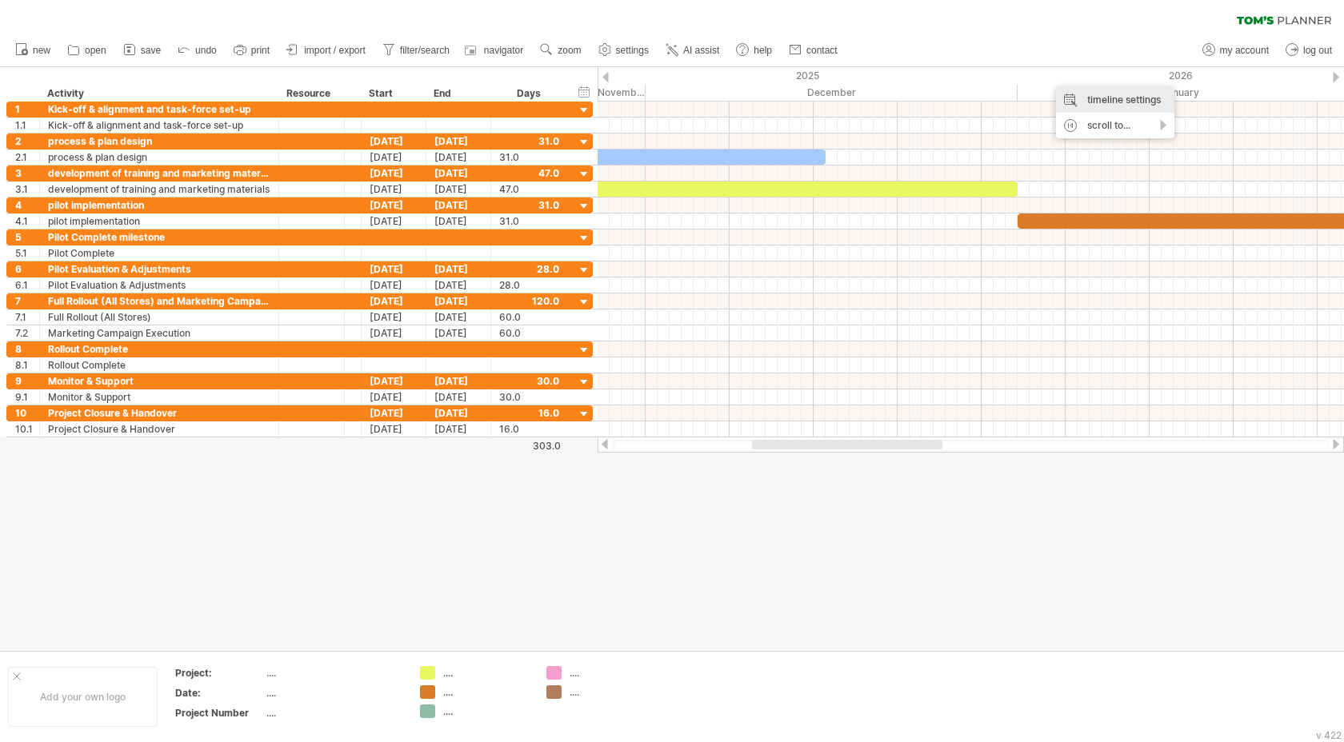
click at [1073, 99] on div "timeline settings" at bounding box center [1115, 100] width 118 height 26
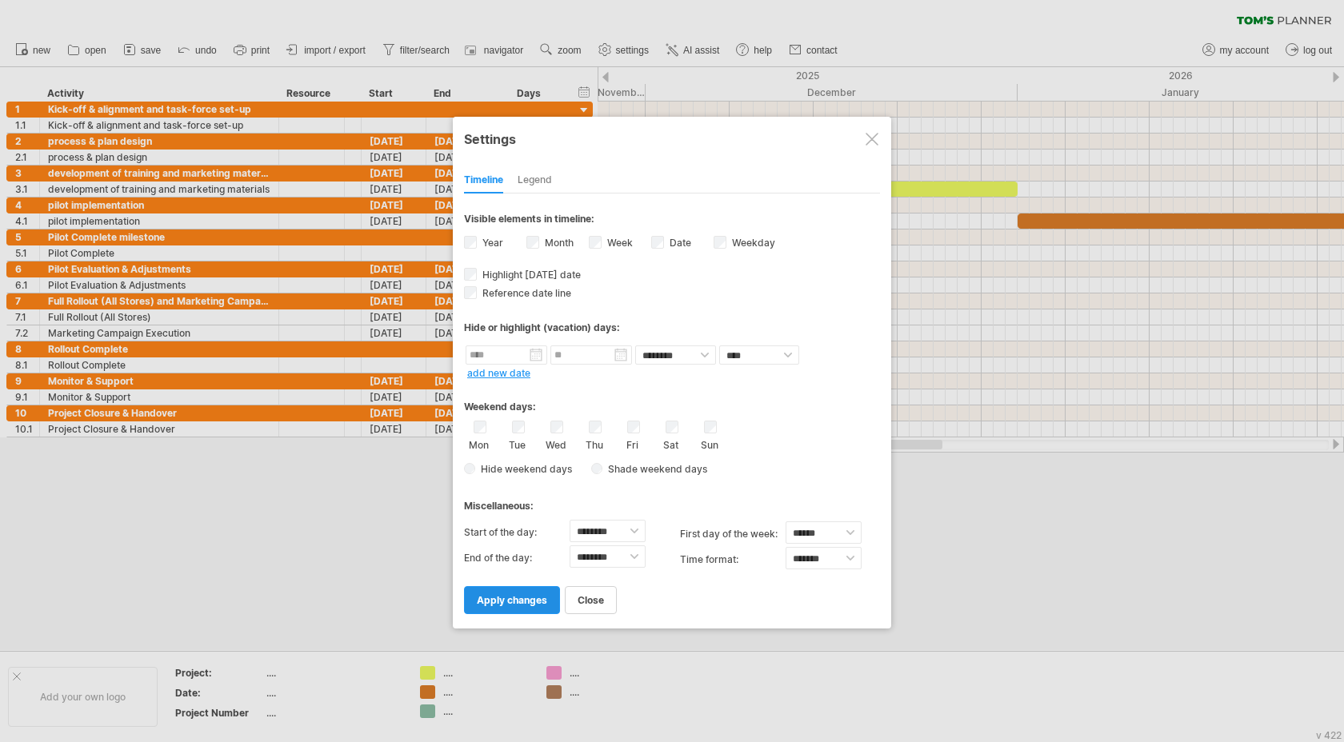
click at [536, 601] on span "apply changes" at bounding box center [512, 600] width 70 height 12
